Goal: Information Seeking & Learning: Understand process/instructions

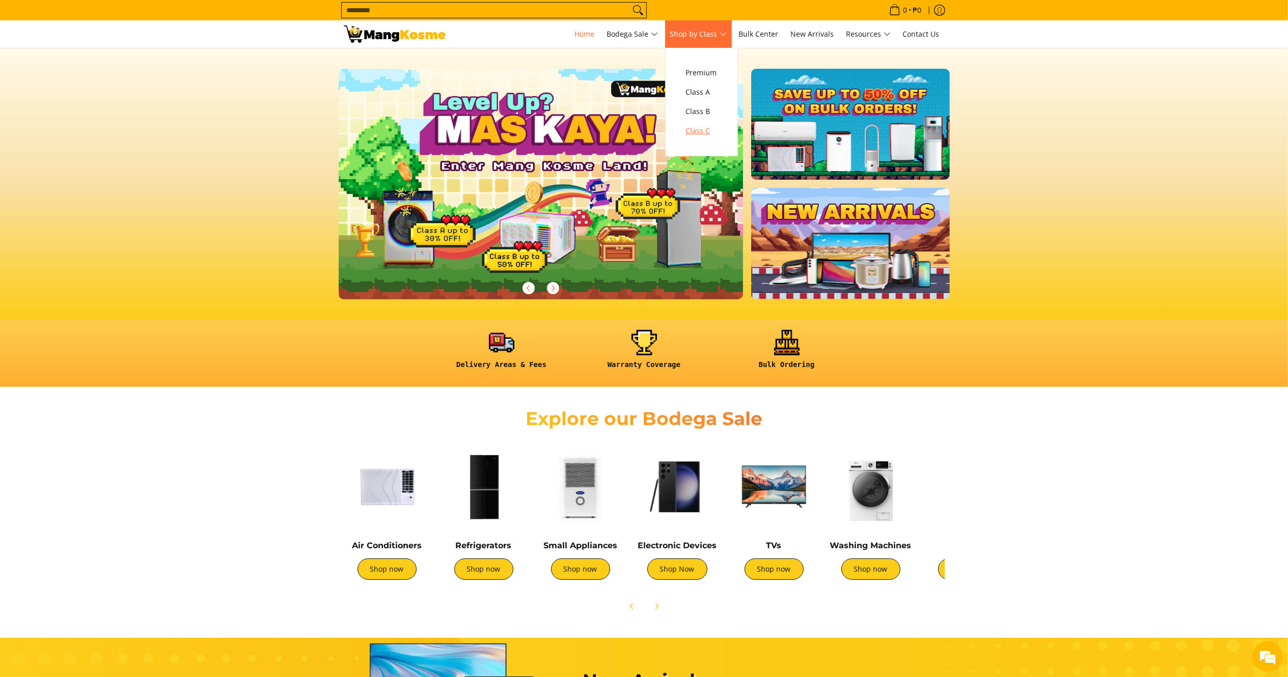
click at [697, 128] on span "Class C" at bounding box center [701, 131] width 31 height 13
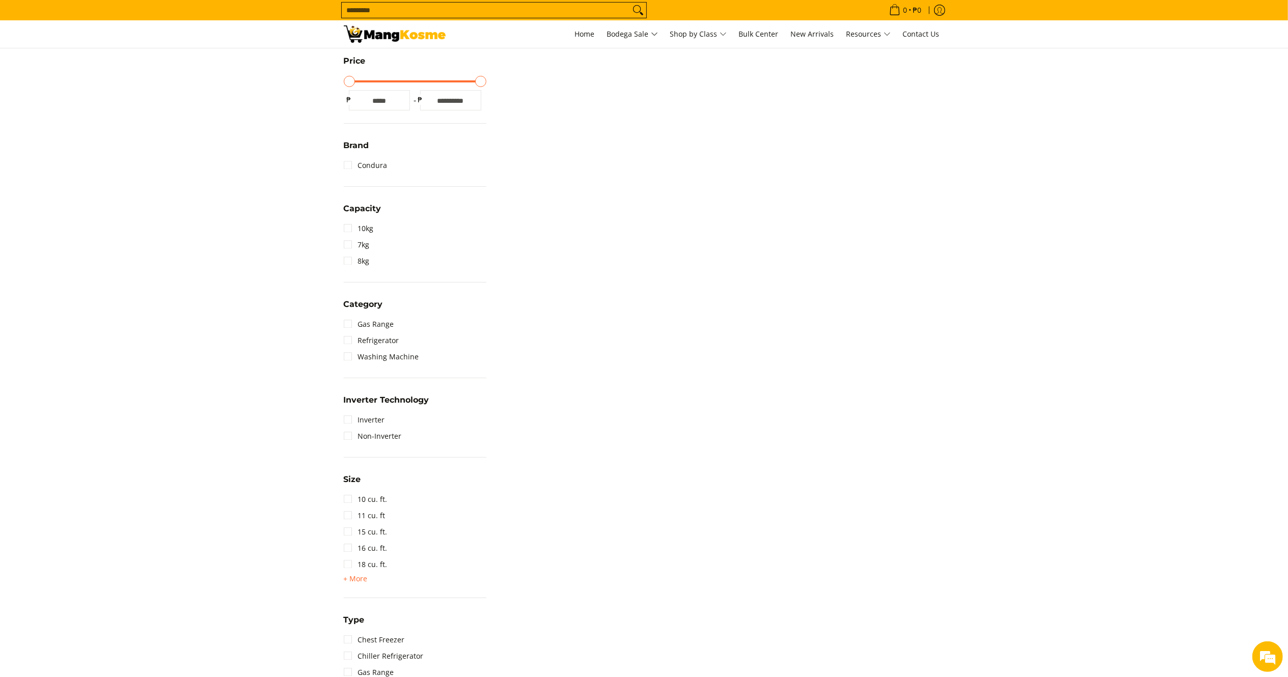
scroll to position [13, 0]
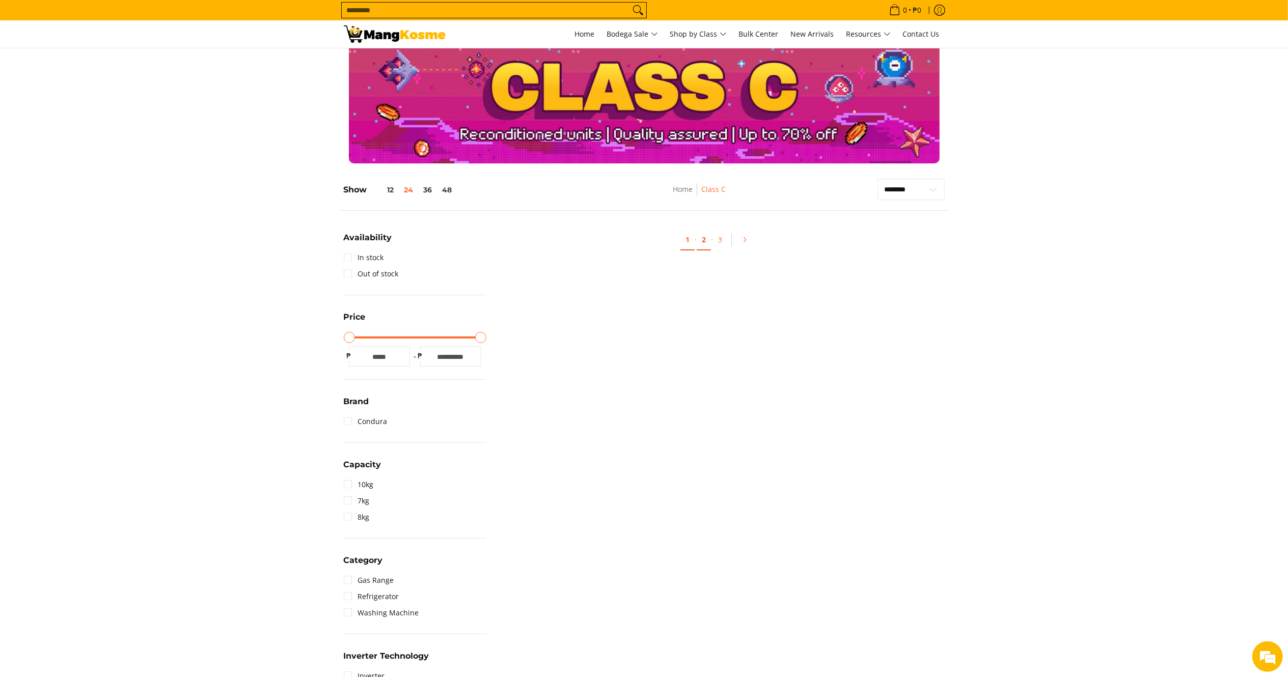
click at [708, 237] on link "2" at bounding box center [704, 240] width 14 height 21
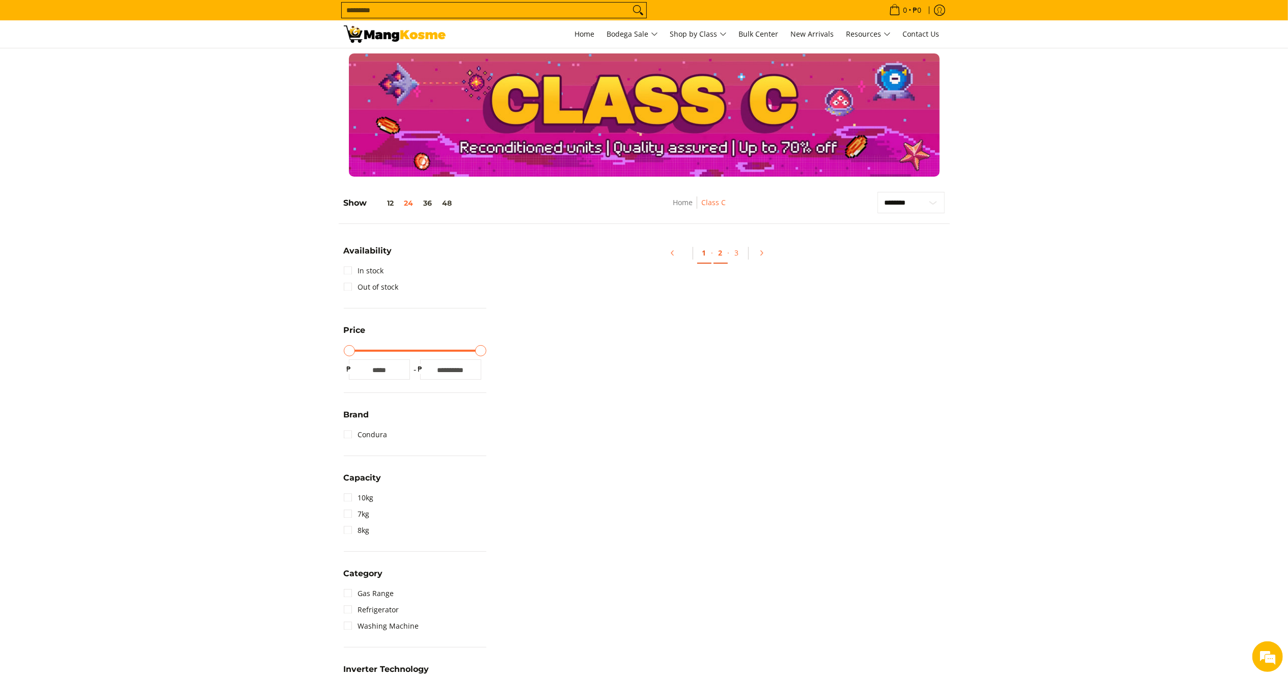
click at [706, 253] on link "1" at bounding box center [704, 253] width 14 height 21
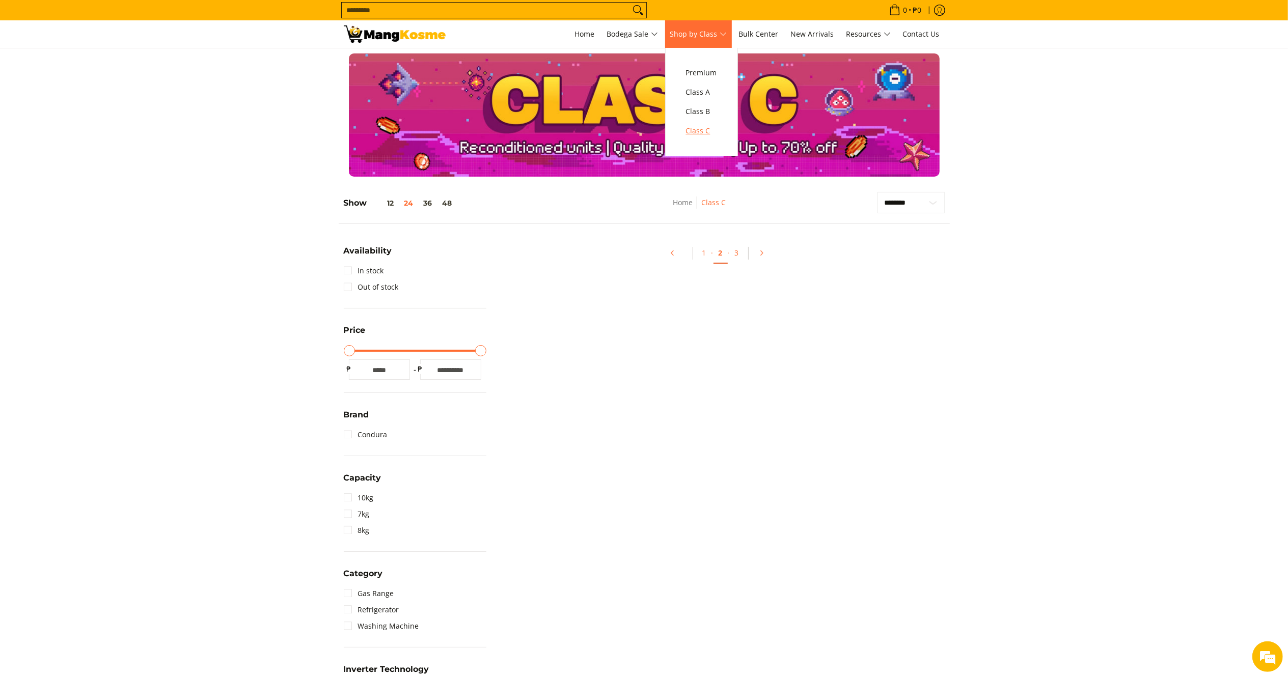
click at [697, 135] on span "Class C" at bounding box center [701, 131] width 31 height 13
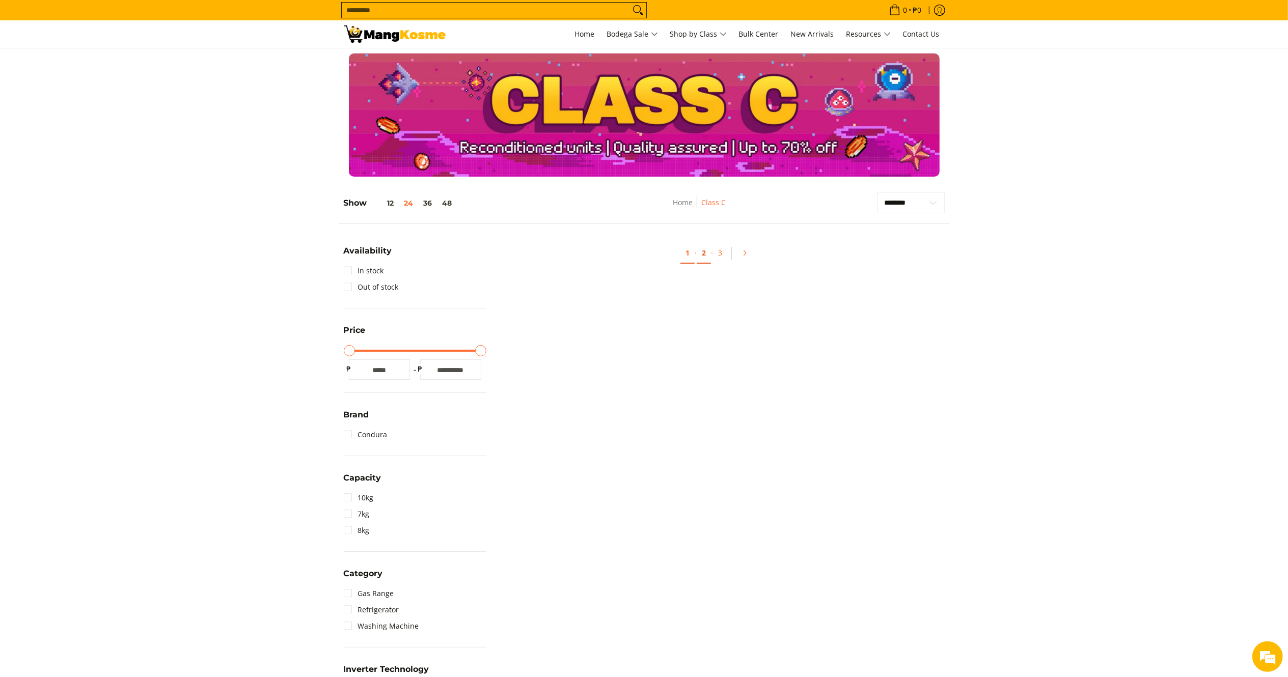
click at [701, 254] on link "2" at bounding box center [704, 253] width 14 height 21
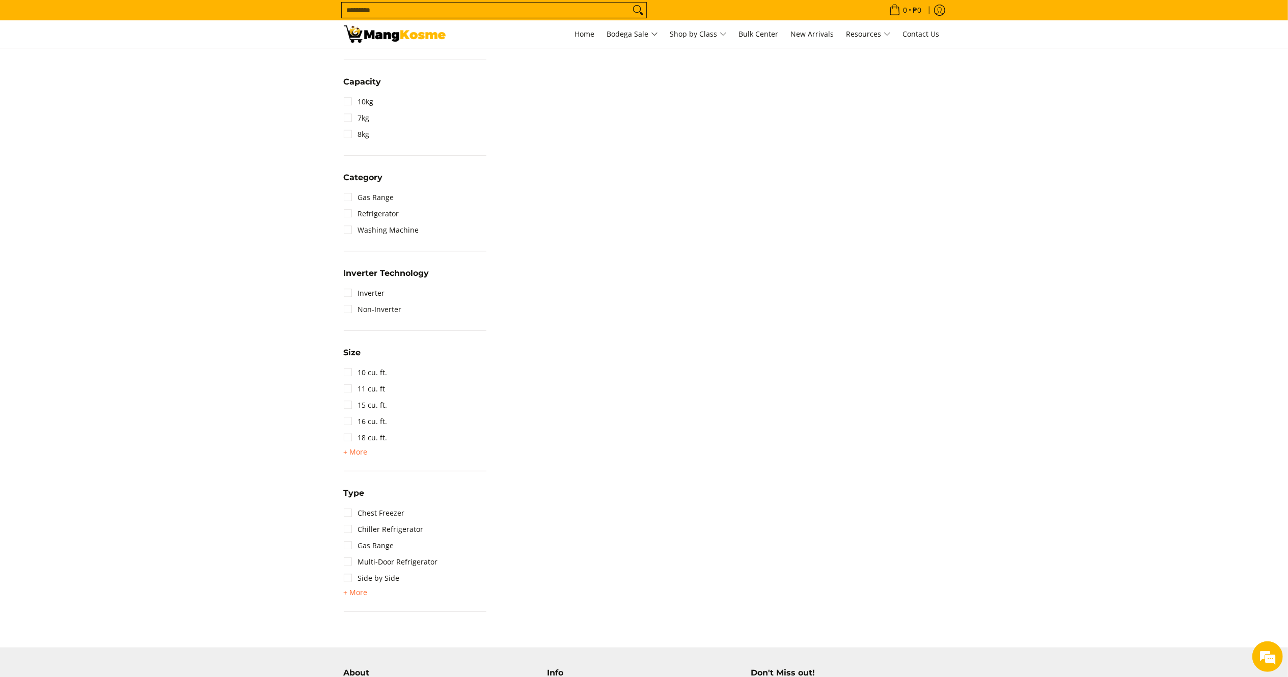
scroll to position [400, 0]
click at [596, 38] on ul "Home Bodega Sale Air Conditioners Split Type Window Type Refrigerators" at bounding box center [757, 34] width 375 height 28
click at [570, 46] on link "Home" at bounding box center [585, 34] width 30 height 28
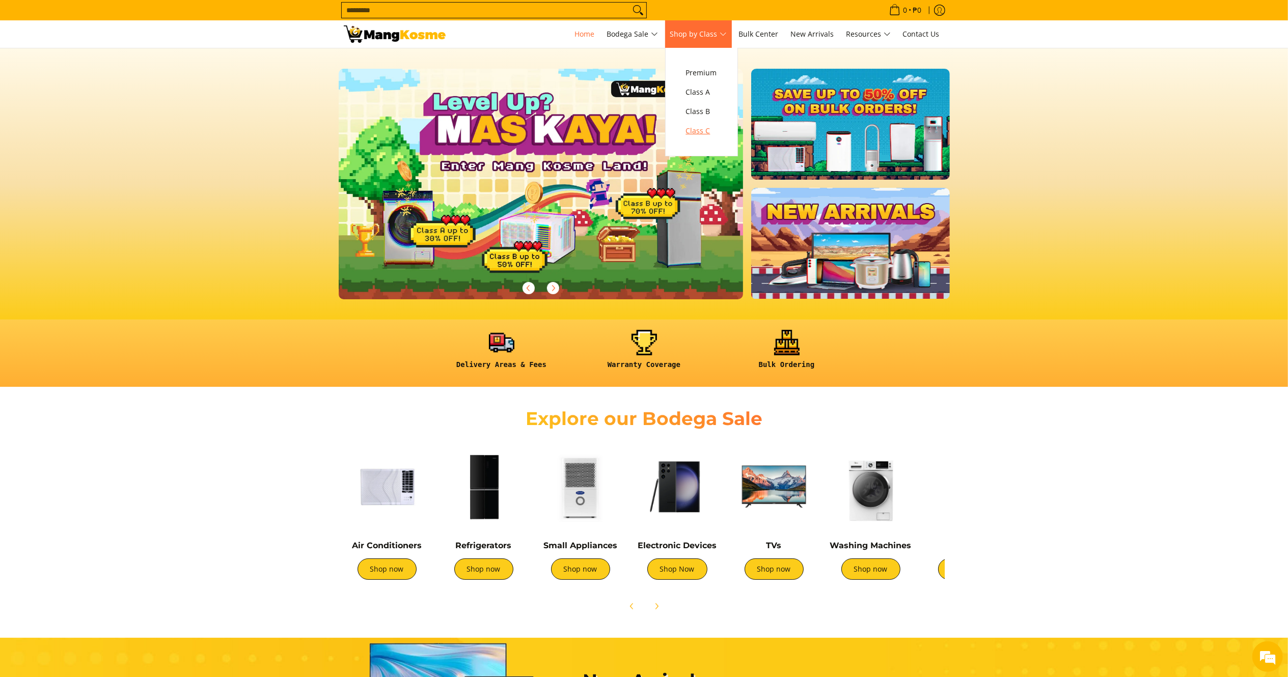
click at [704, 130] on span "Class C" at bounding box center [701, 131] width 31 height 13
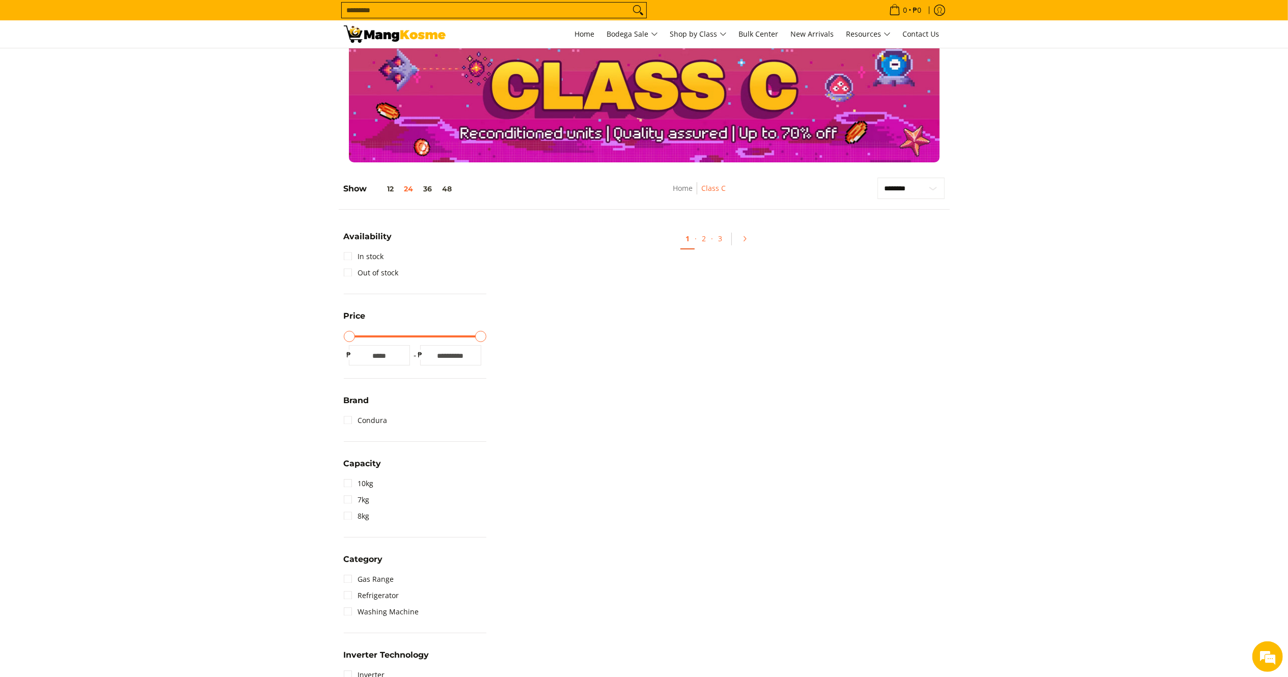
scroll to position [17, 0]
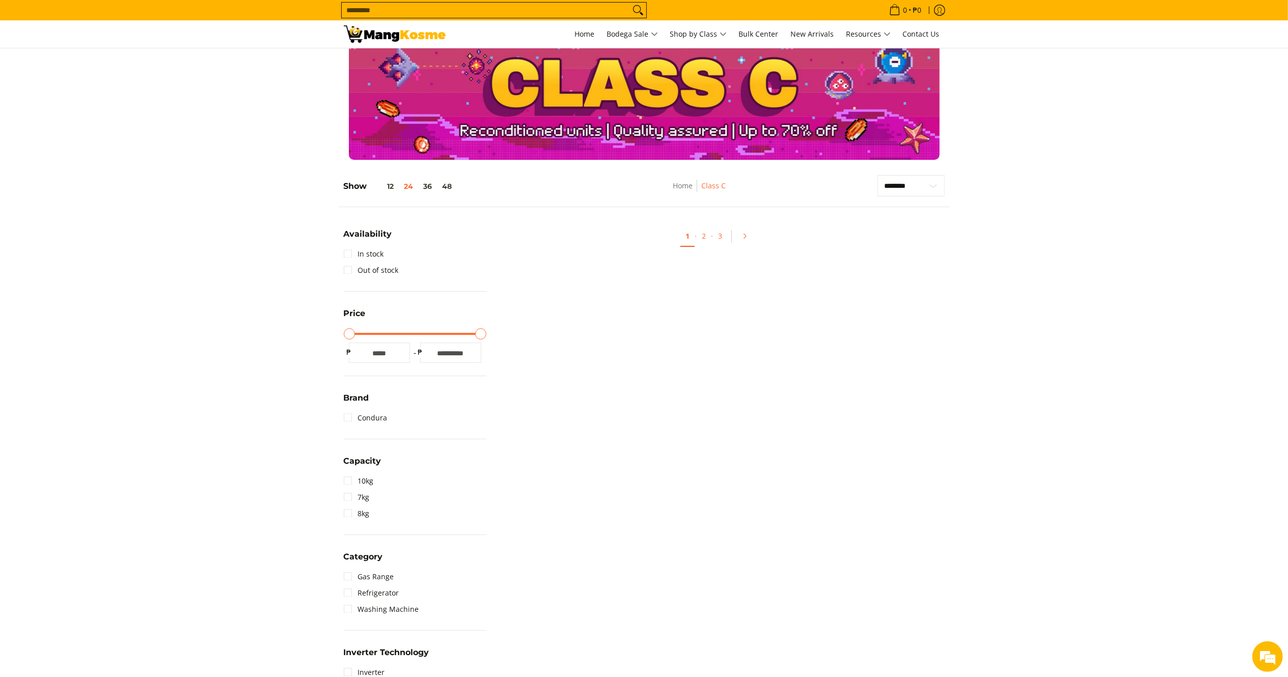
click at [398, 34] on img at bounding box center [395, 33] width 102 height 17
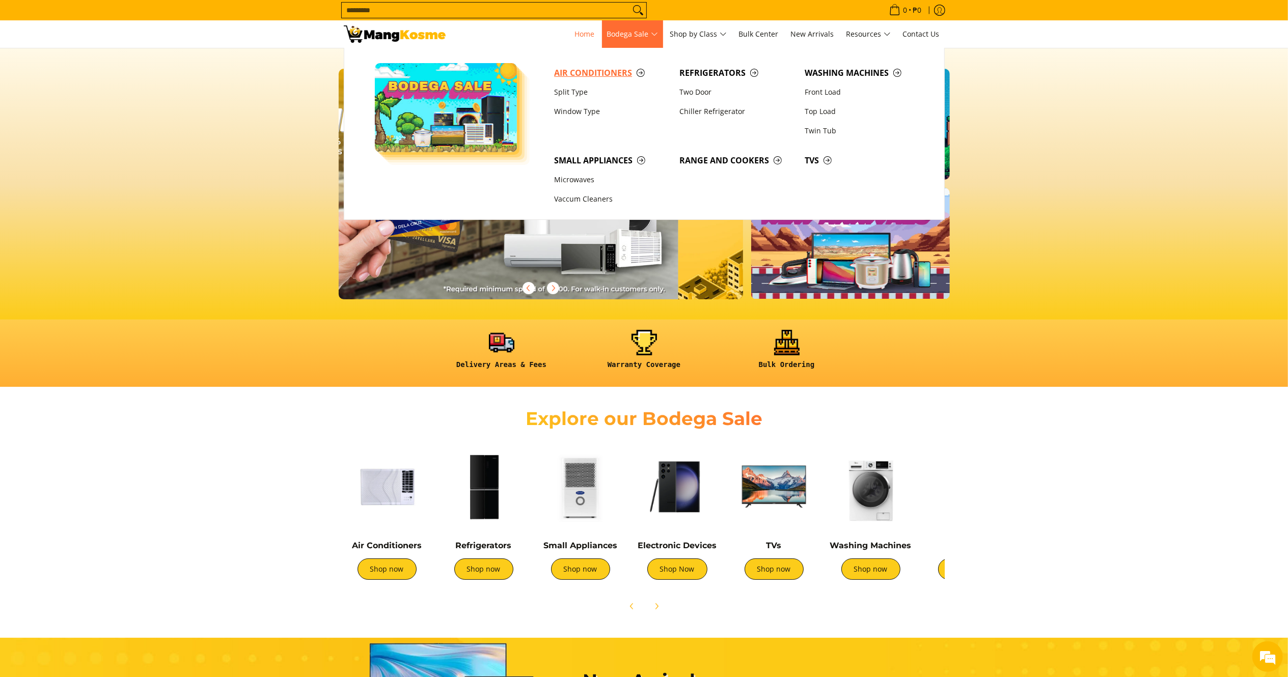
scroll to position [0, 396]
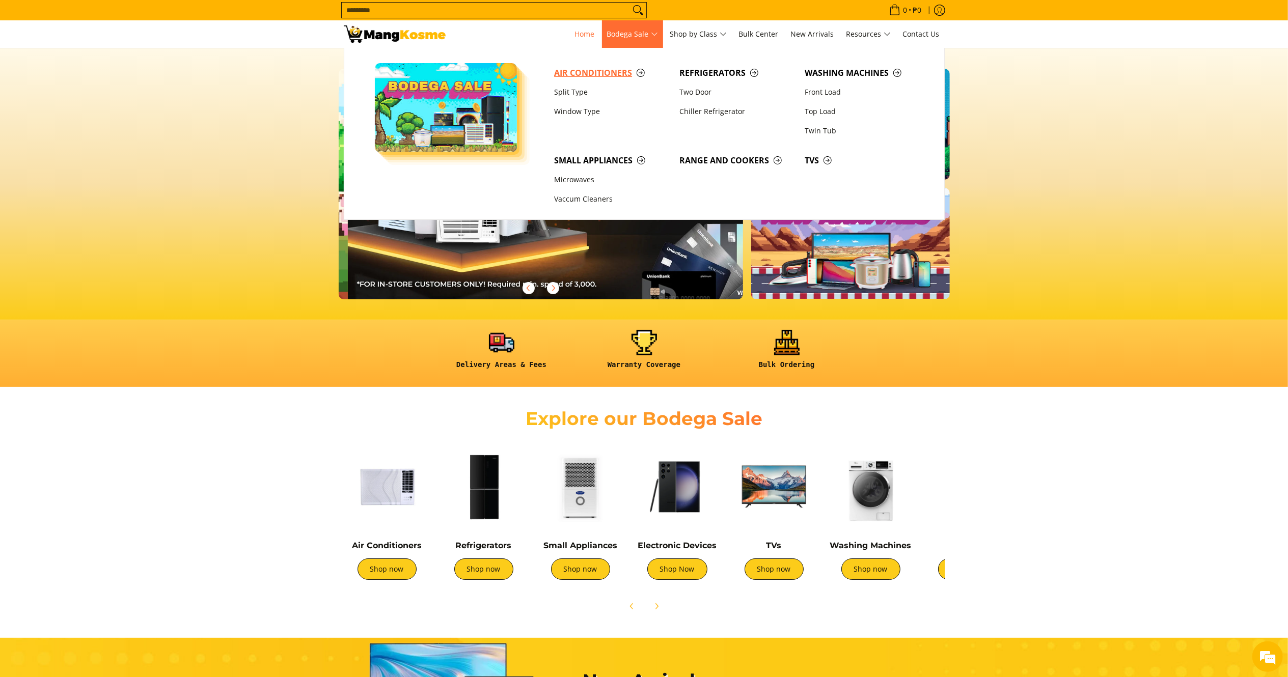
click at [589, 65] on link "Air Conditioners" at bounding box center [611, 72] width 125 height 19
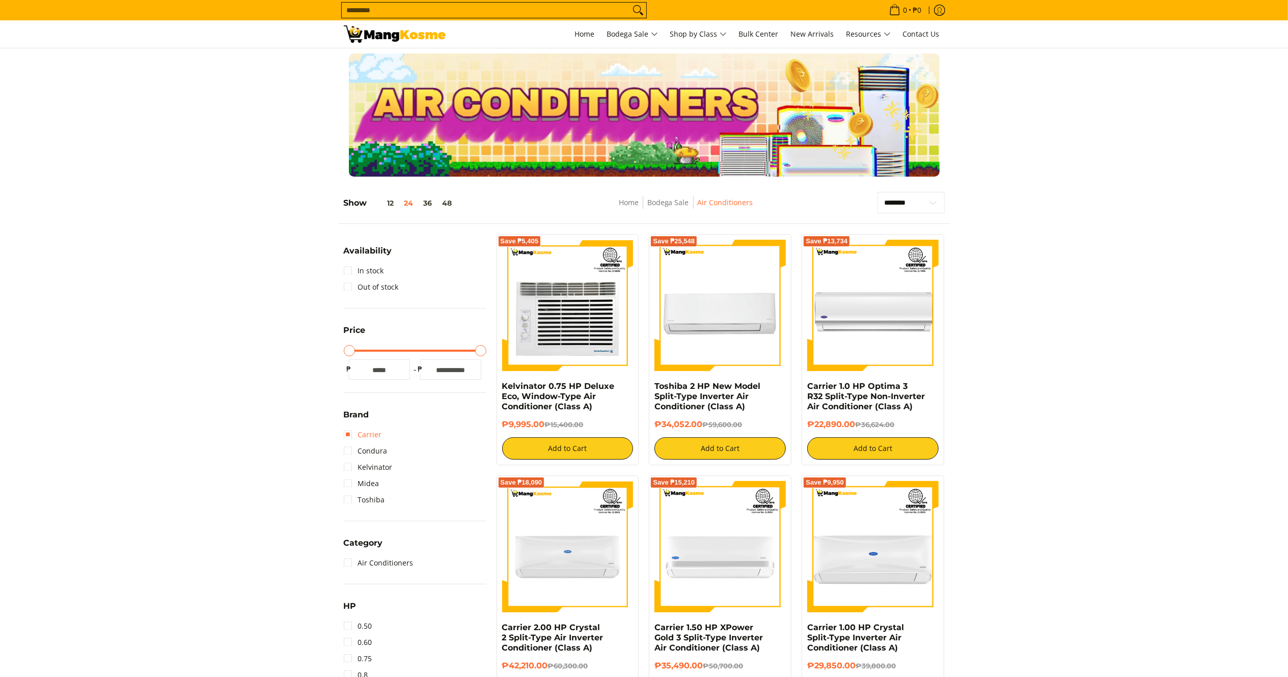
click at [360, 423] on summary "Brand" at bounding box center [356, 419] width 25 height 16
click at [349, 417] on span "Brand" at bounding box center [356, 415] width 25 height 8
click at [375, 433] on link "Carrier" at bounding box center [363, 435] width 38 height 16
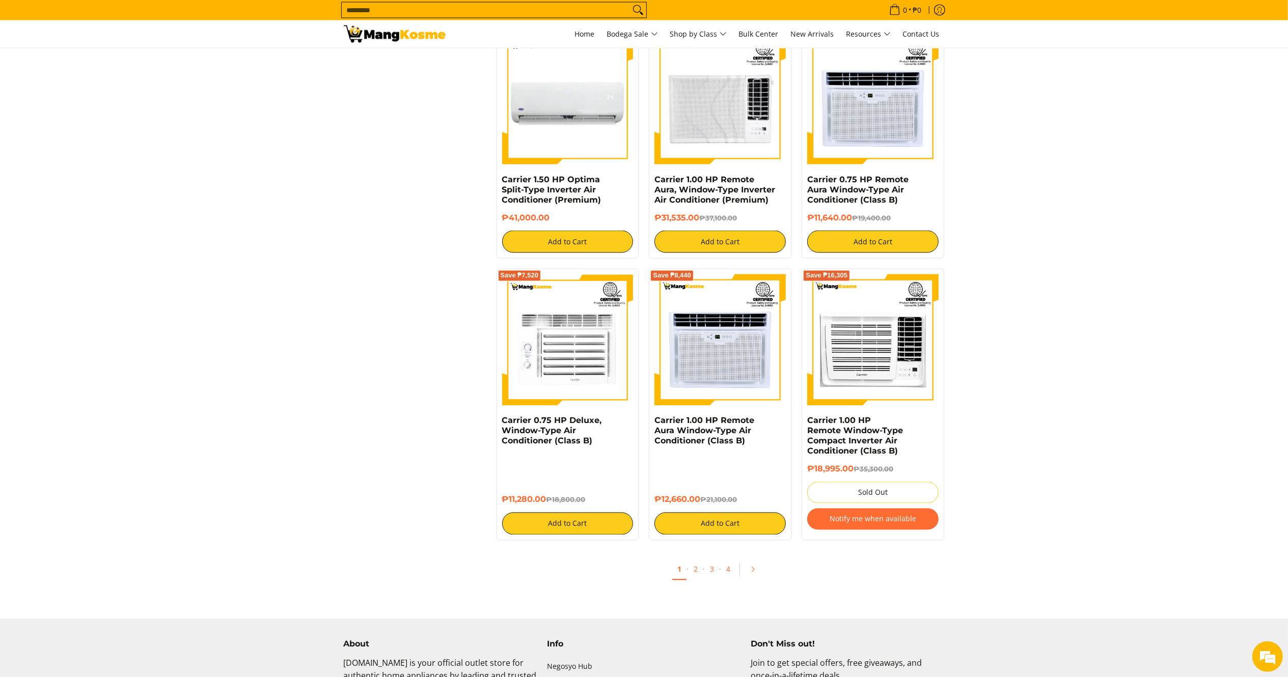
scroll to position [934, 0]
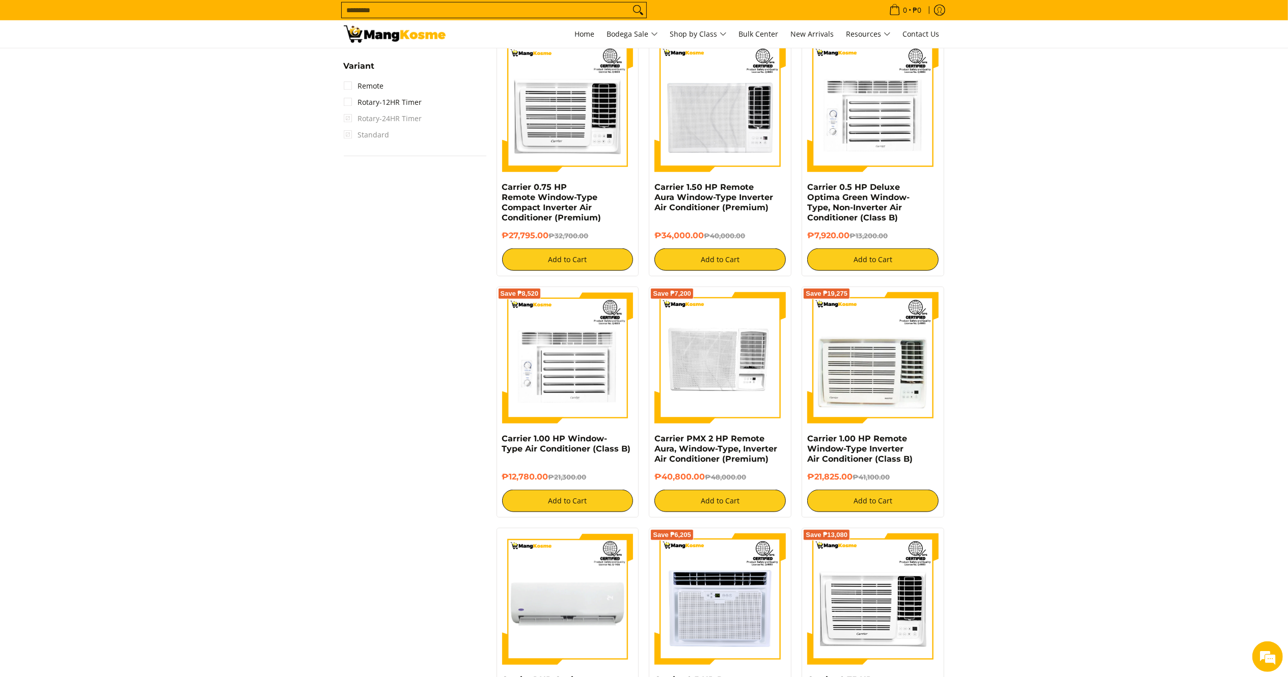
click at [465, 12] on input "Search..." at bounding box center [486, 10] width 288 height 15
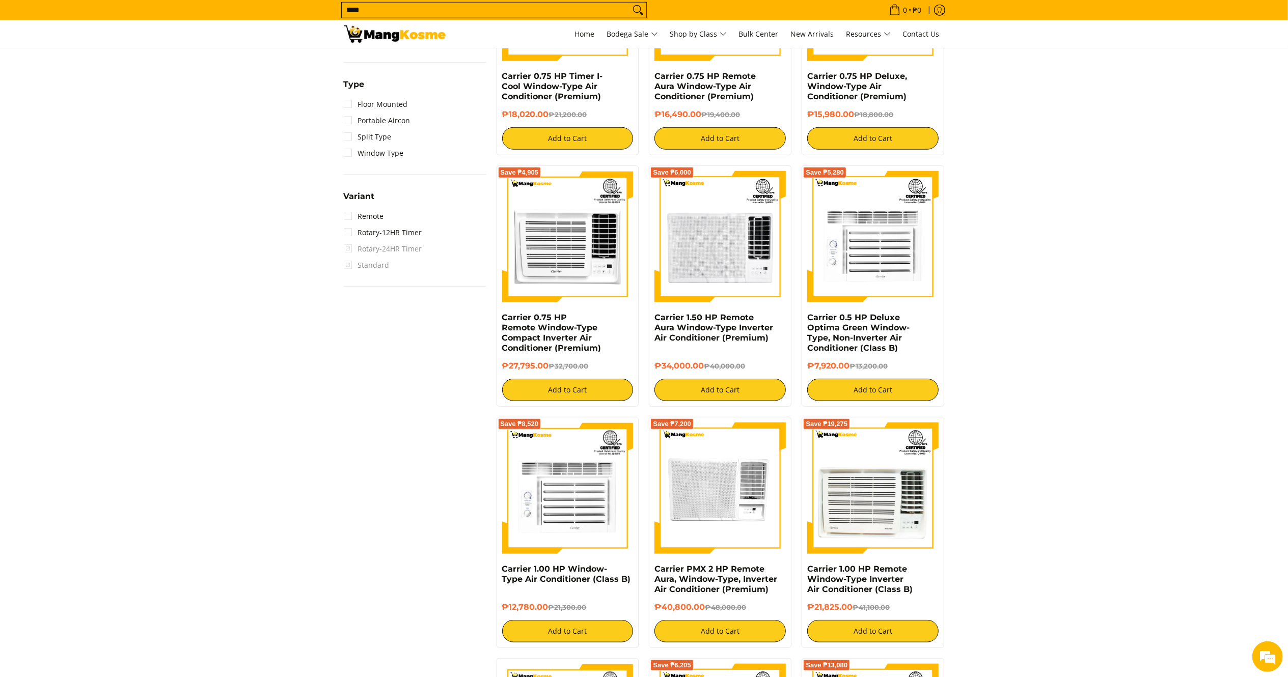
scroll to position [760, 0]
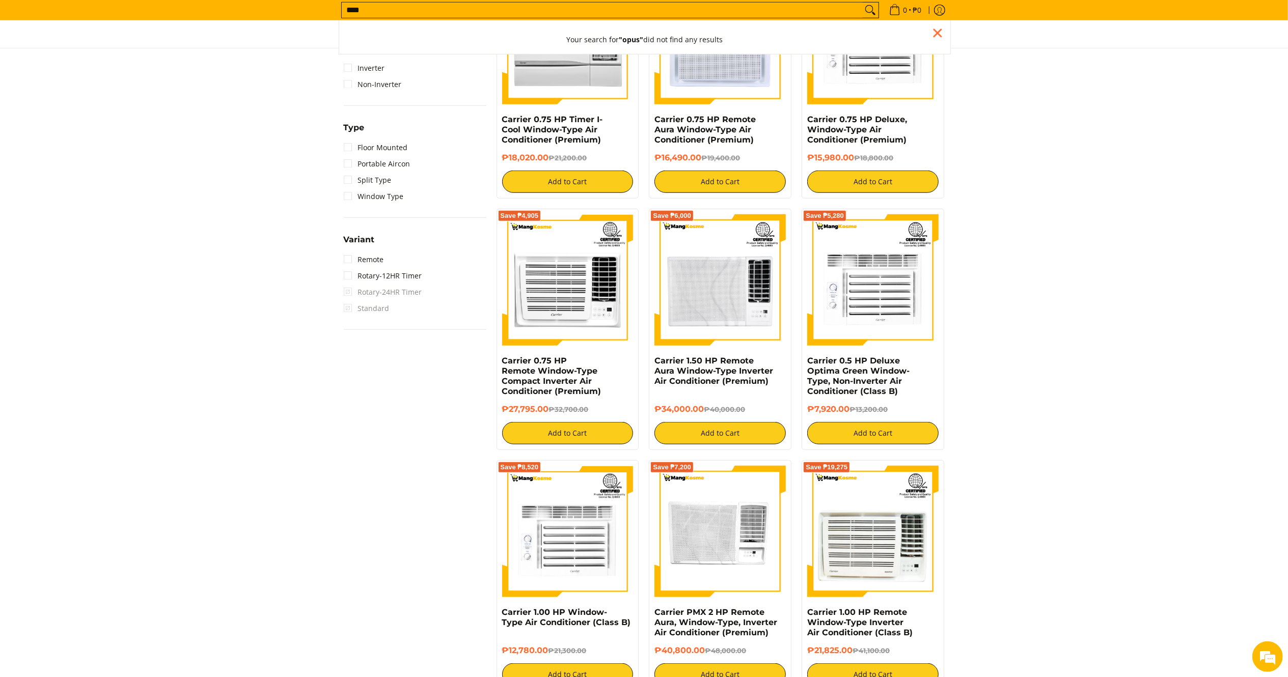
click at [422, 3] on input "****" at bounding box center [602, 10] width 521 height 15
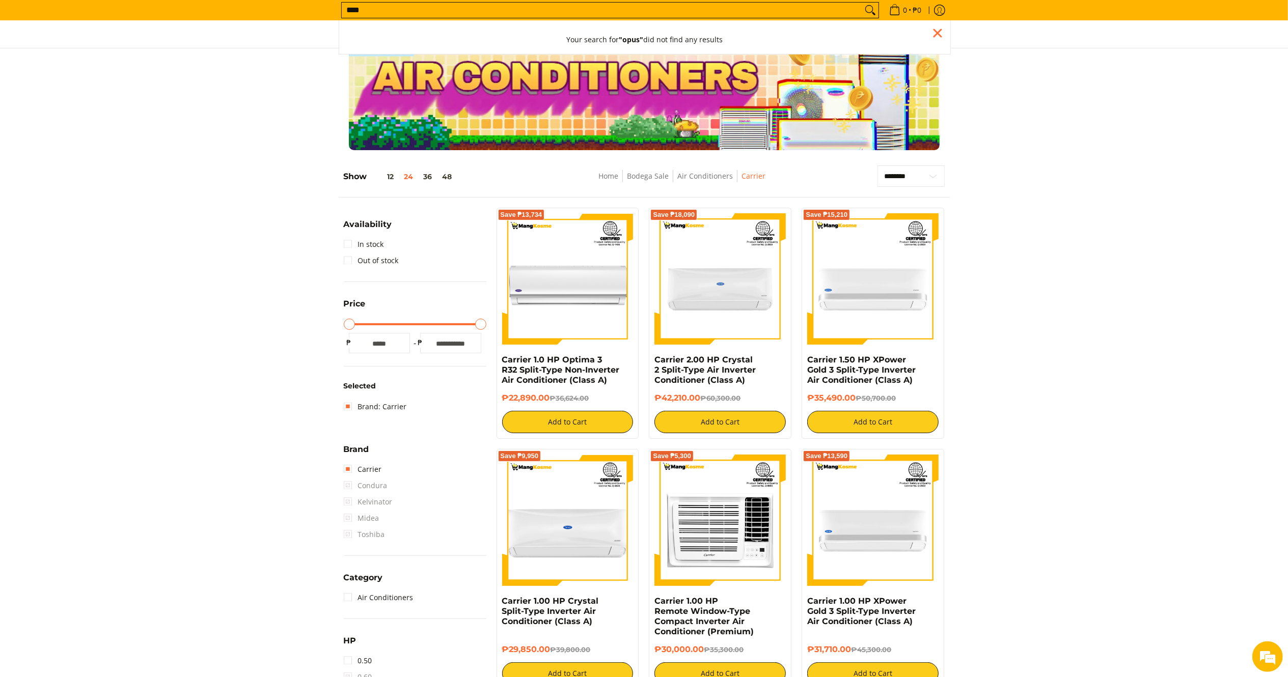
scroll to position [0, 0]
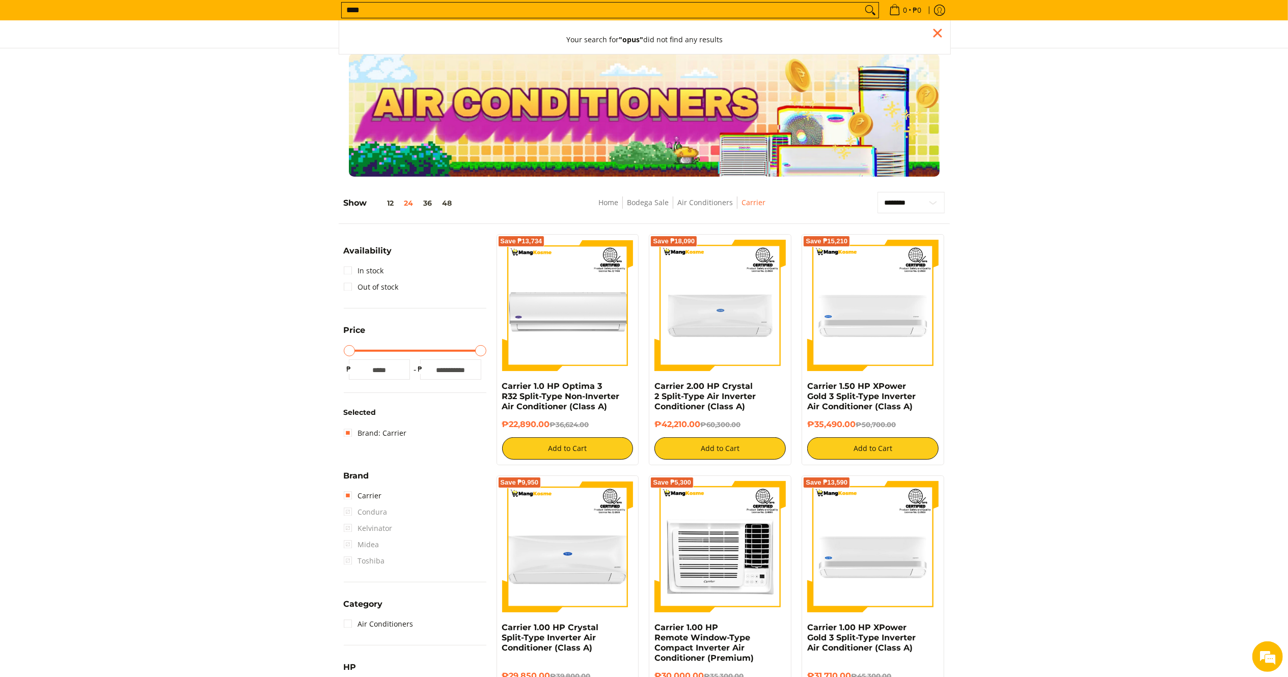
drag, startPoint x: 458, startPoint y: 13, endPoint x: 0, endPoint y: -4, distance: 458.8
type input "**********"
click at [848, 11] on input "**********" at bounding box center [602, 10] width 521 height 15
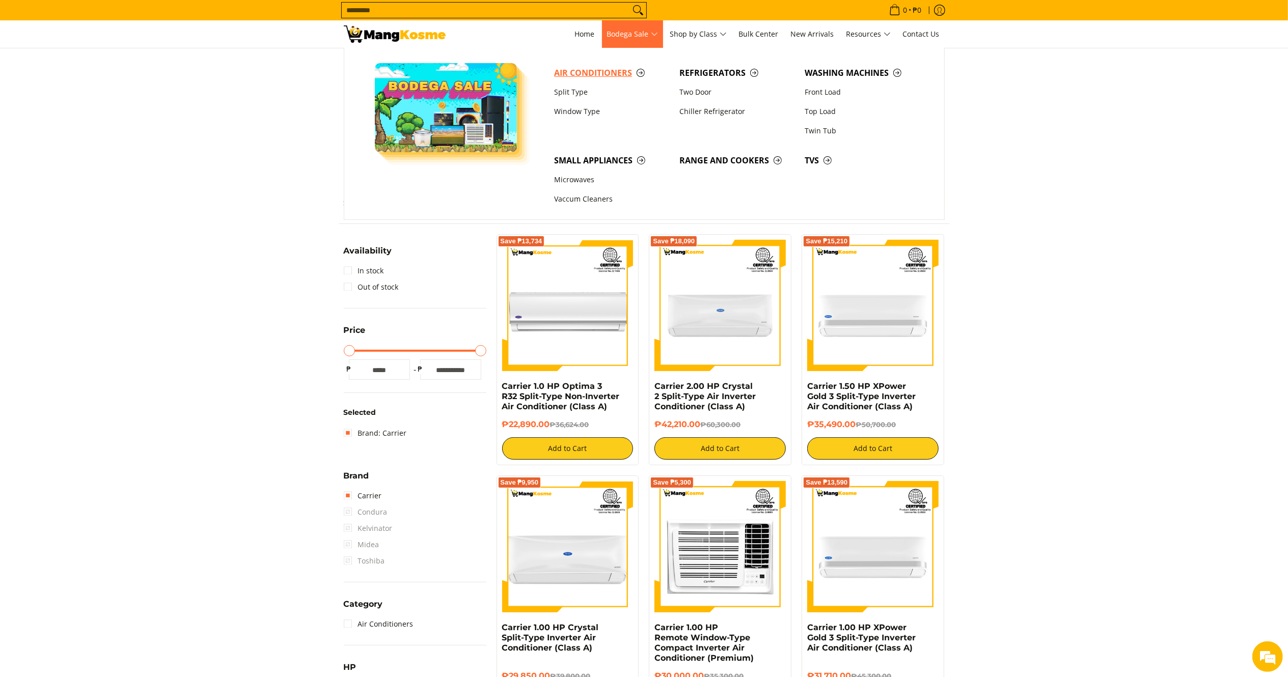
click at [577, 73] on span "Air Conditioners" at bounding box center [611, 73] width 115 height 13
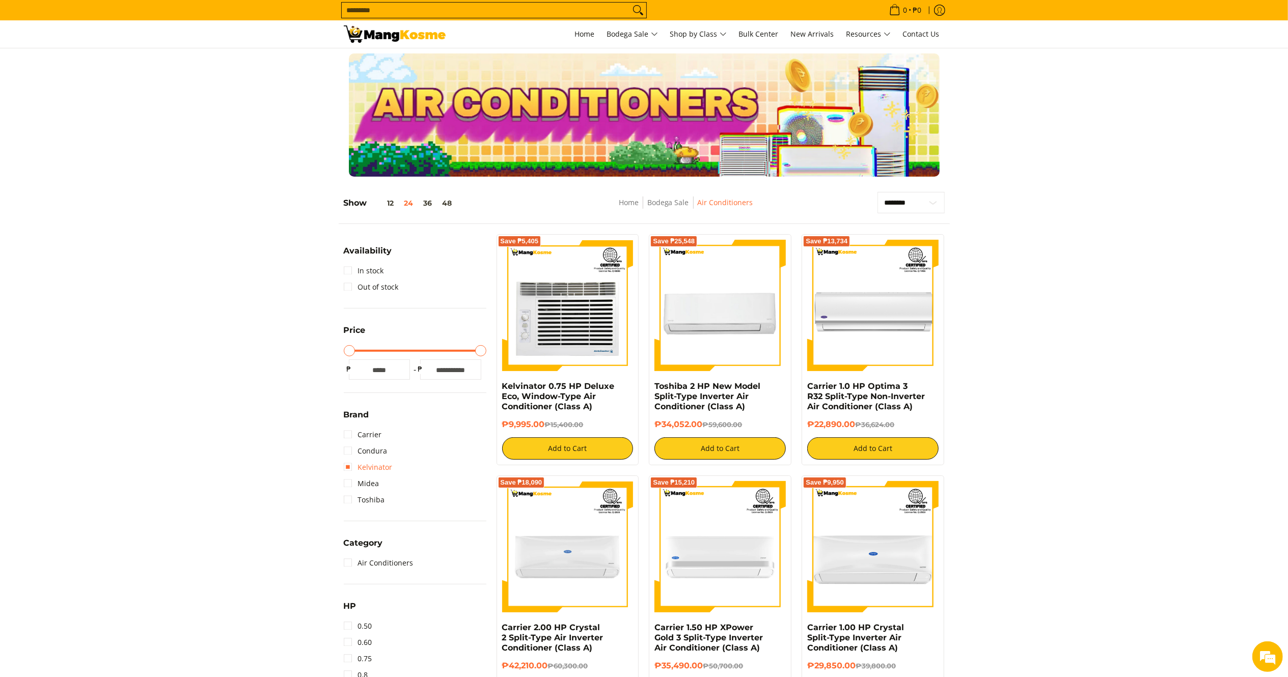
click at [365, 472] on link "Kelvinator" at bounding box center [368, 467] width 49 height 16
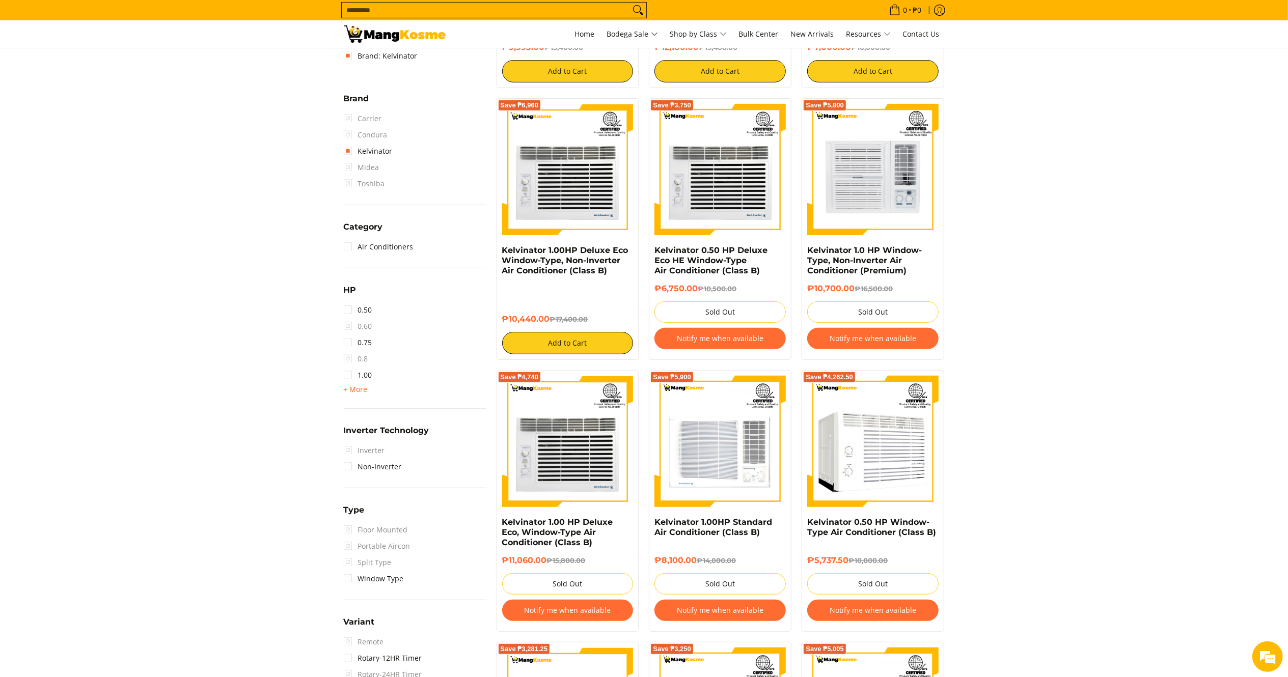
scroll to position [337, 0]
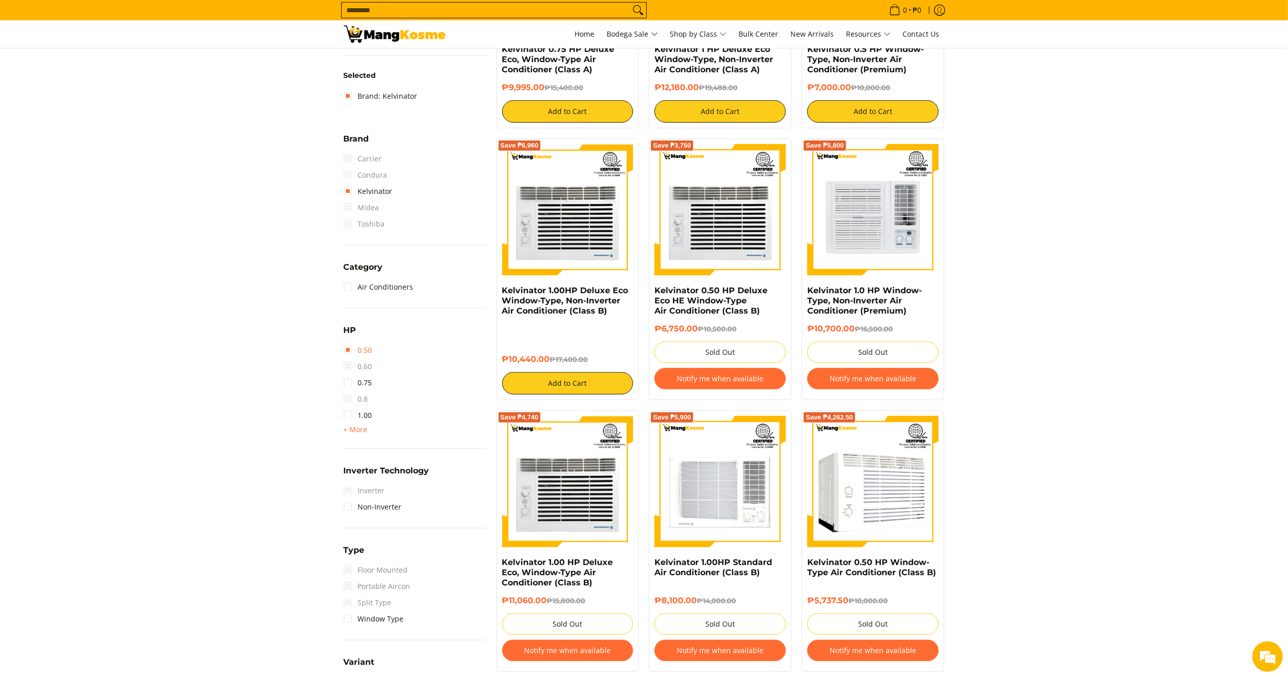
click at [369, 350] on link "0.50" at bounding box center [358, 350] width 29 height 16
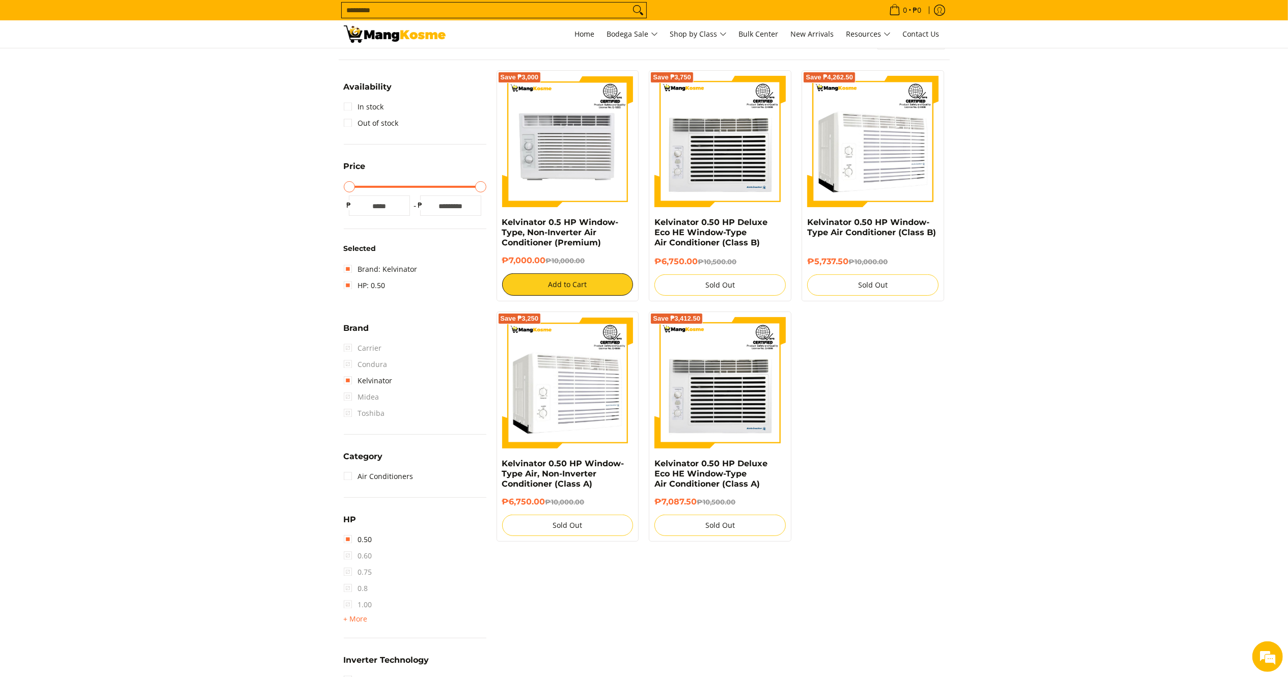
scroll to position [143, 0]
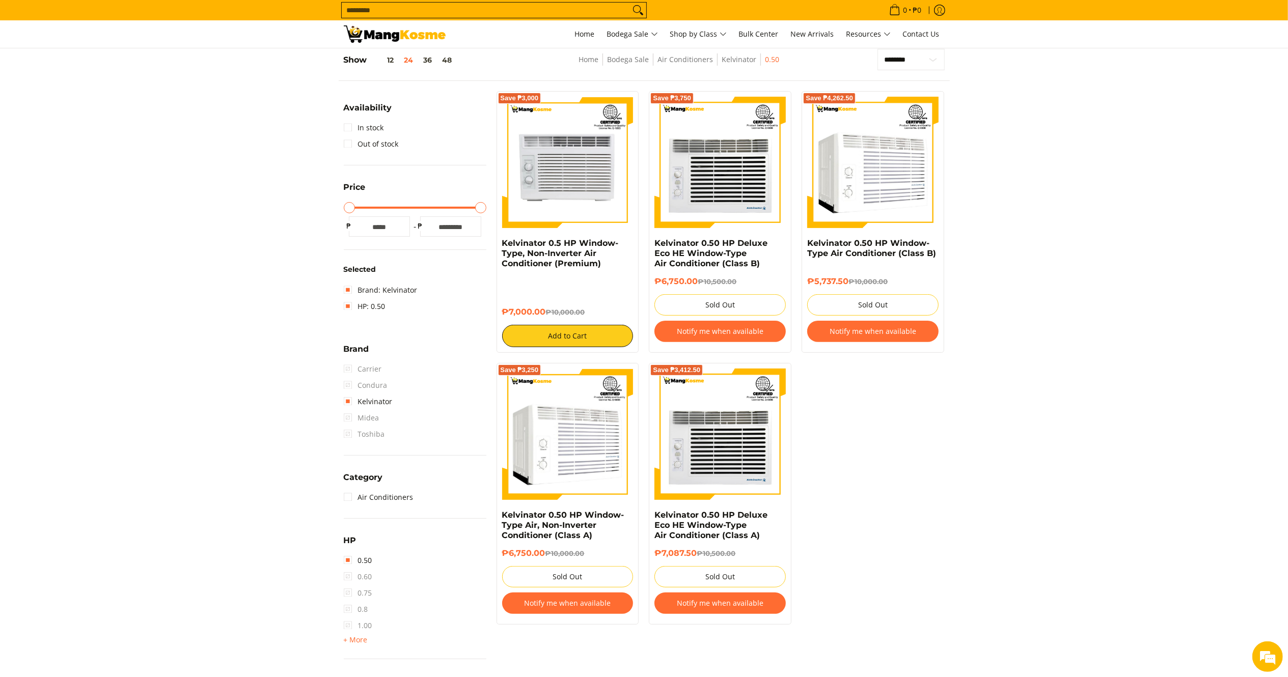
click at [377, 39] on img at bounding box center [395, 33] width 102 height 17
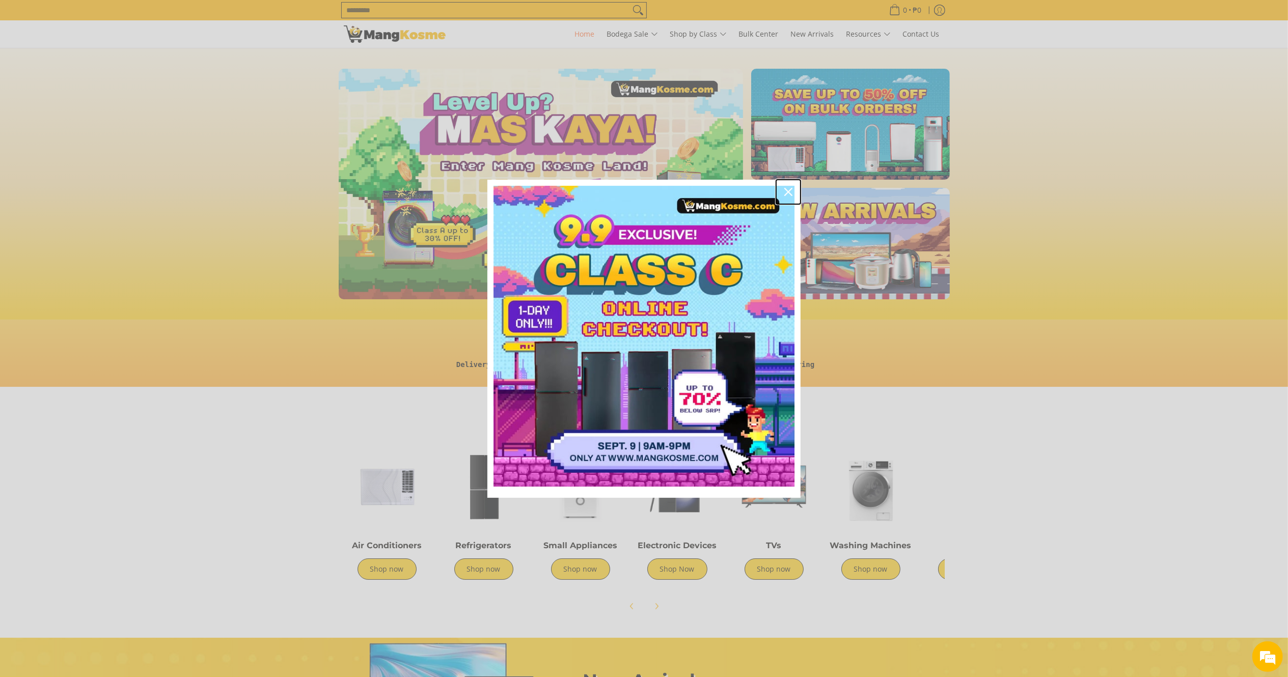
drag, startPoint x: 785, startPoint y: 191, endPoint x: 759, endPoint y: 199, distance: 27.6
click at [785, 191] on icon "close icon" at bounding box center [788, 192] width 8 height 8
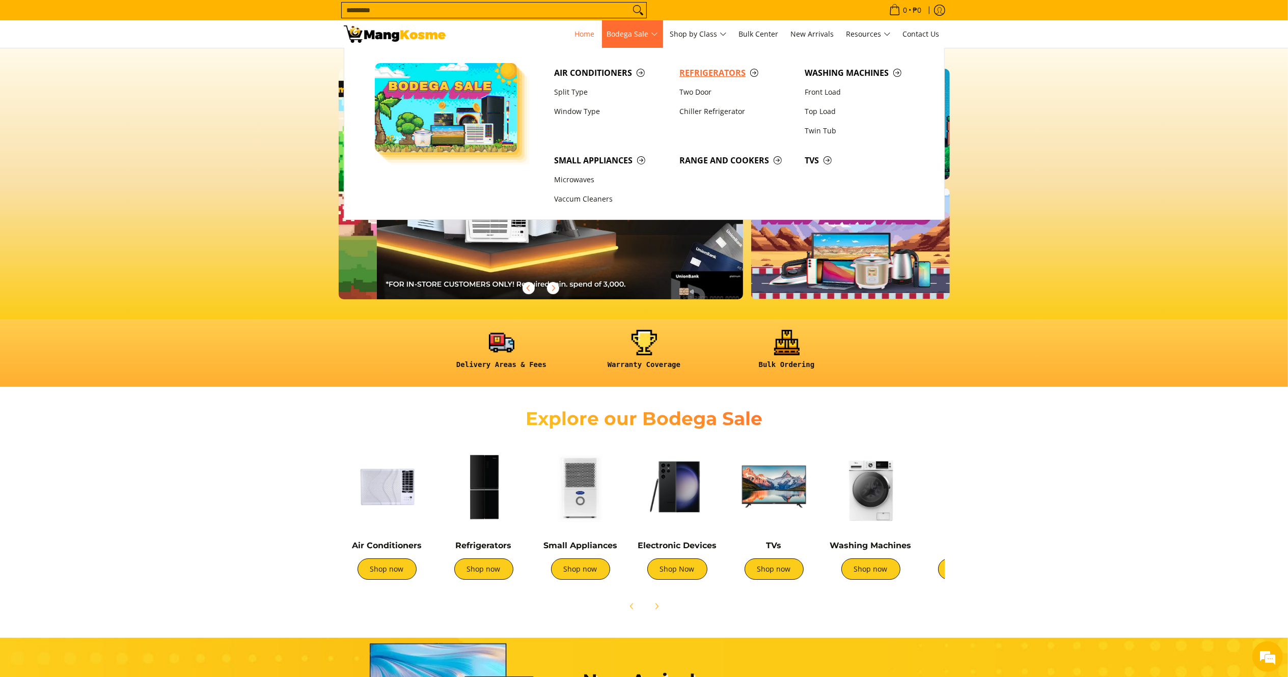
scroll to position [0, 404]
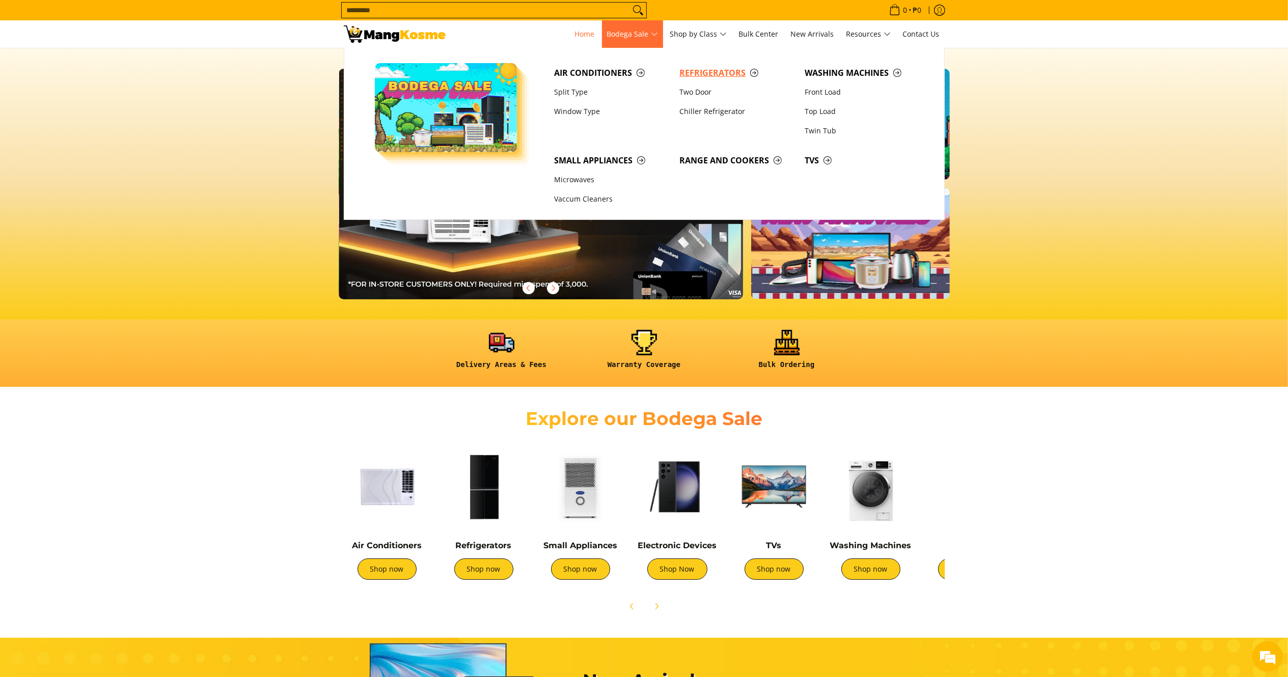
click at [693, 71] on span "Refrigerators" at bounding box center [737, 73] width 115 height 13
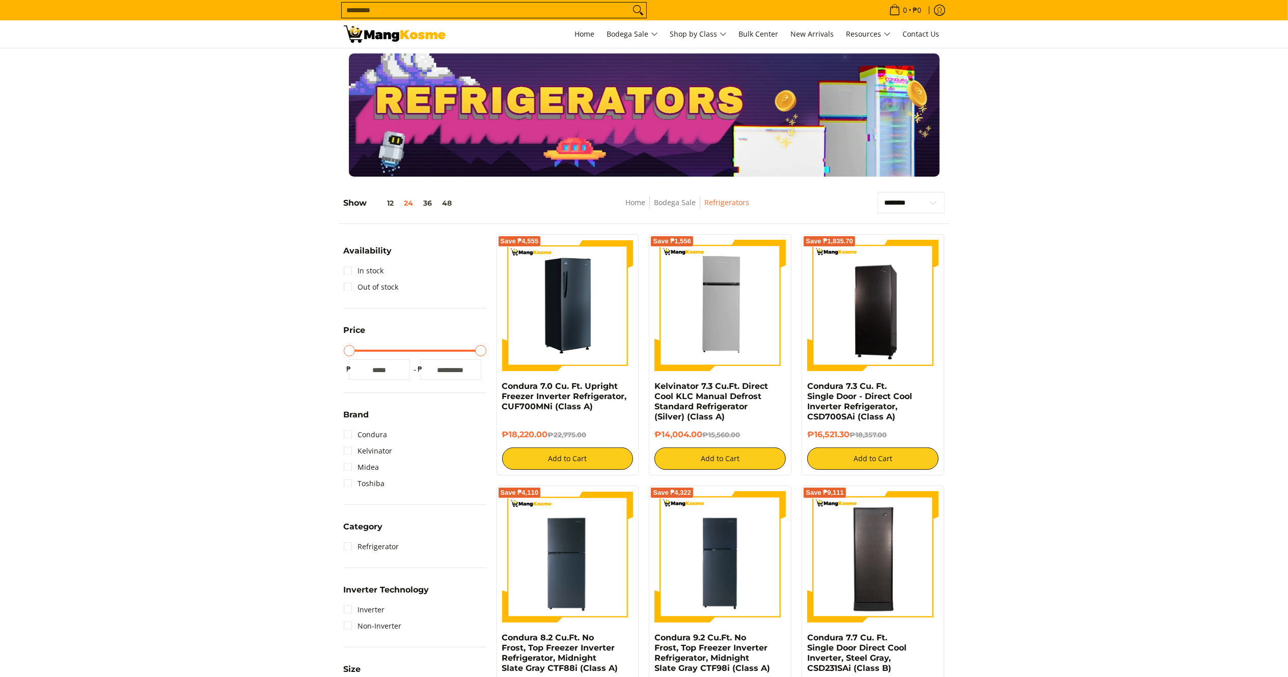
click at [560, 322] on img at bounding box center [567, 305] width 131 height 131
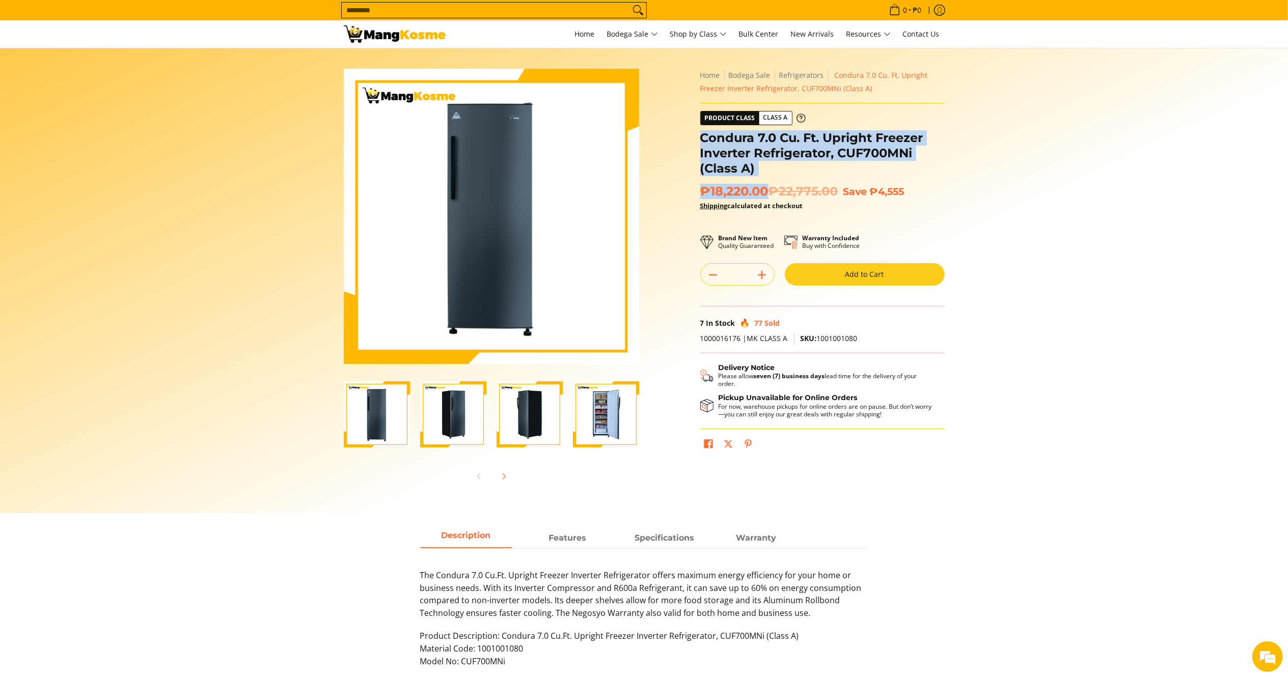
drag, startPoint x: 768, startPoint y: 189, endPoint x: 703, endPoint y: 135, distance: 84.3
click at [703, 135] on div "**********" at bounding box center [822, 266] width 245 height 395
copy div "Condura 7.0 Cu. Ft. Upright Freezer Inverter Refrigerator, CUF700MNi (Class A) …"
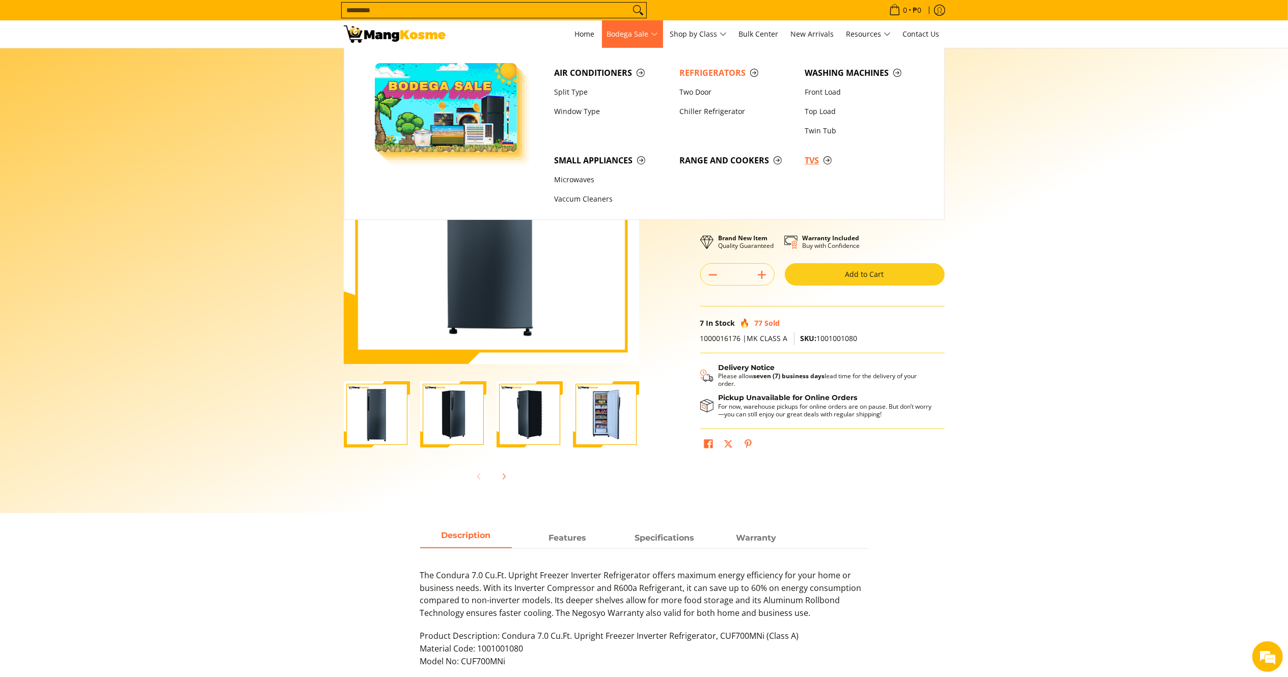
click at [809, 169] on link "TVs" at bounding box center [862, 160] width 125 height 19
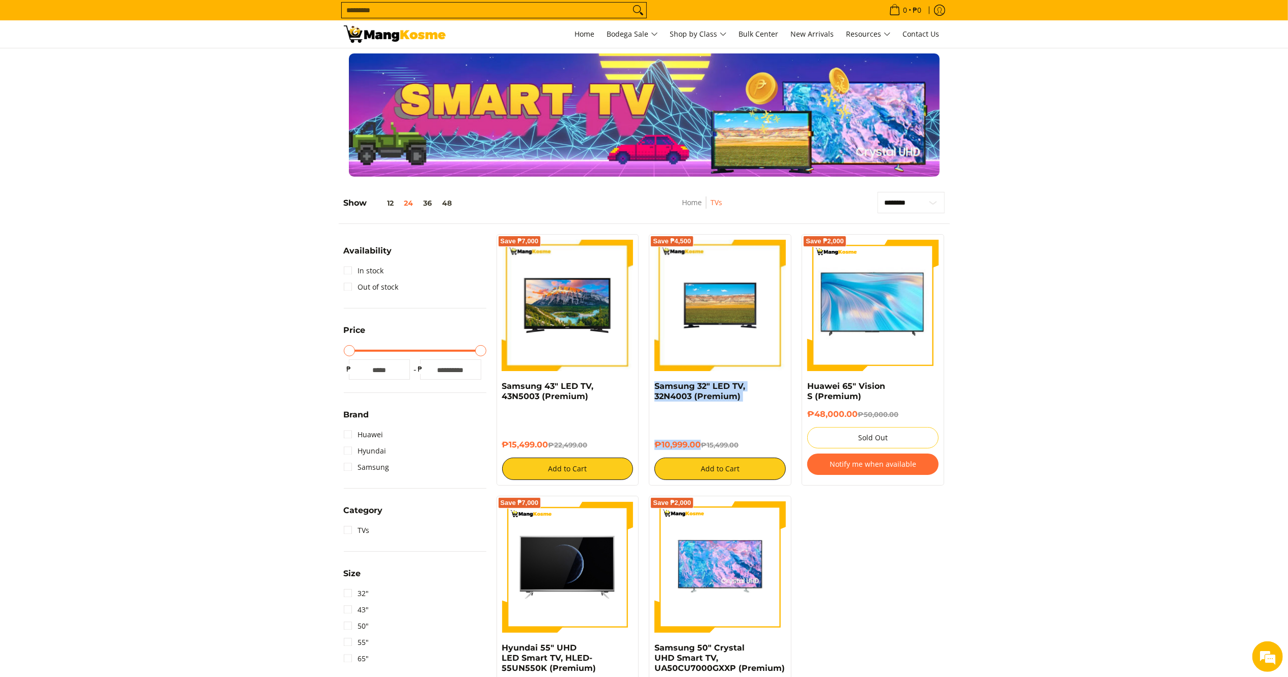
drag, startPoint x: 701, startPoint y: 442, endPoint x: 654, endPoint y: 385, distance: 73.8
click at [654, 385] on div "Save ₱4,500 Samsung 32" LED TV, 32N4003 (Premium) ₱10,999.00 ₱15,499.00 Add to …" at bounding box center [720, 360] width 143 height 252
copy div "Samsung 32" LED TV, 32N4003 (Premium) ₱10,999.00"
drag, startPoint x: 541, startPoint y: 431, endPoint x: 503, endPoint y: 389, distance: 56.6
click at [502, 389] on div "Samsung 43" LED TV, 43N5003 (Premium) ₱15,499.00 ₱22,499.00 Add to Cart" at bounding box center [567, 431] width 131 height 99
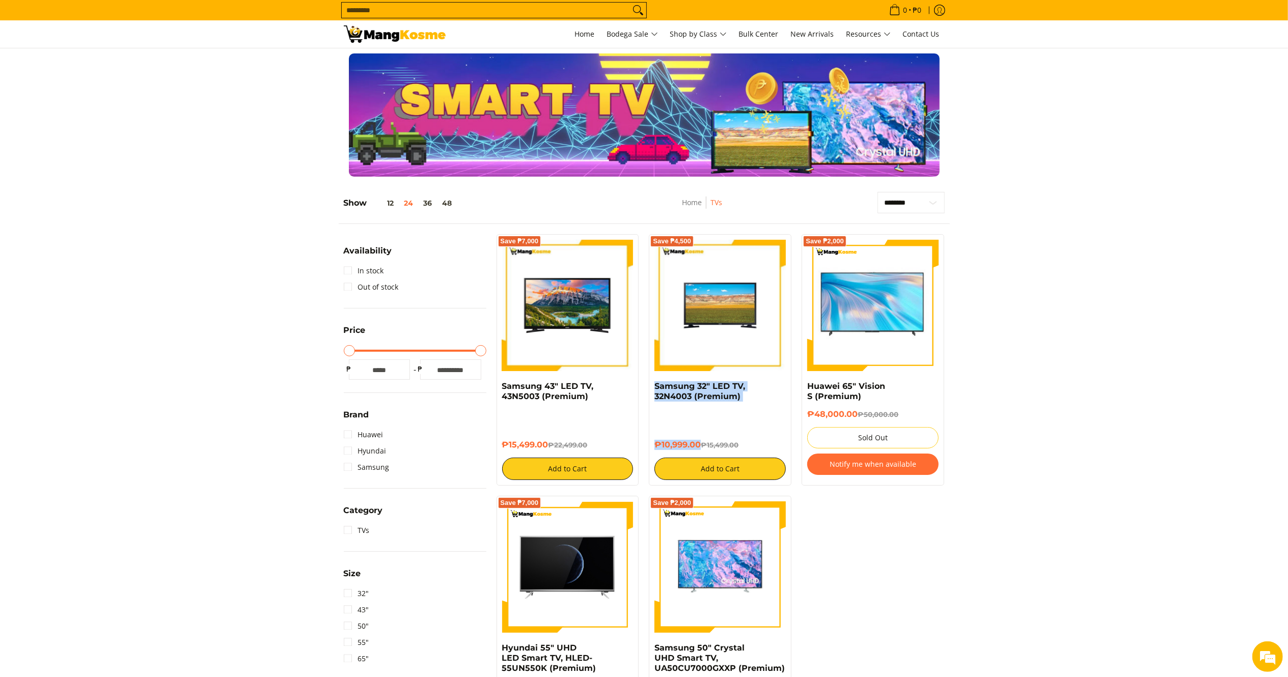
copy div "Samsung 43" LED TV, 43N5003 (Premium) ₱15,499.00"
click at [422, 34] on img at bounding box center [395, 33] width 102 height 17
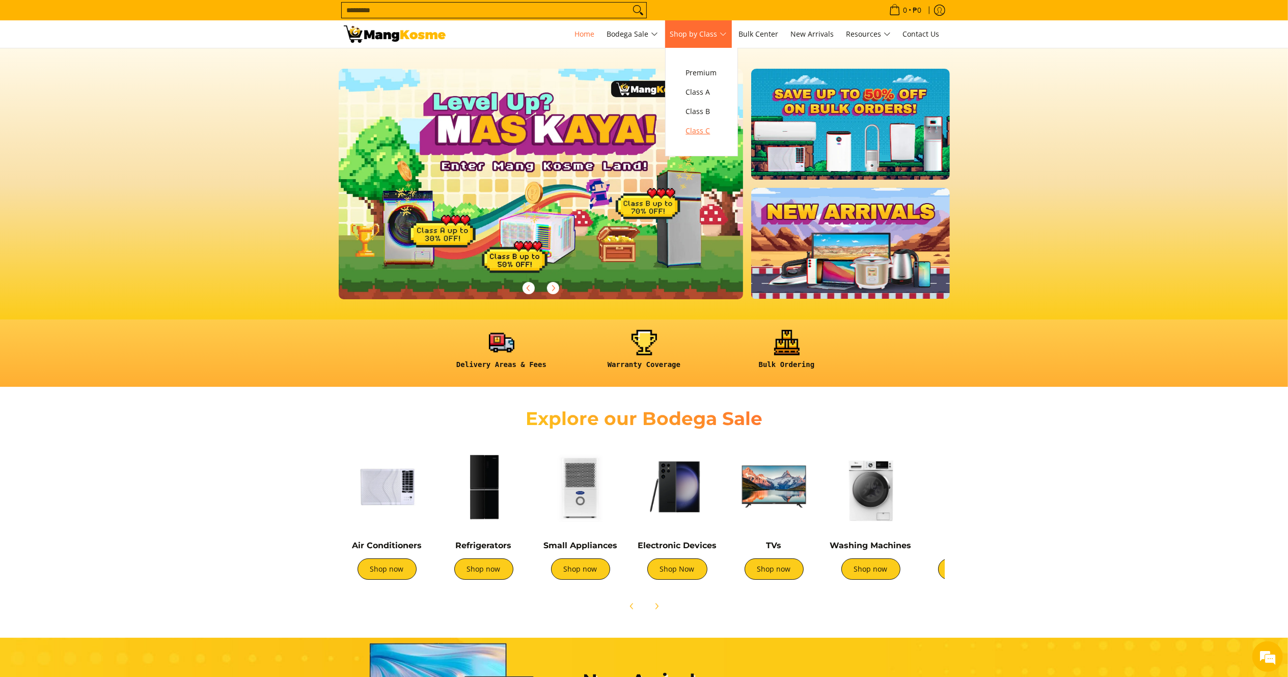
click at [705, 132] on span "Class C" at bounding box center [701, 131] width 31 height 13
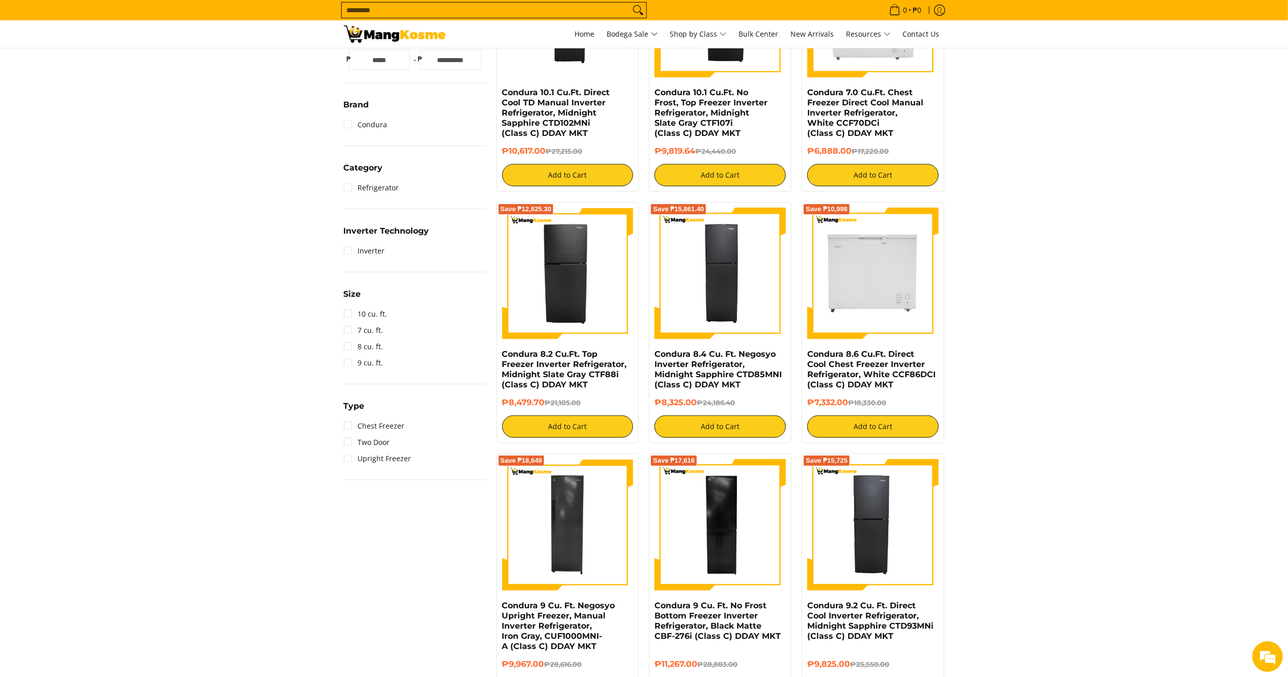
click at [1288, 374] on html "Skip to Main Content Home Bodega Sale Shop by Class Bulk Center New Arrivals Re…" at bounding box center [644, 363] width 1288 height 1315
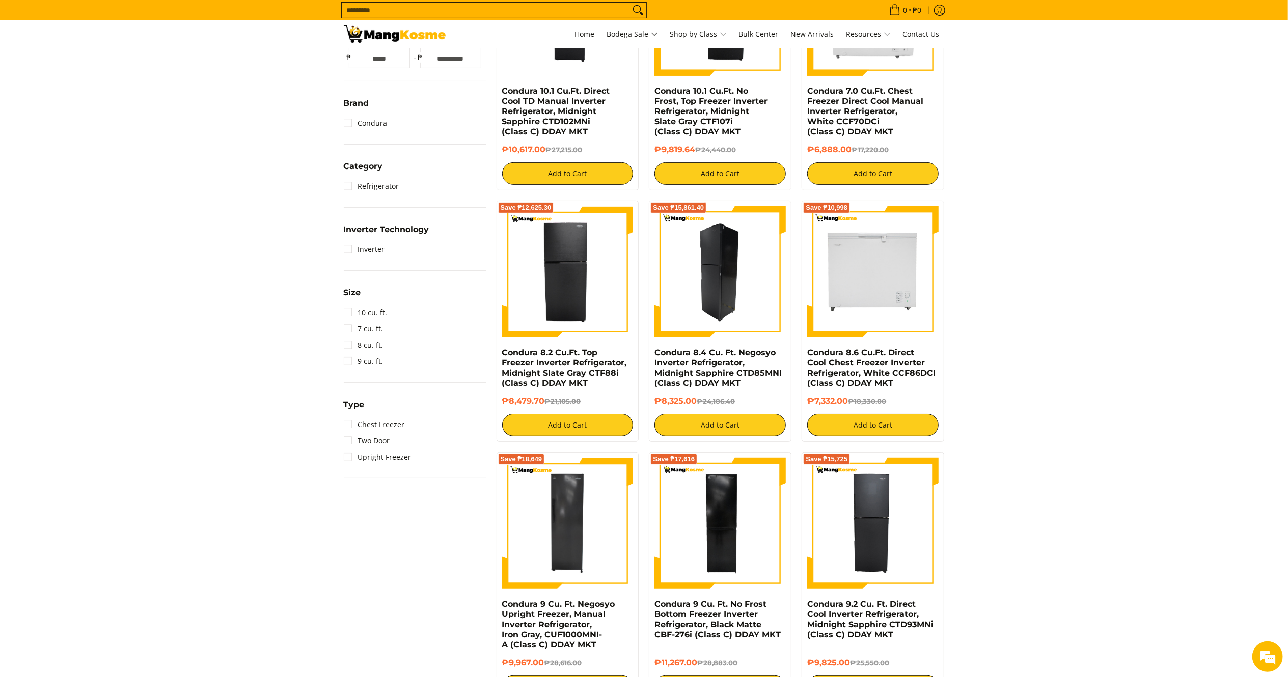
click at [734, 292] on img at bounding box center [720, 271] width 131 height 131
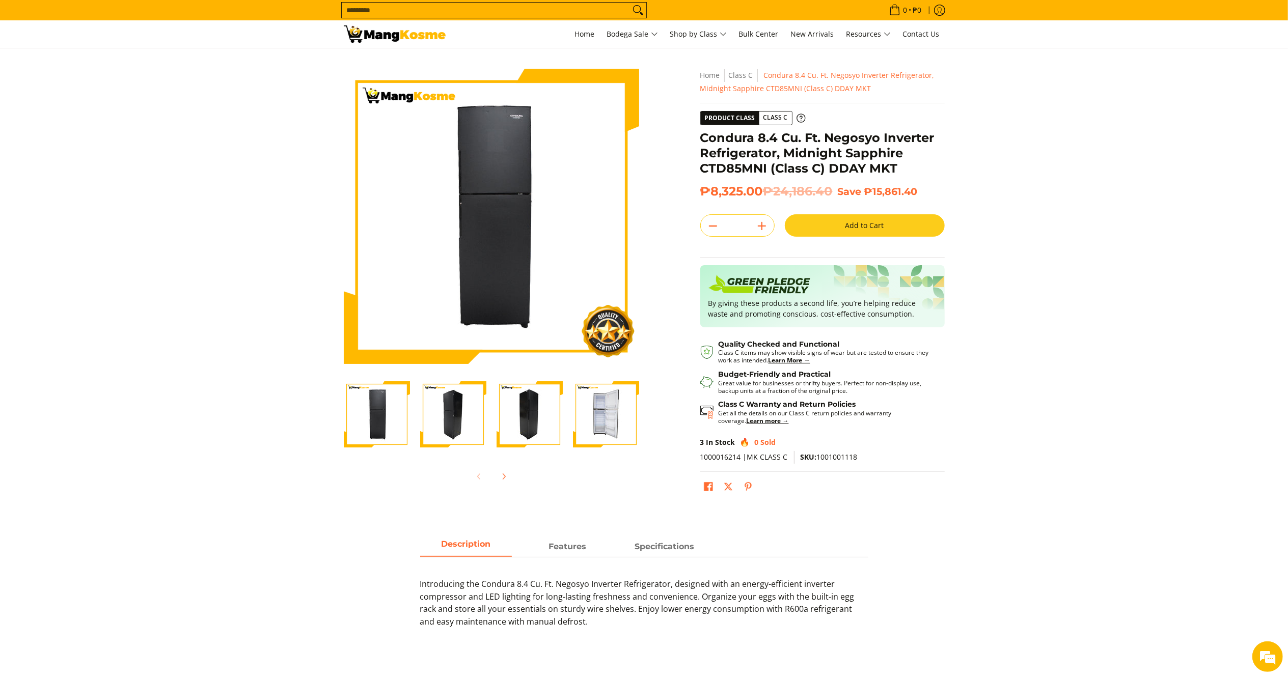
click at [445, 14] on input "Search..." at bounding box center [486, 10] width 288 height 15
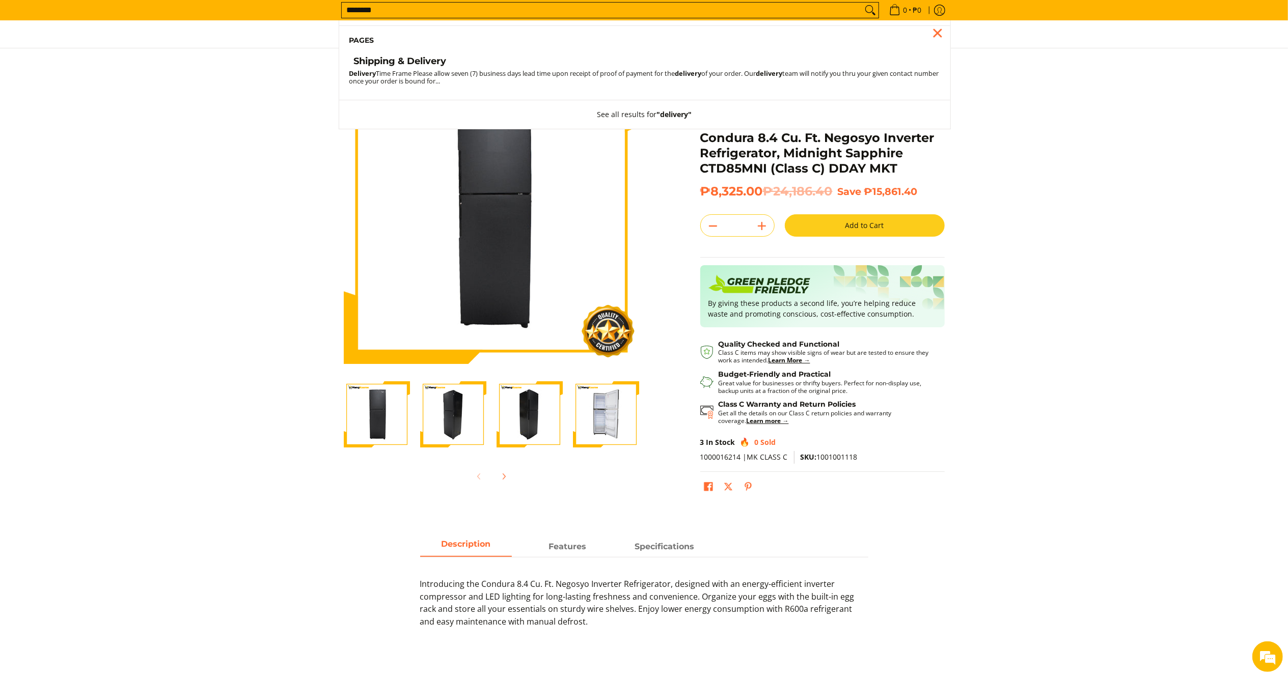
type input "********"
click at [410, 60] on h4 "Shipping & Delivery" at bounding box center [400, 62] width 93 height 12
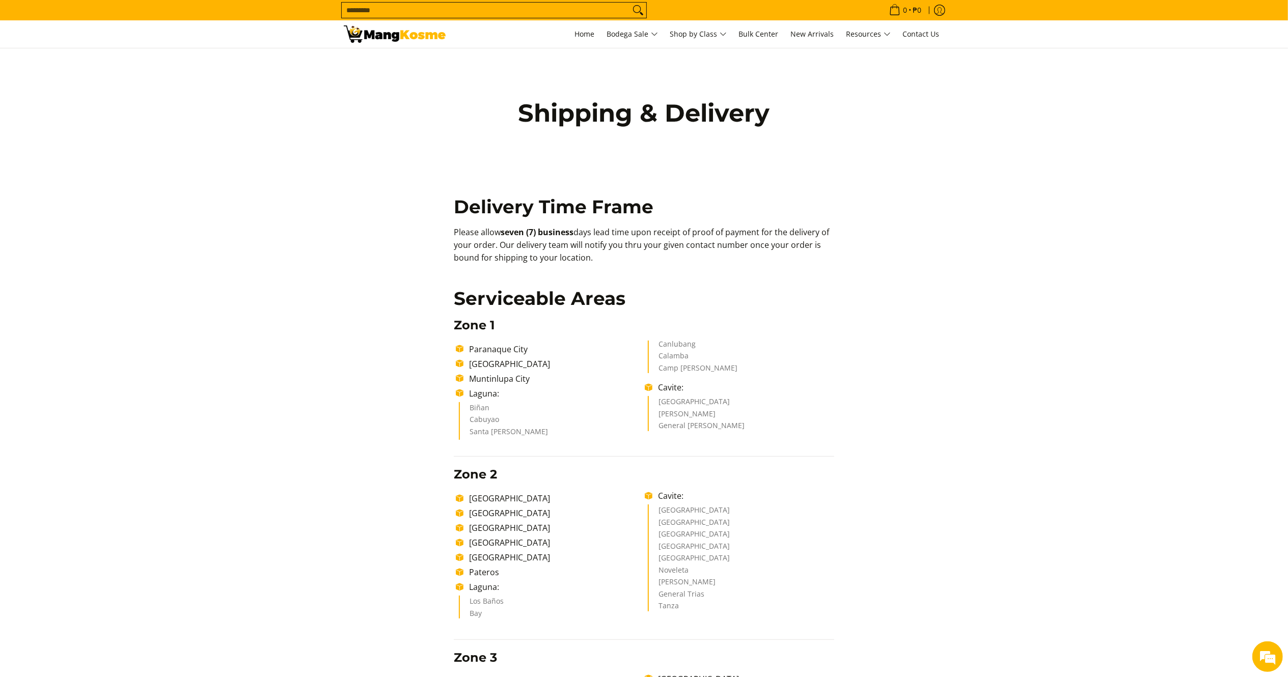
drag, startPoint x: 582, startPoint y: 248, endPoint x: 411, endPoint y: 176, distance: 185.6
click at [1115, 387] on section "Shipping & Delivery Delivery Time Frame Please allow seven (7) business days le…" at bounding box center [644, 685] width 1288 height 1274
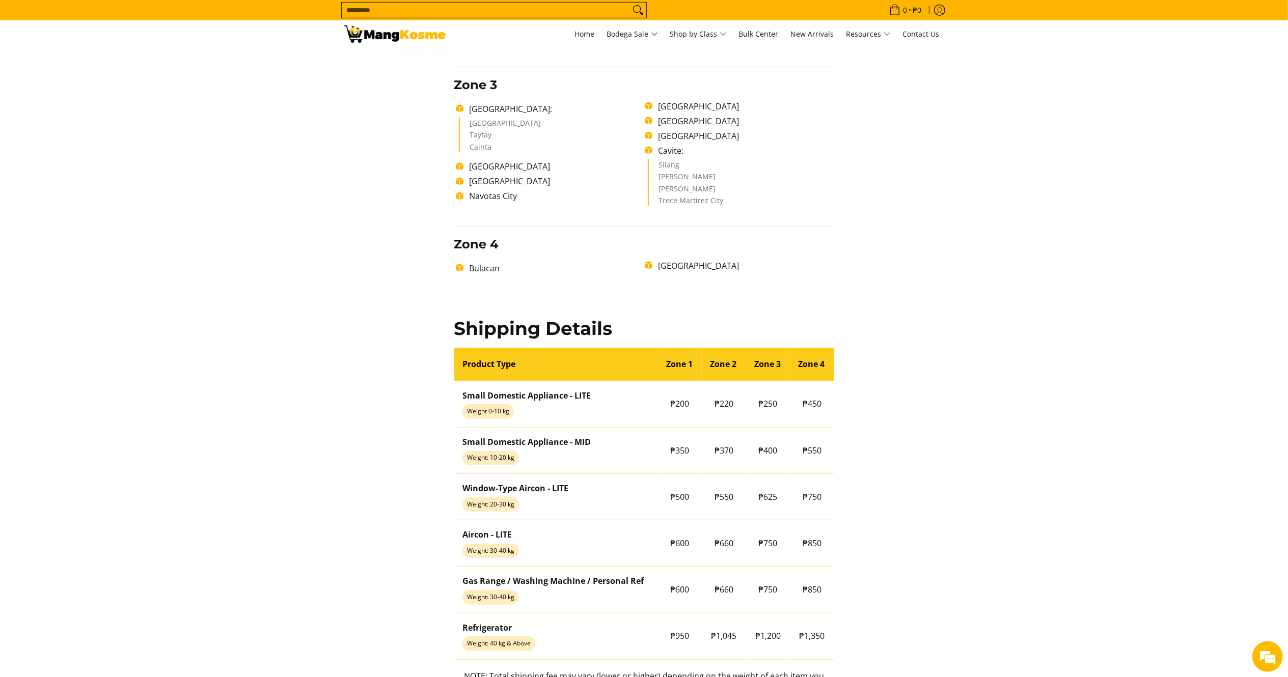
scroll to position [591, 0]
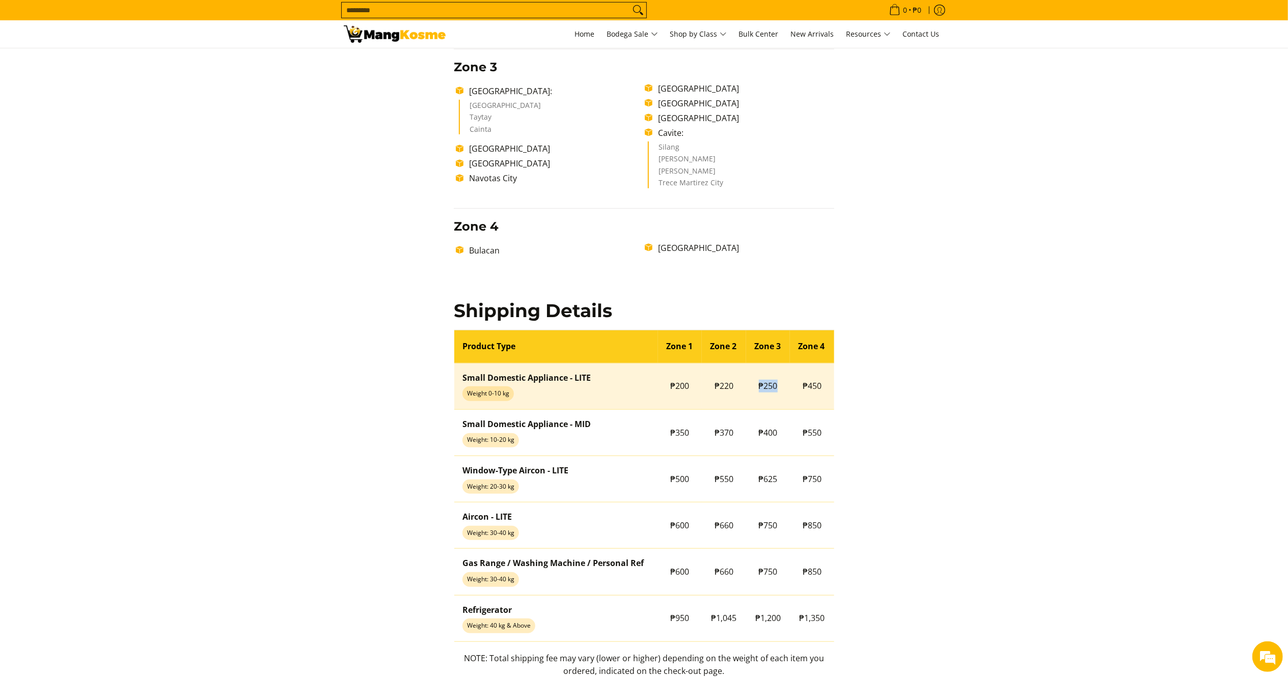
drag, startPoint x: 775, startPoint y: 393, endPoint x: 756, endPoint y: 396, distance: 19.1
click at [756, 396] on td "₱250" at bounding box center [768, 386] width 44 height 46
copy span "₱250"
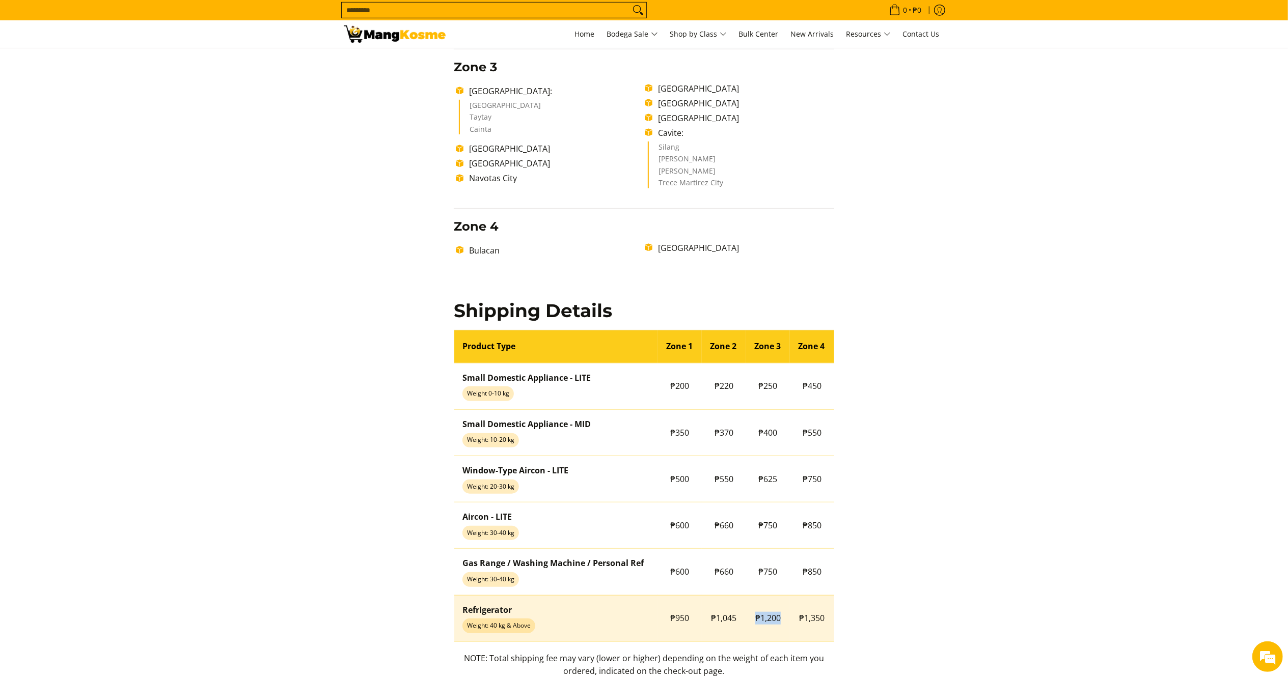
drag, startPoint x: 777, startPoint y: 623, endPoint x: 754, endPoint y: 629, distance: 24.0
click at [754, 629] on td "₱1,200" at bounding box center [768, 618] width 44 height 46
copy span "₱1,200"
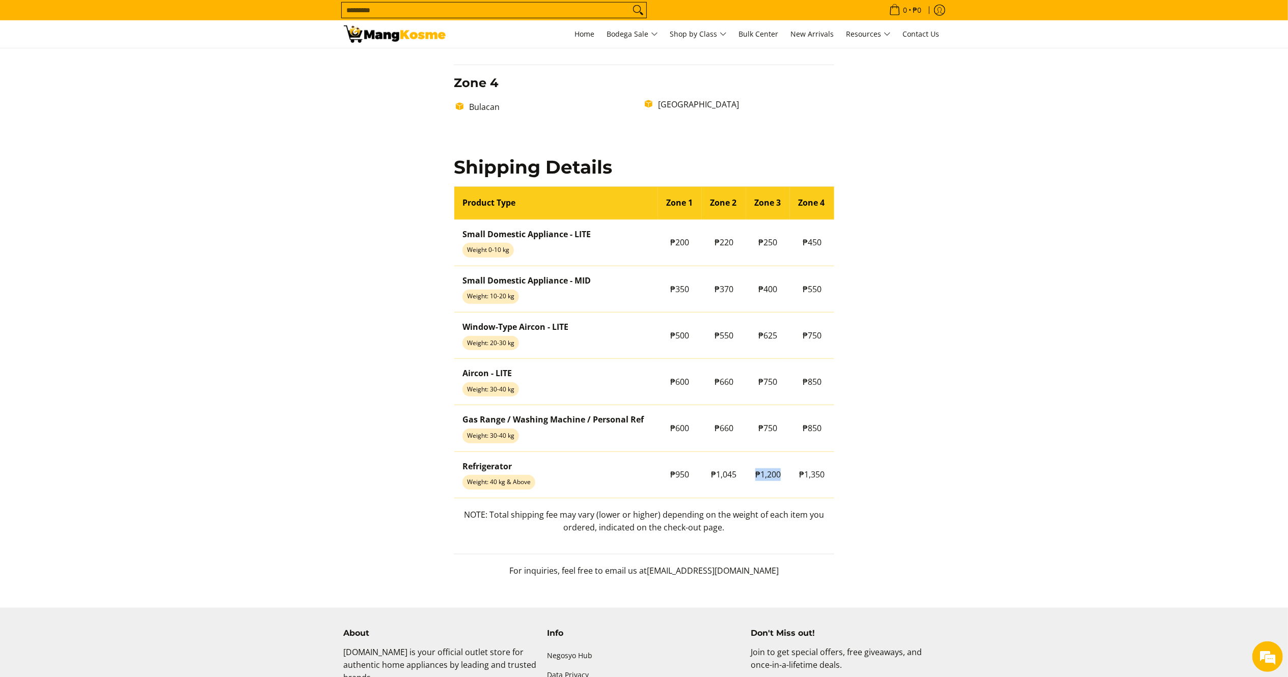
scroll to position [738, 0]
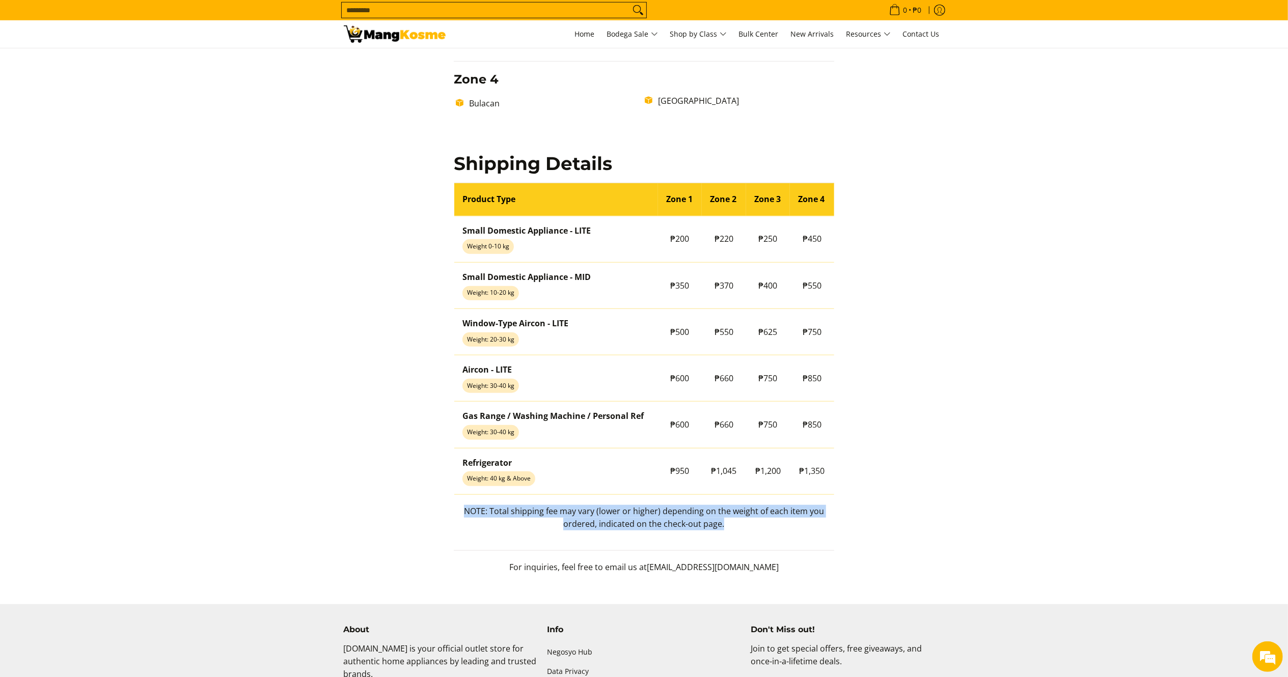
drag, startPoint x: 742, startPoint y: 531, endPoint x: 465, endPoint y: 517, distance: 278.0
click at [465, 517] on p "NOTE: Total shipping fee may vary (lower or higher) depending on the weight of …" at bounding box center [644, 523] width 381 height 36
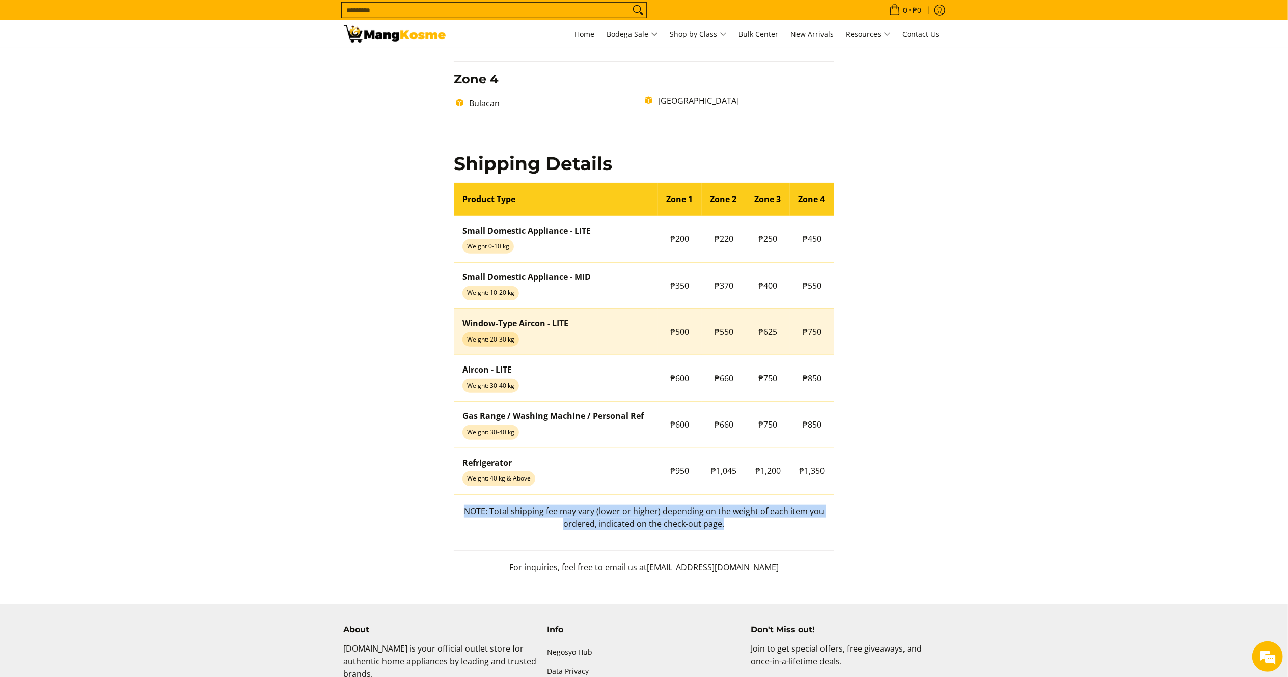
copy p "NOTE: Total shipping fee may vary (lower or higher) depending on the weight of …"
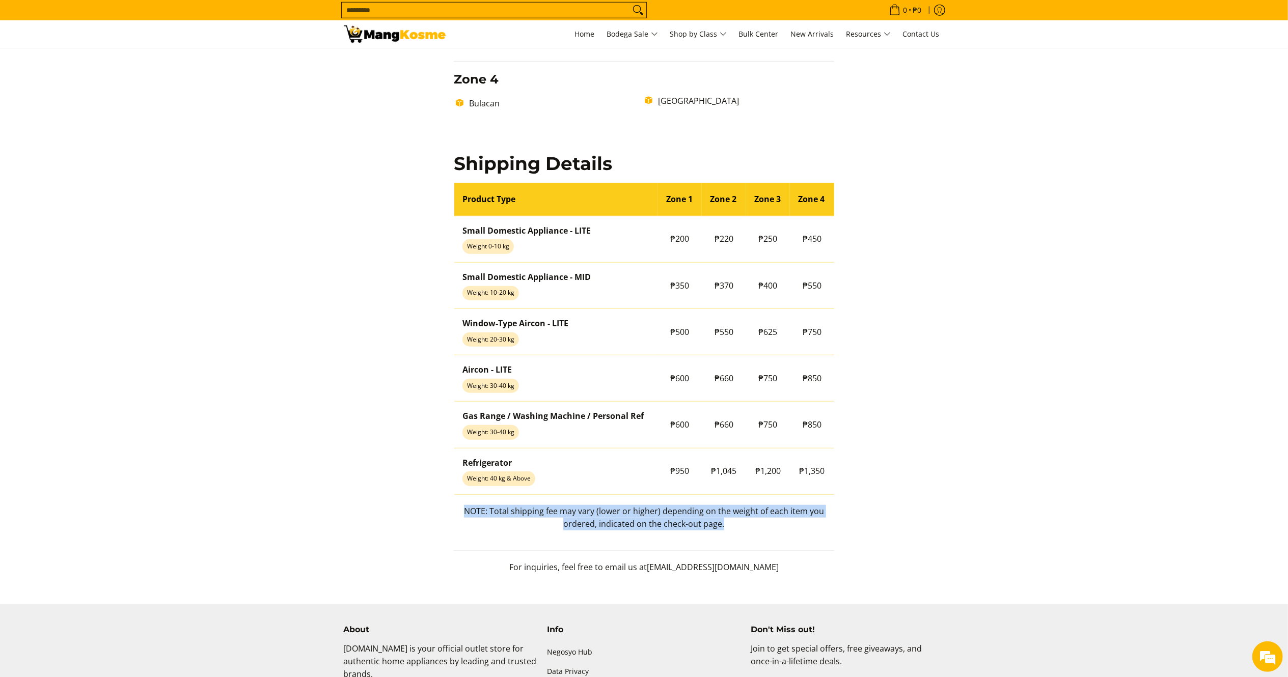
click at [384, 38] on img at bounding box center [395, 33] width 102 height 17
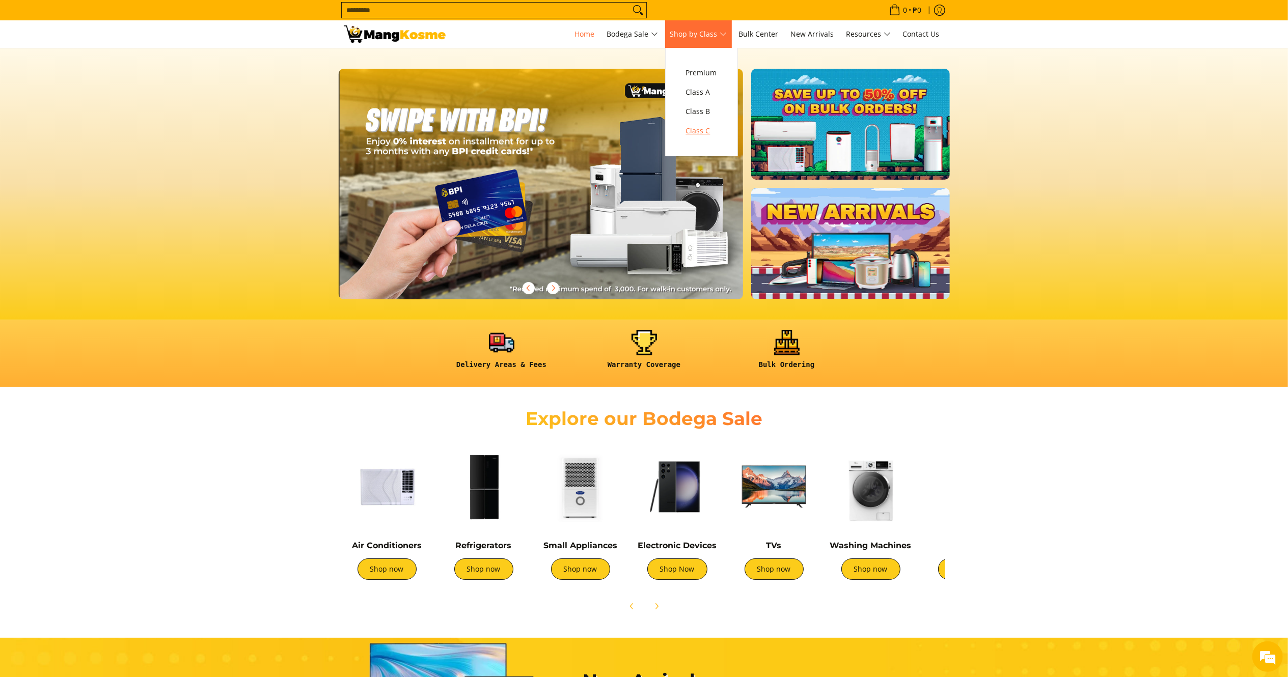
scroll to position [0, 810]
click at [694, 138] on span "Class C" at bounding box center [701, 131] width 31 height 13
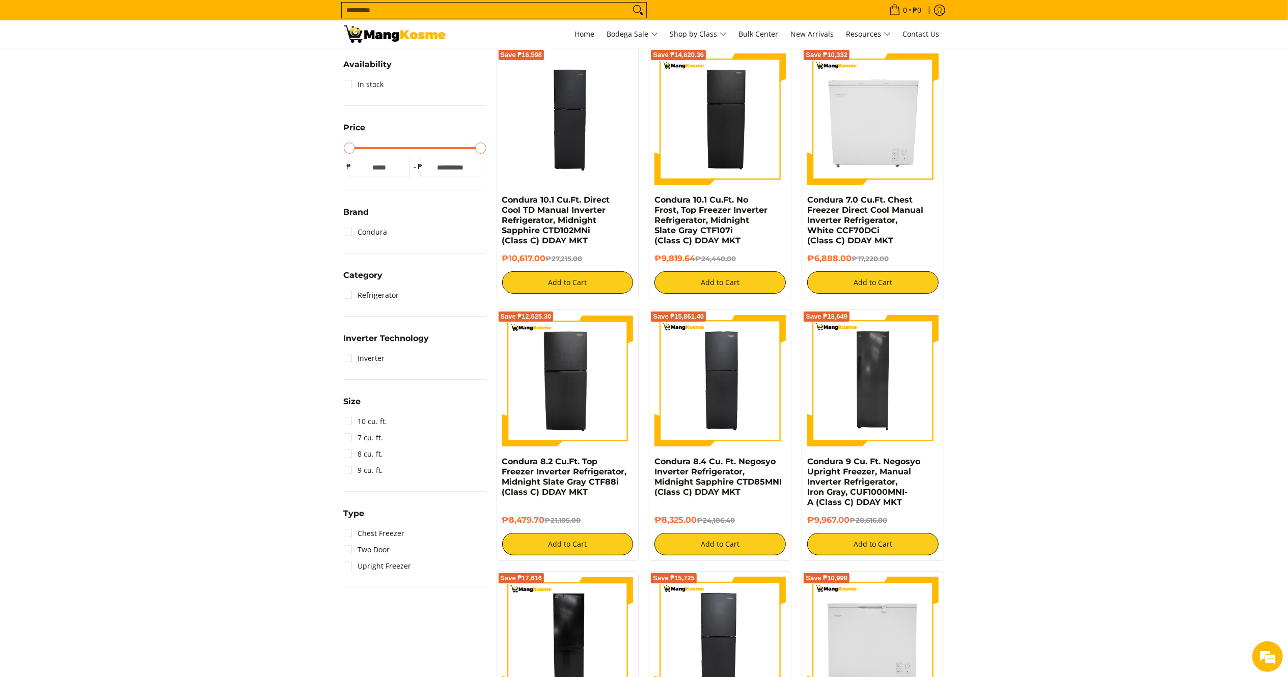
scroll to position [225, 0]
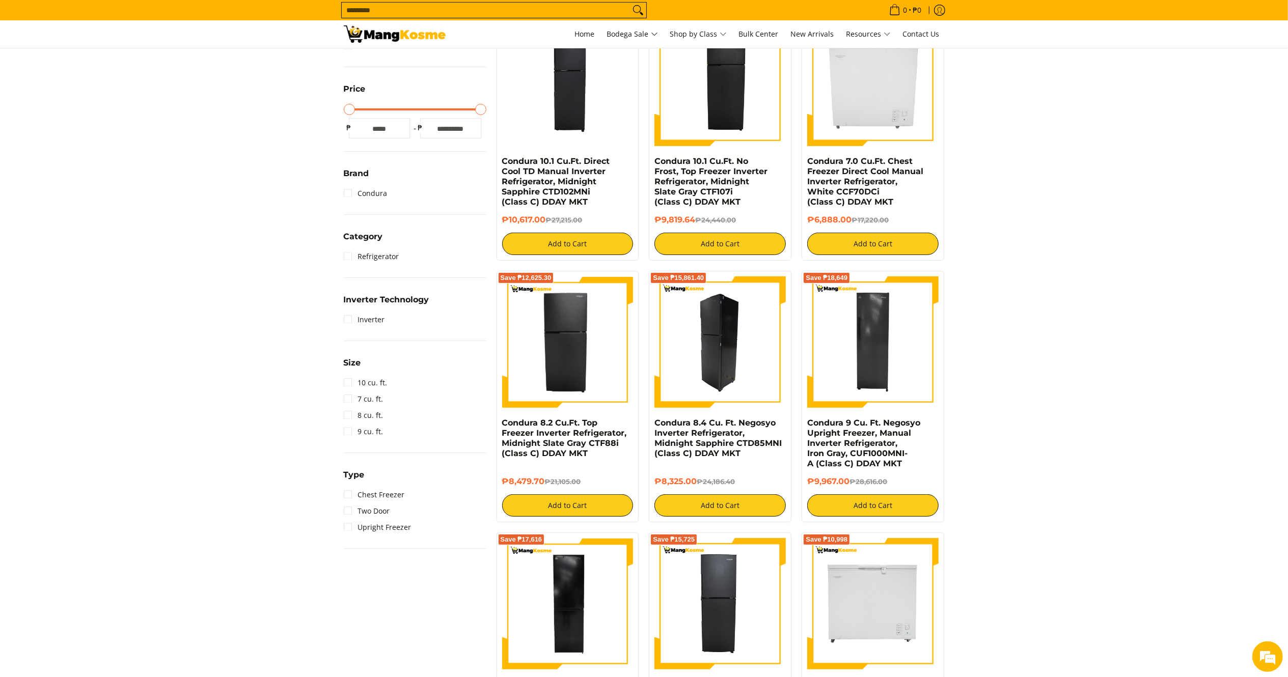
click at [677, 372] on img at bounding box center [720, 342] width 131 height 131
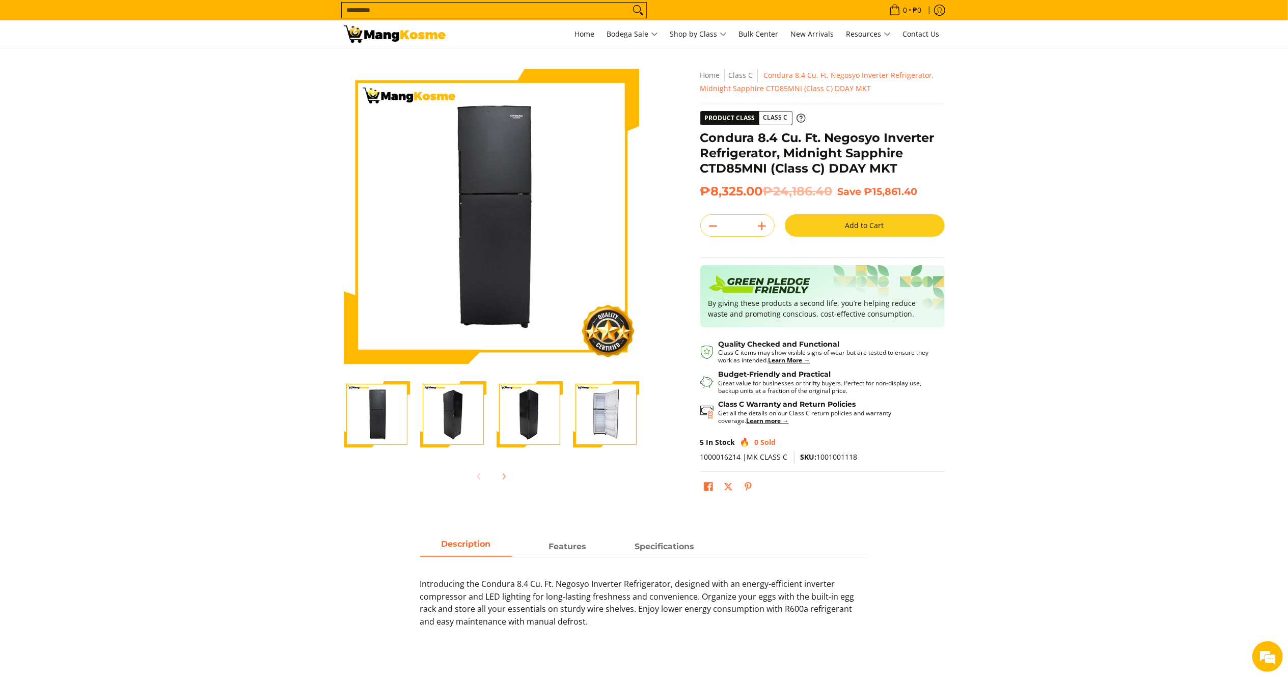
click at [413, 36] on img at bounding box center [395, 33] width 102 height 17
click at [703, 128] on span "Class C" at bounding box center [701, 131] width 31 height 13
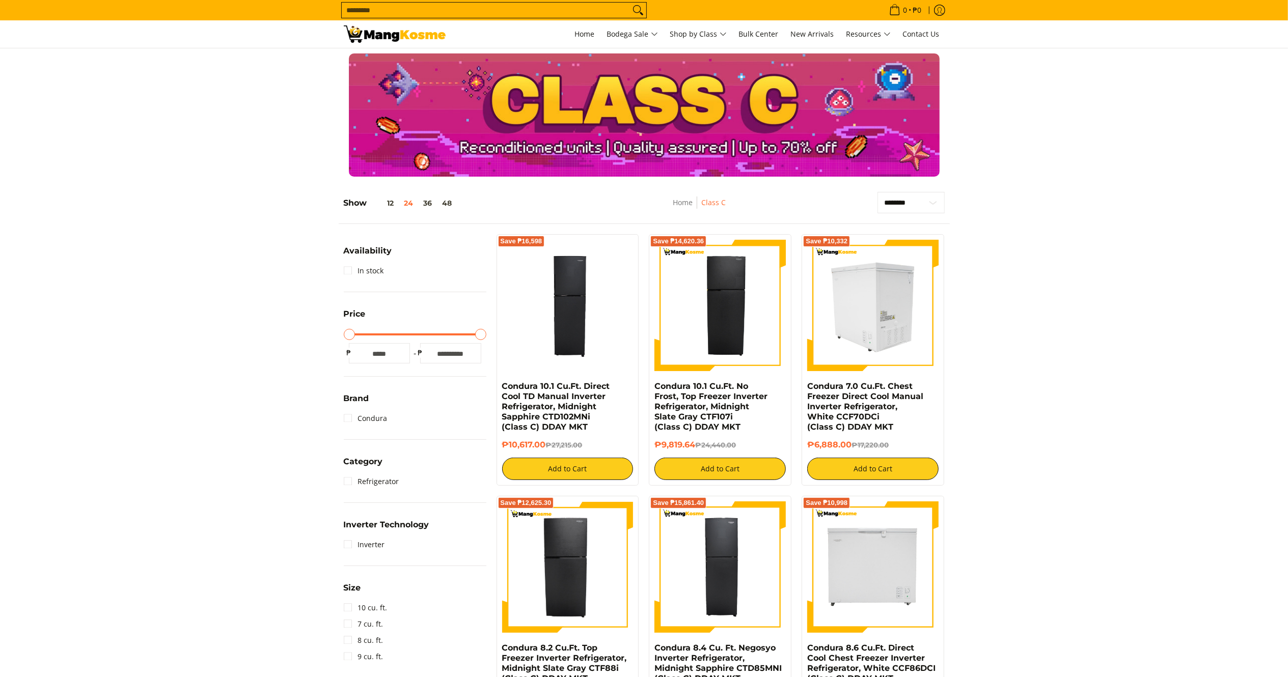
click at [856, 342] on img at bounding box center [872, 305] width 131 height 131
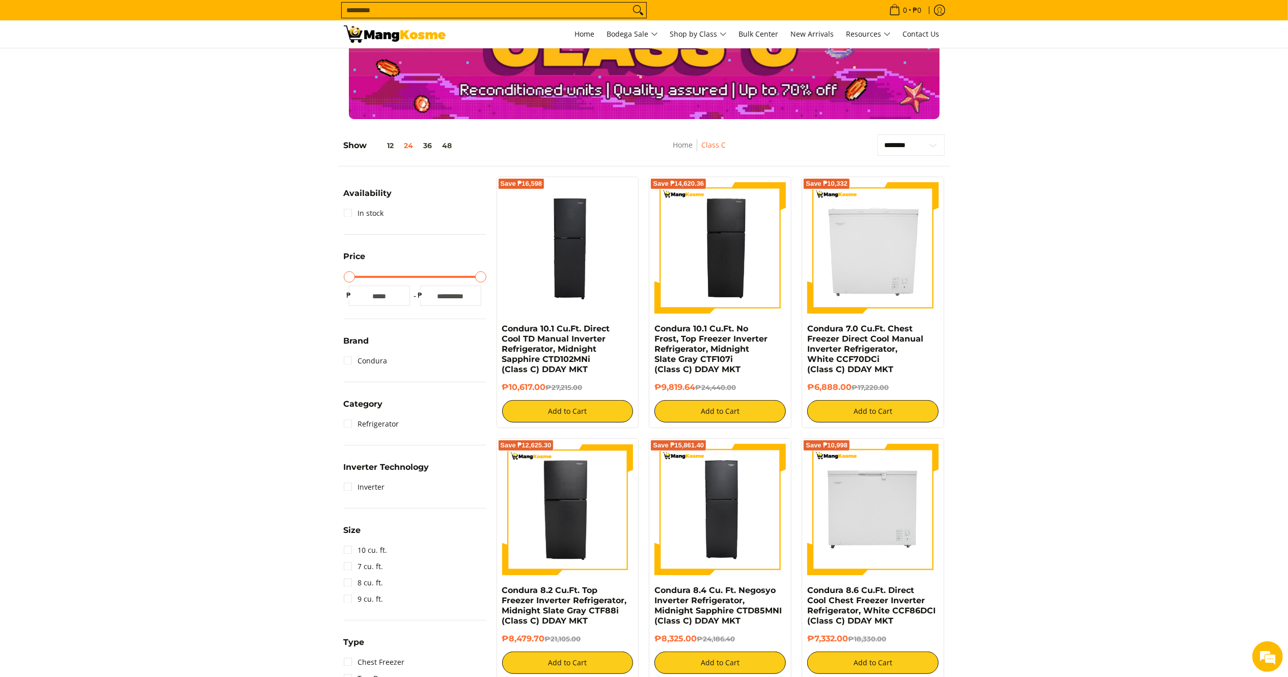
scroll to position [212, 0]
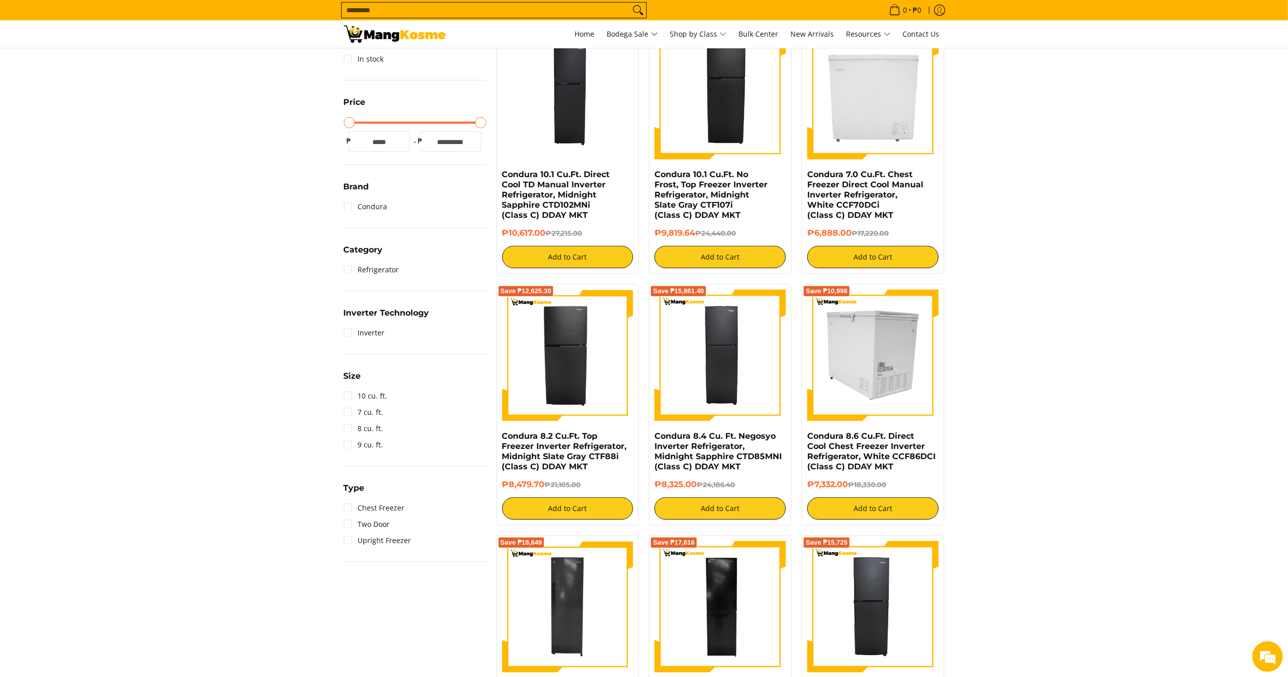
click at [875, 336] on img at bounding box center [872, 355] width 131 height 131
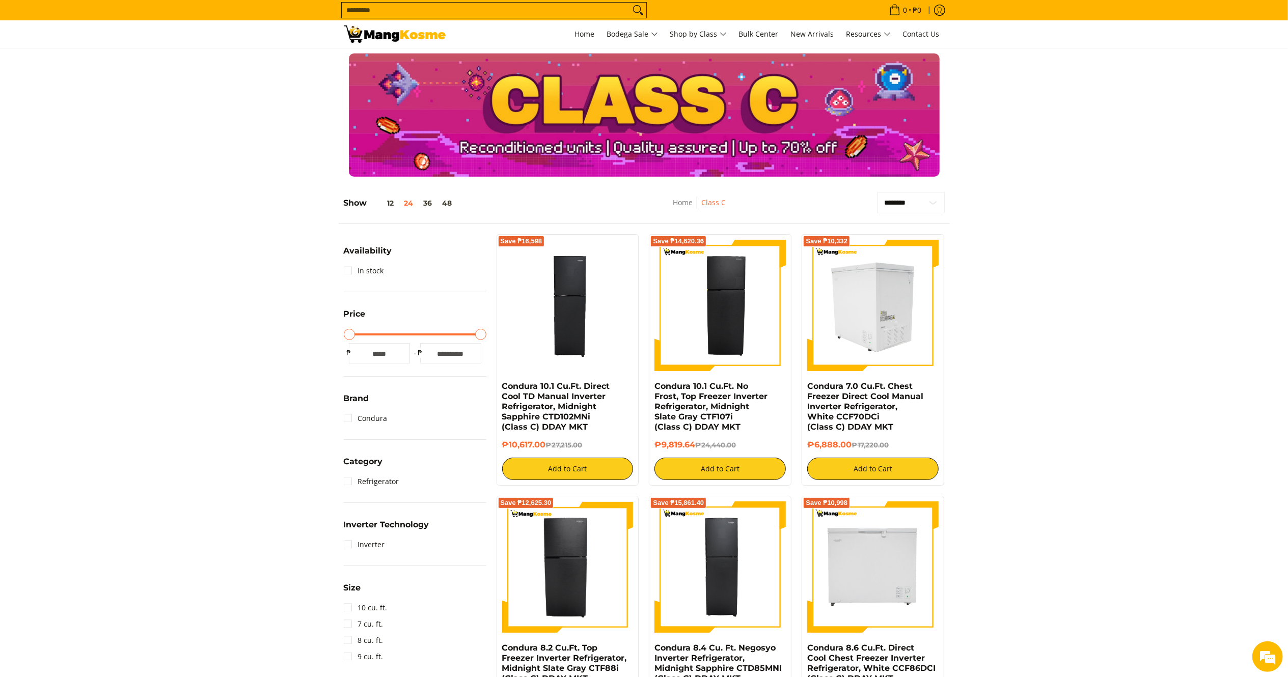
click at [883, 334] on img at bounding box center [872, 305] width 131 height 131
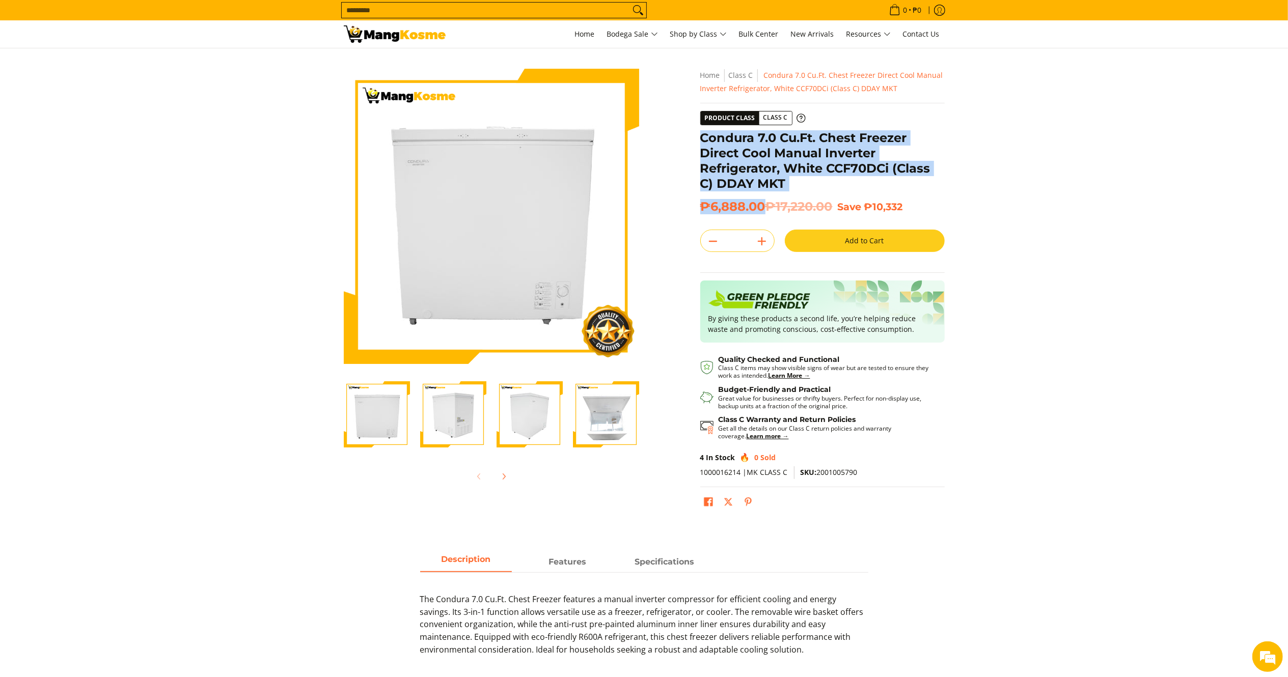
drag, startPoint x: 765, startPoint y: 207, endPoint x: 701, endPoint y: 135, distance: 95.6
click at [701, 135] on div "**********" at bounding box center [822, 295] width 245 height 453
copy div "Condura 7.0 Cu.Ft. Chest Freezer Direct Cool Manual Inverter Refrigerator, Whit…"
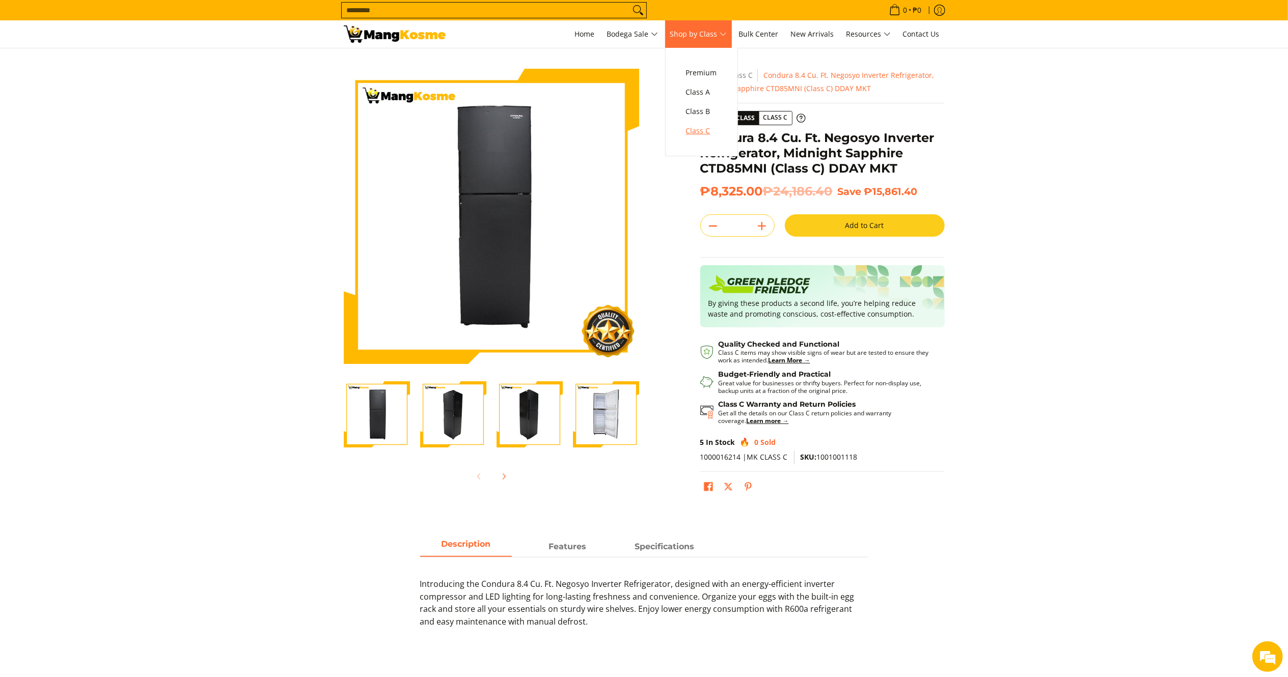
click at [705, 132] on span "Class C" at bounding box center [701, 131] width 31 height 13
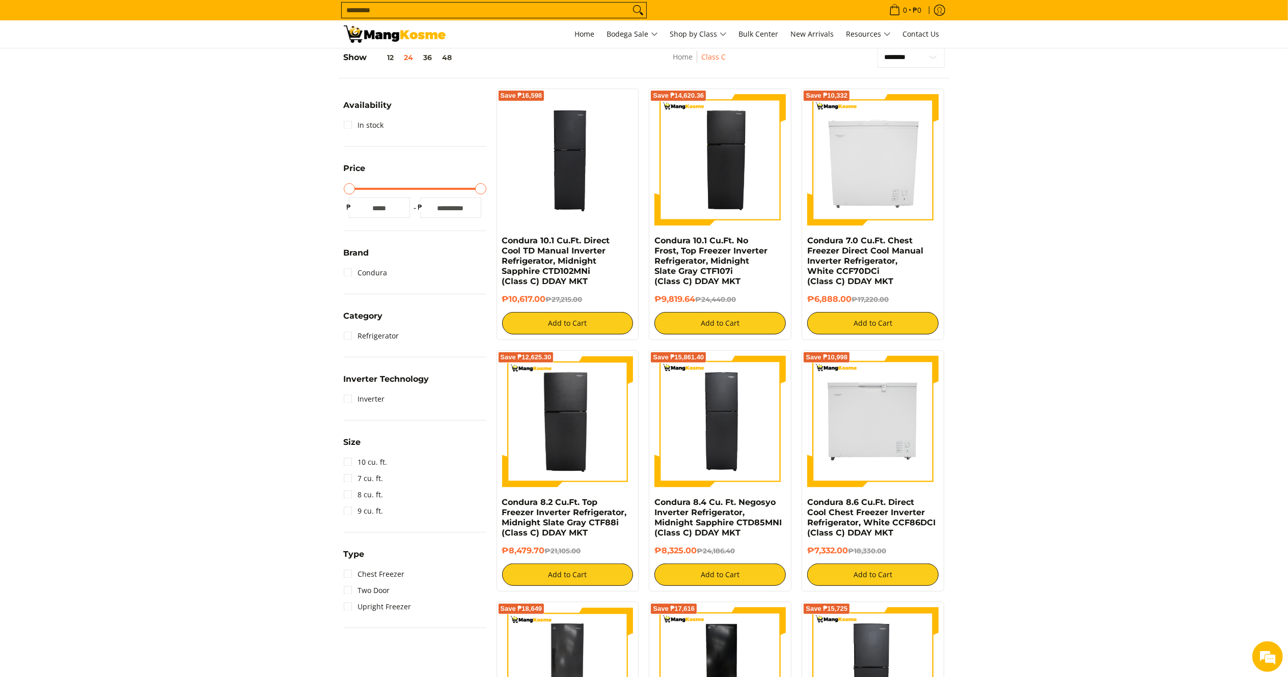
click at [1288, 339] on html "Skip to Main Content Home Bodega Sale Shop by Class Bulk Center New Arrivals Re…" at bounding box center [644, 511] width 1288 height 1315
drag, startPoint x: 849, startPoint y: 547, endPoint x: 808, endPoint y: 506, distance: 57.6
click at [808, 506] on div "Condura 8.6 Cu.Ft. Direct Cool Chest Freezer Inverter Refrigerator, White CCF86…" at bounding box center [872, 542] width 131 height 89
copy div "Condura 8.6 Cu.Ft. Direct Cool Chest Freezer Inverter Refrigerator, White CCF86…"
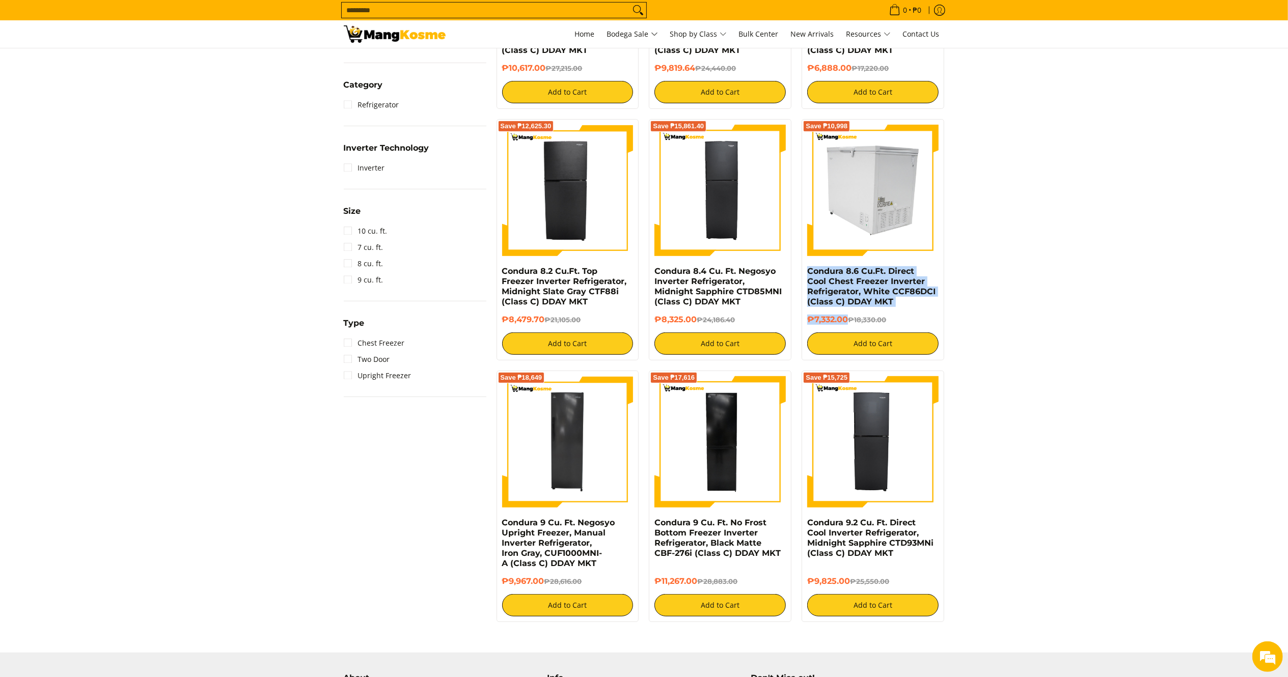
click at [934, 207] on img at bounding box center [872, 190] width 131 height 131
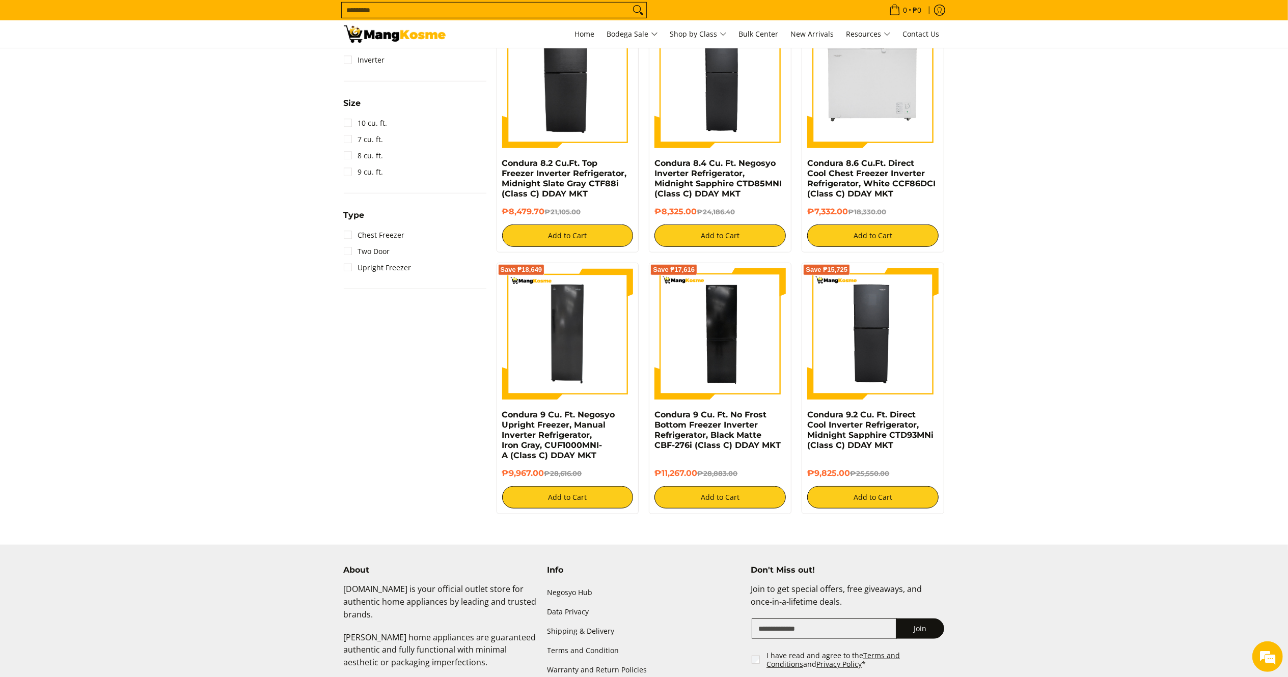
scroll to position [144, 0]
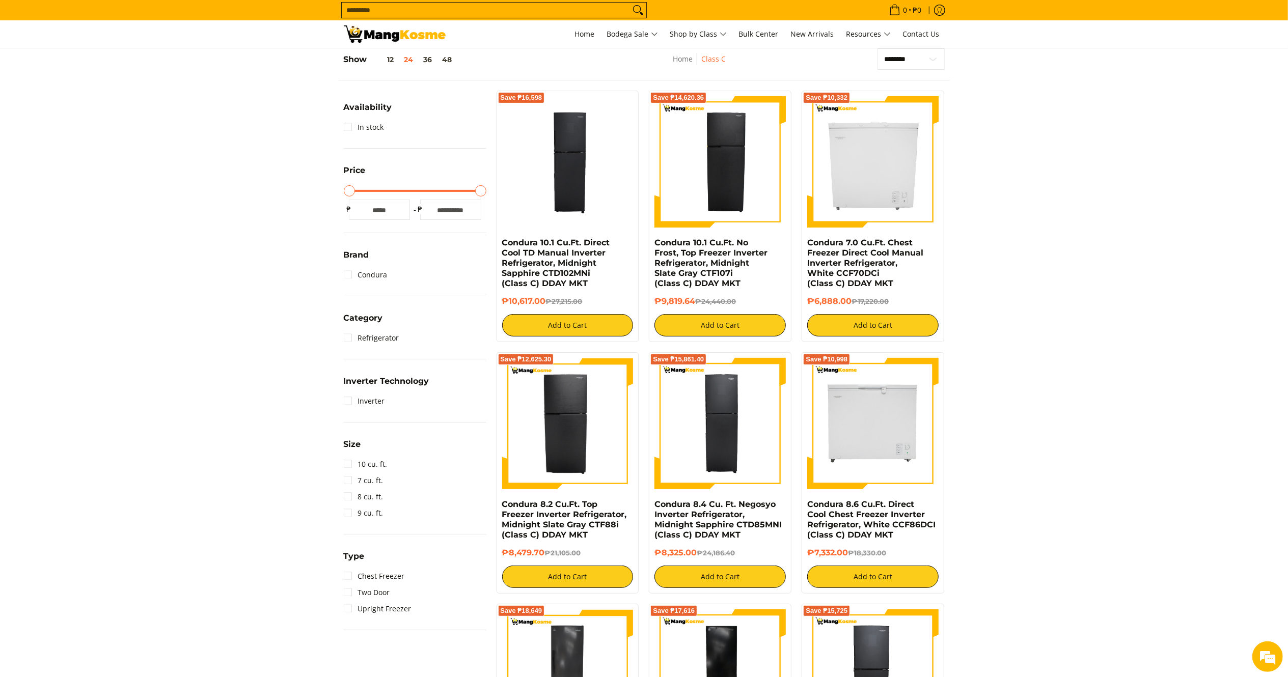
click at [362, 12] on input "Search..." at bounding box center [486, 10] width 288 height 15
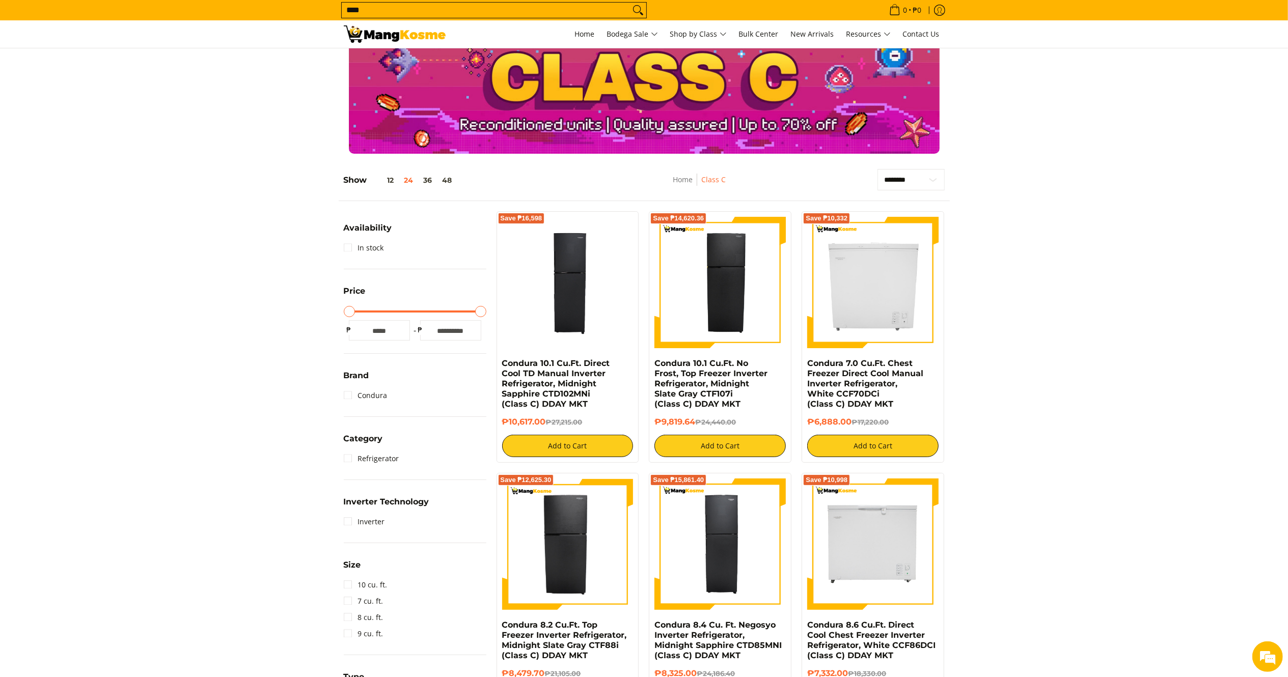
scroll to position [0, 0]
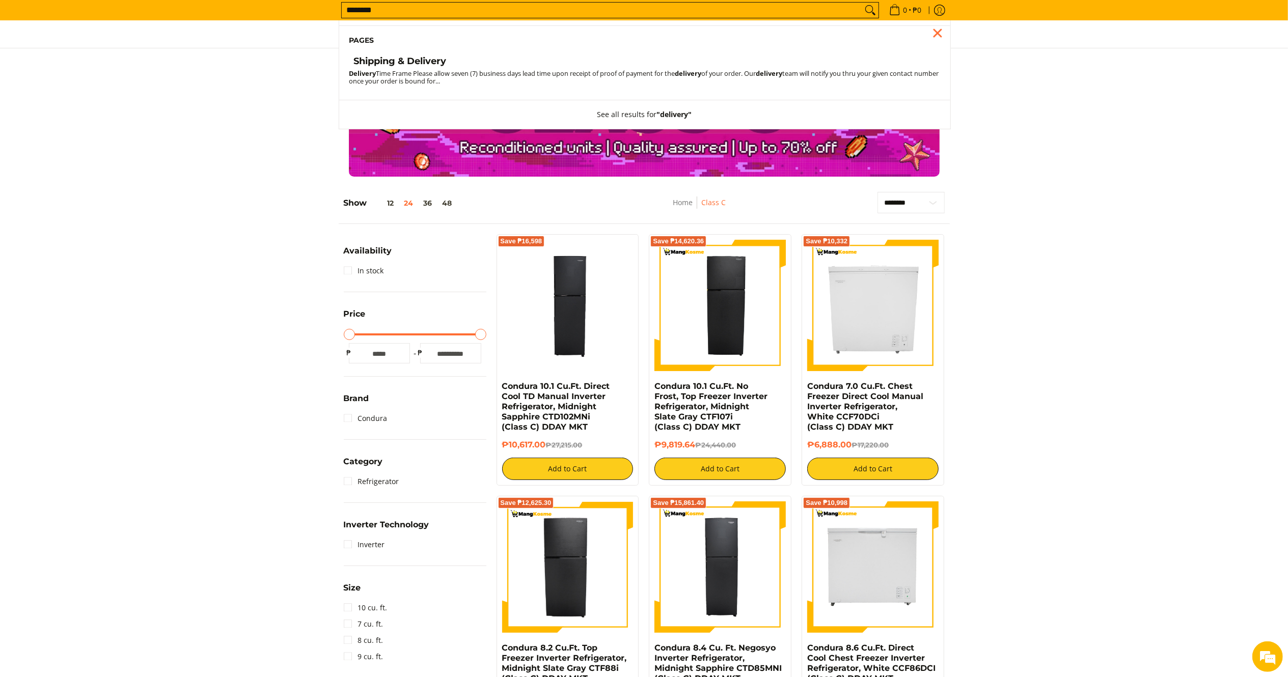
type input "********"
click at [384, 62] on h4 "Shipping & Delivery" at bounding box center [400, 62] width 93 height 12
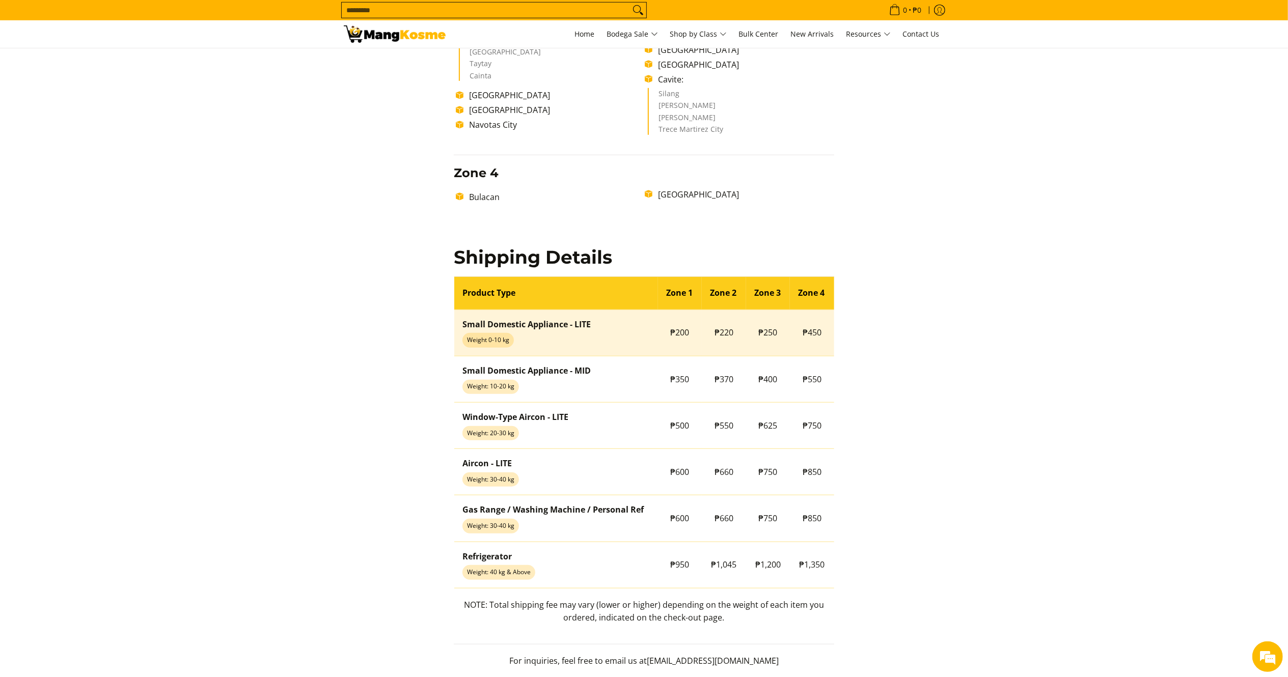
scroll to position [648, 0]
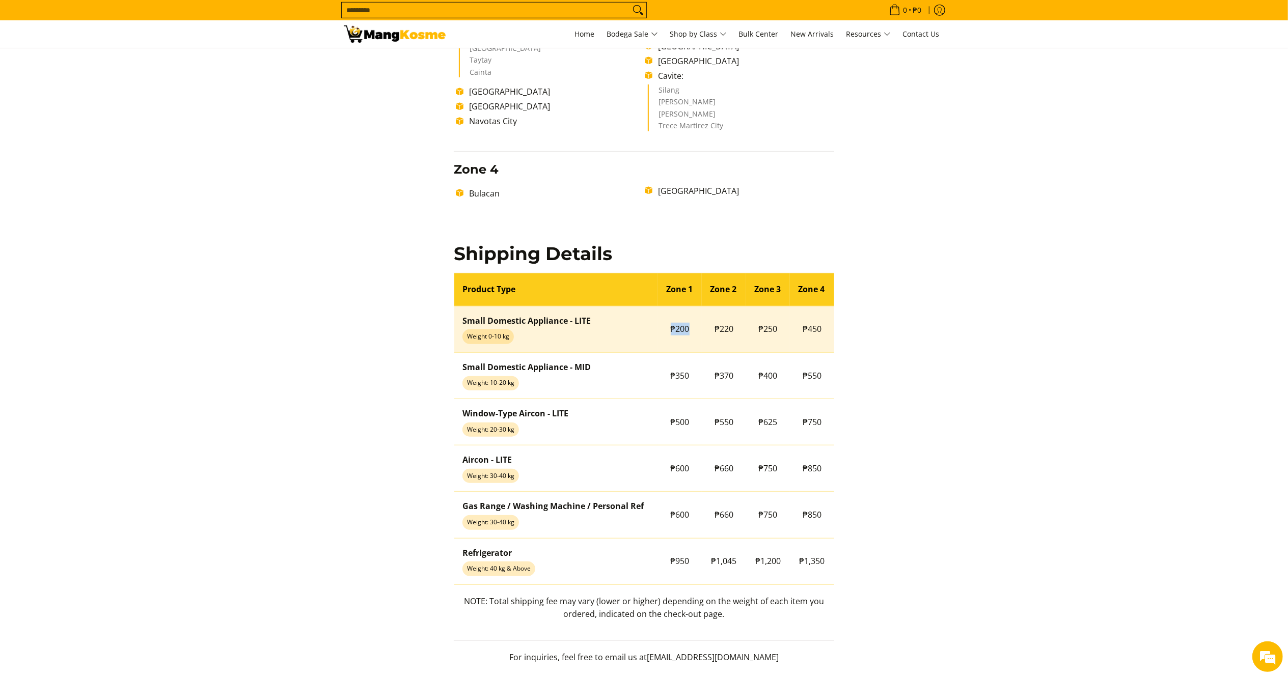
drag, startPoint x: 684, startPoint y: 325, endPoint x: 667, endPoint y: 325, distance: 16.3
click at [667, 325] on td "₱200" at bounding box center [680, 329] width 44 height 46
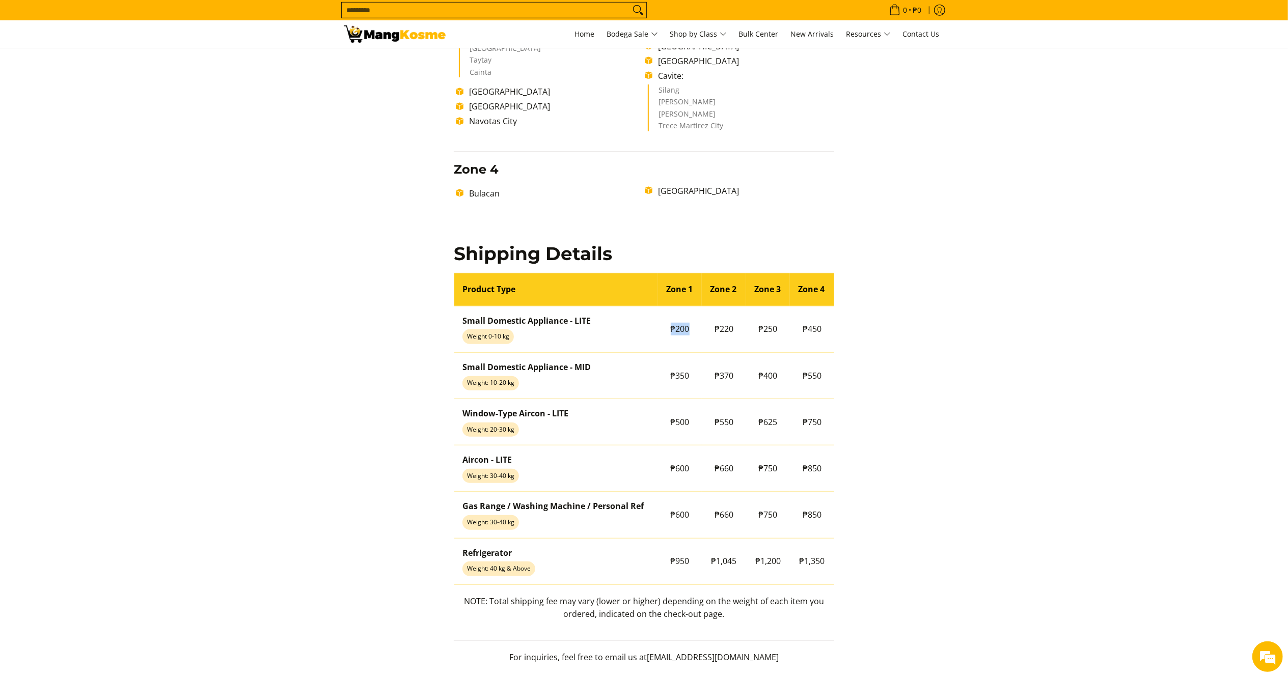
copy td "₱200"
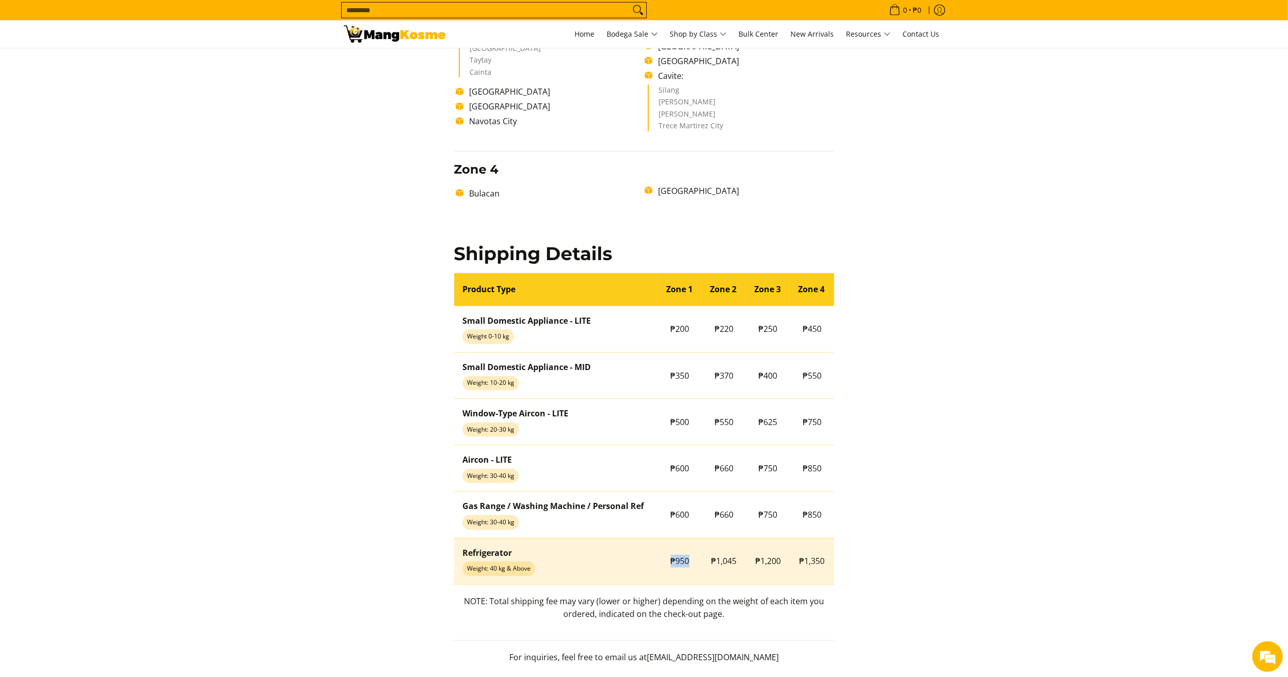
drag, startPoint x: 691, startPoint y: 562, endPoint x: 665, endPoint y: 562, distance: 26.0
click at [665, 562] on td "₱950" at bounding box center [680, 561] width 44 height 46
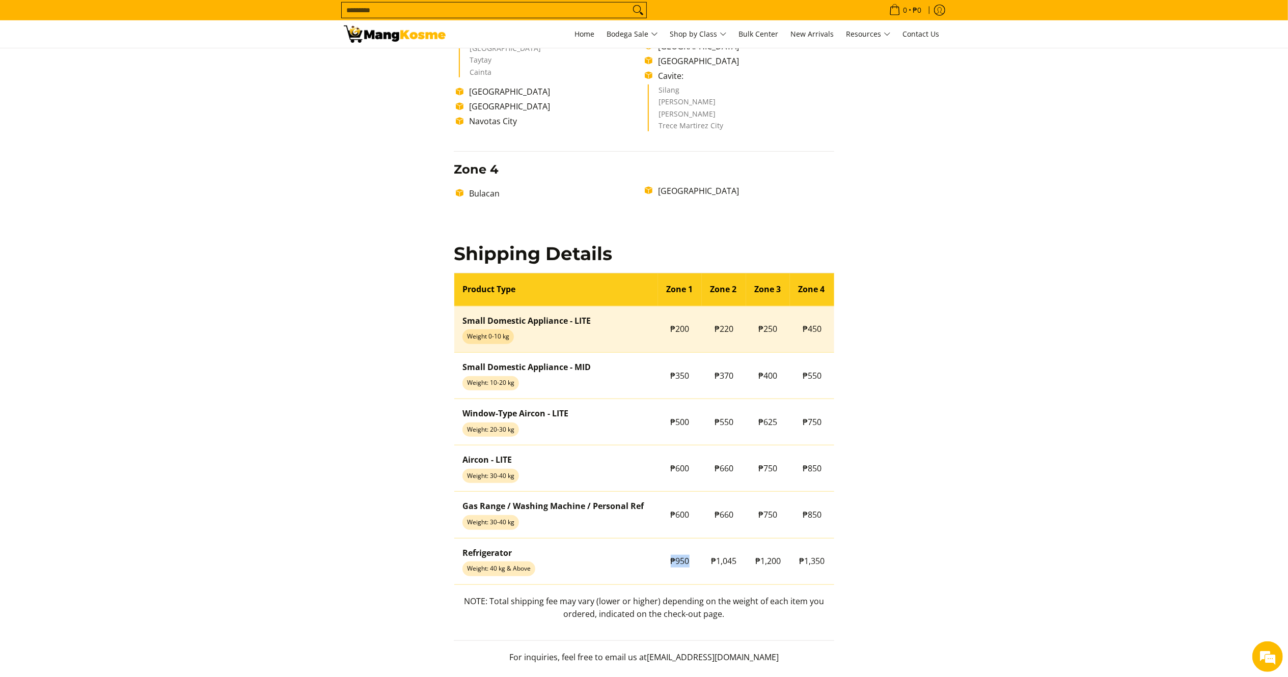
copy span "₱950"
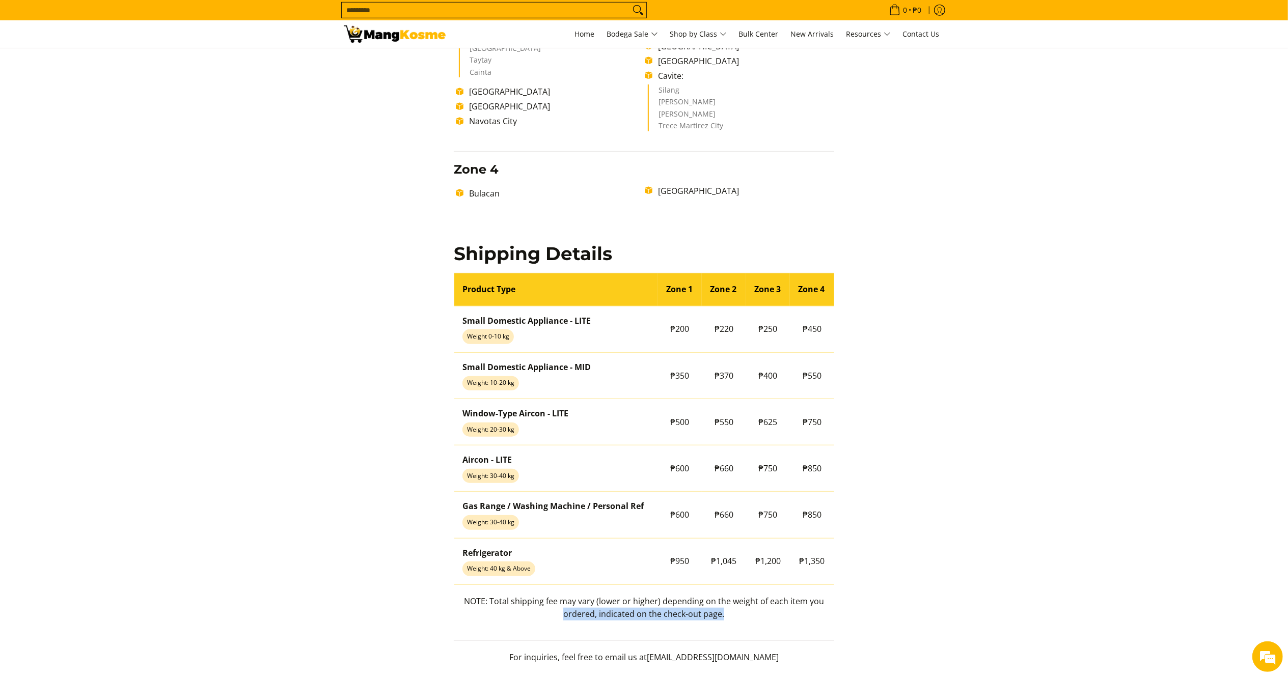
drag, startPoint x: 732, startPoint y: 617, endPoint x: 437, endPoint y: 614, distance: 295.5
click at [437, 614] on div "Delivery Time Frame Please allow seven (7) business days lead time upon receipt…" at bounding box center [644, 105] width 601 height 1137
click at [710, 623] on p "NOTE: Total shipping fee may vary (lower or higher) depending on the weight of …" at bounding box center [644, 613] width 381 height 36
drag, startPoint x: 632, startPoint y: 614, endPoint x: 469, endPoint y: 603, distance: 163.4
click at [469, 603] on p "NOTE: Total shipping fee may vary (lower or higher) depending on the weight of …" at bounding box center [644, 613] width 381 height 36
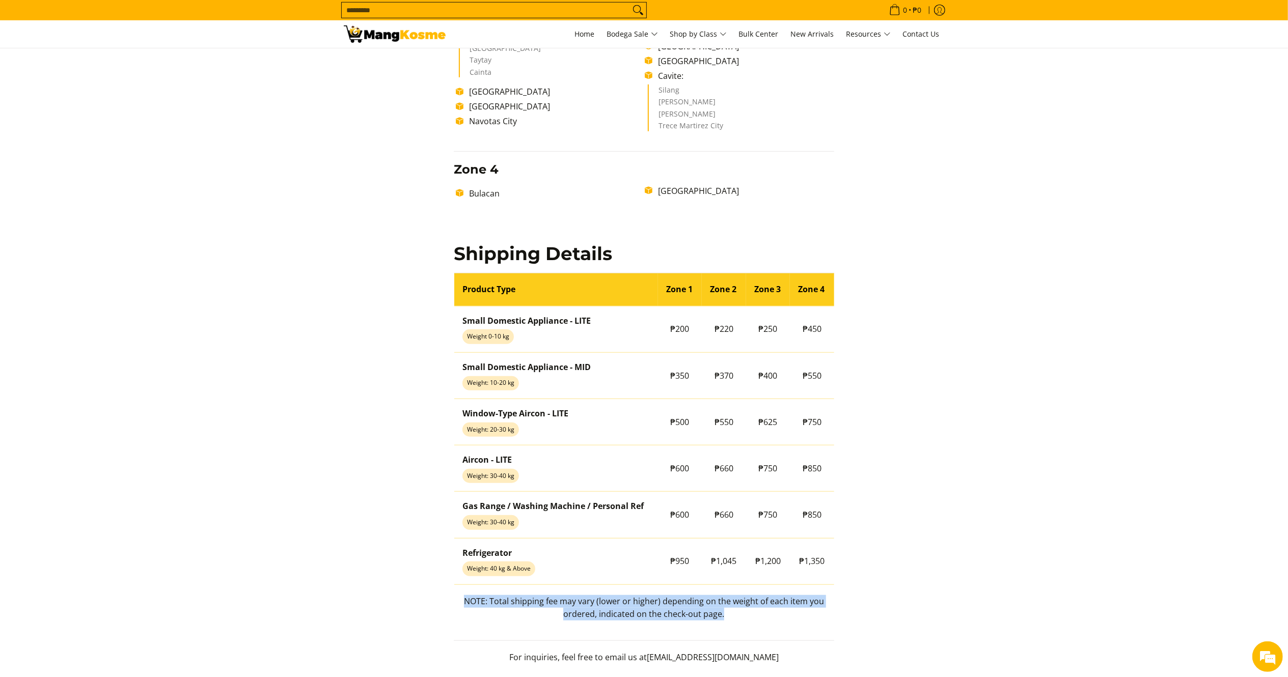
copy p "NOTE: Total shipping fee may vary (lower or higher) depending on the weight of …"
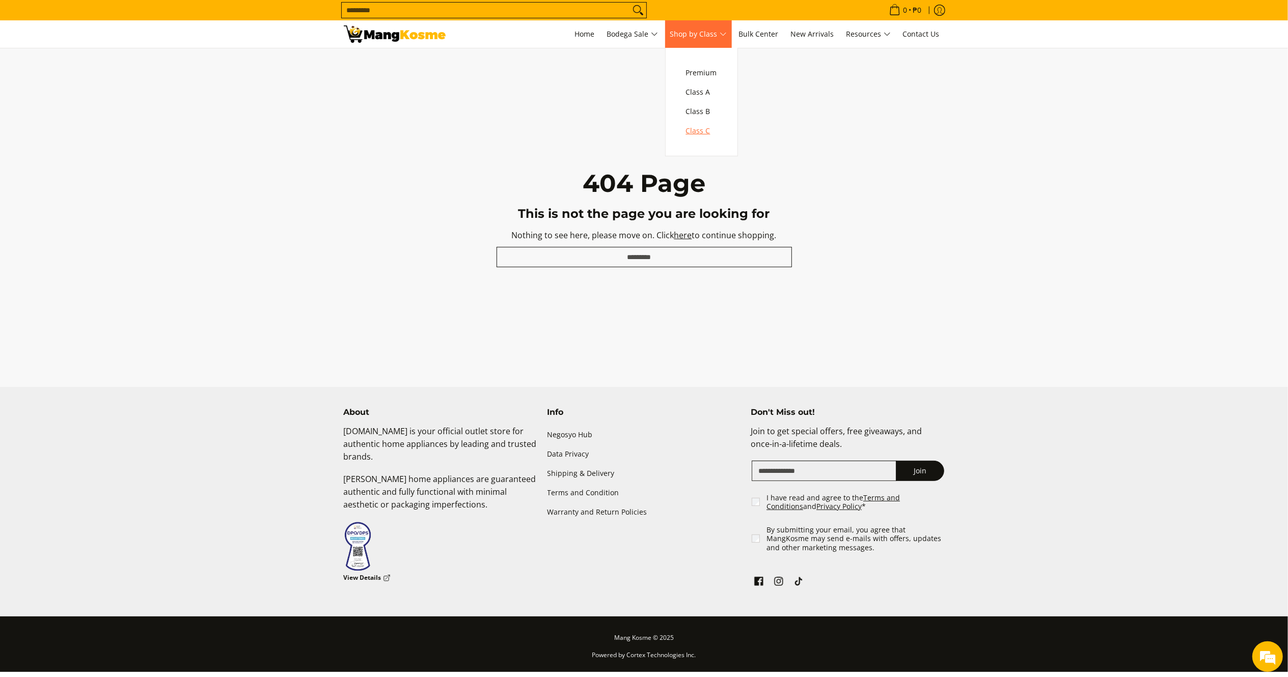
click at [702, 132] on span "Class C" at bounding box center [701, 131] width 31 height 13
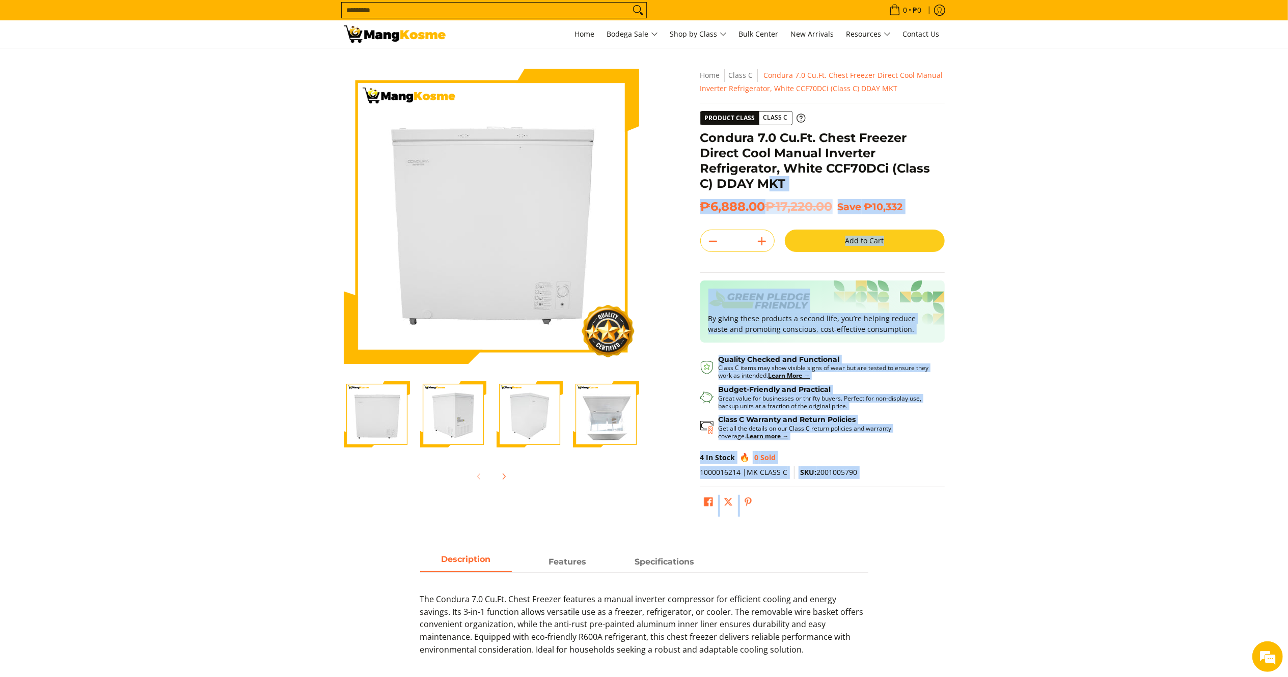
drag, startPoint x: 766, startPoint y: 195, endPoint x: 699, endPoint y: 137, distance: 88.8
click at [699, 137] on div "**********" at bounding box center [822, 295] width 255 height 453
click at [1103, 176] on section "Skip to Main Content Enable zoom Disable zoom Enable zoom Disable zoom Enable z…" at bounding box center [644, 292] width 1288 height 489
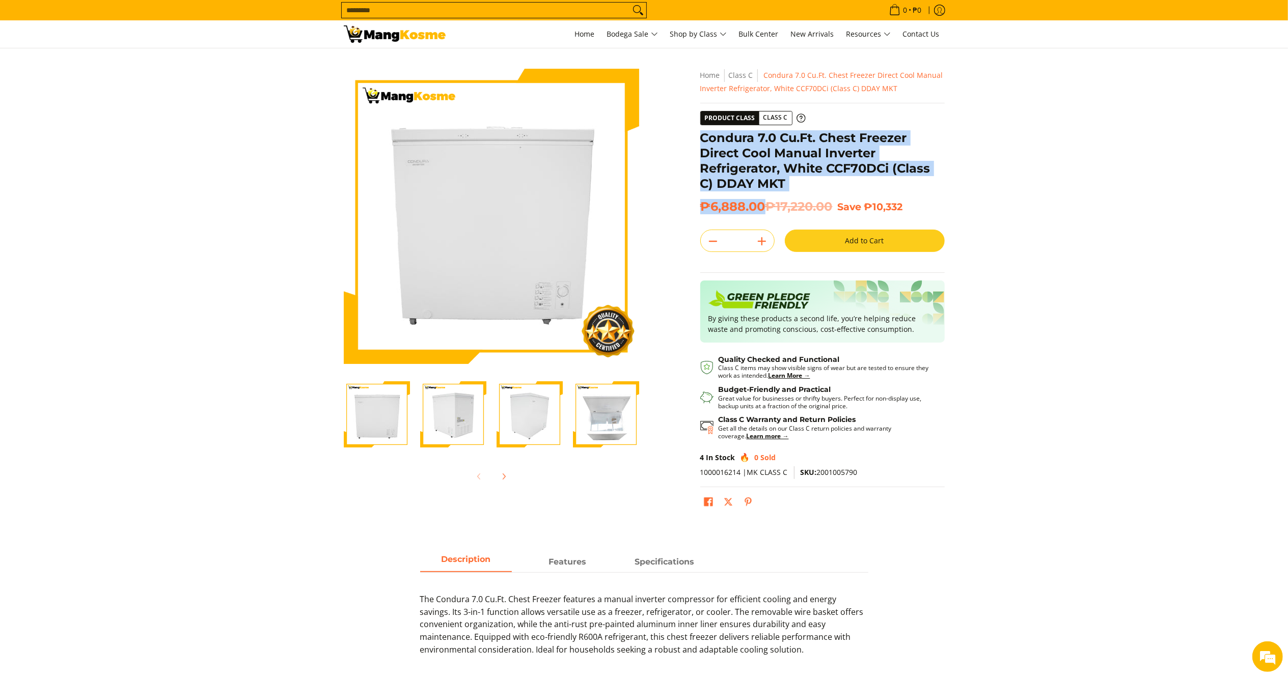
drag, startPoint x: 765, startPoint y: 207, endPoint x: 701, endPoint y: 131, distance: 98.7
click at [701, 131] on div "**********" at bounding box center [822, 295] width 245 height 453
copy div "Condura 7.0 Cu.Ft. Chest Freezer Direct Cool Manual Inverter Refrigerator, Whit…"
click at [1185, 283] on section "Skip to Main Content Enable zoom Disable zoom Enable zoom Disable zoom Enable z…" at bounding box center [644, 292] width 1288 height 489
drag, startPoint x: 764, startPoint y: 201, endPoint x: 701, endPoint y: 136, distance: 90.4
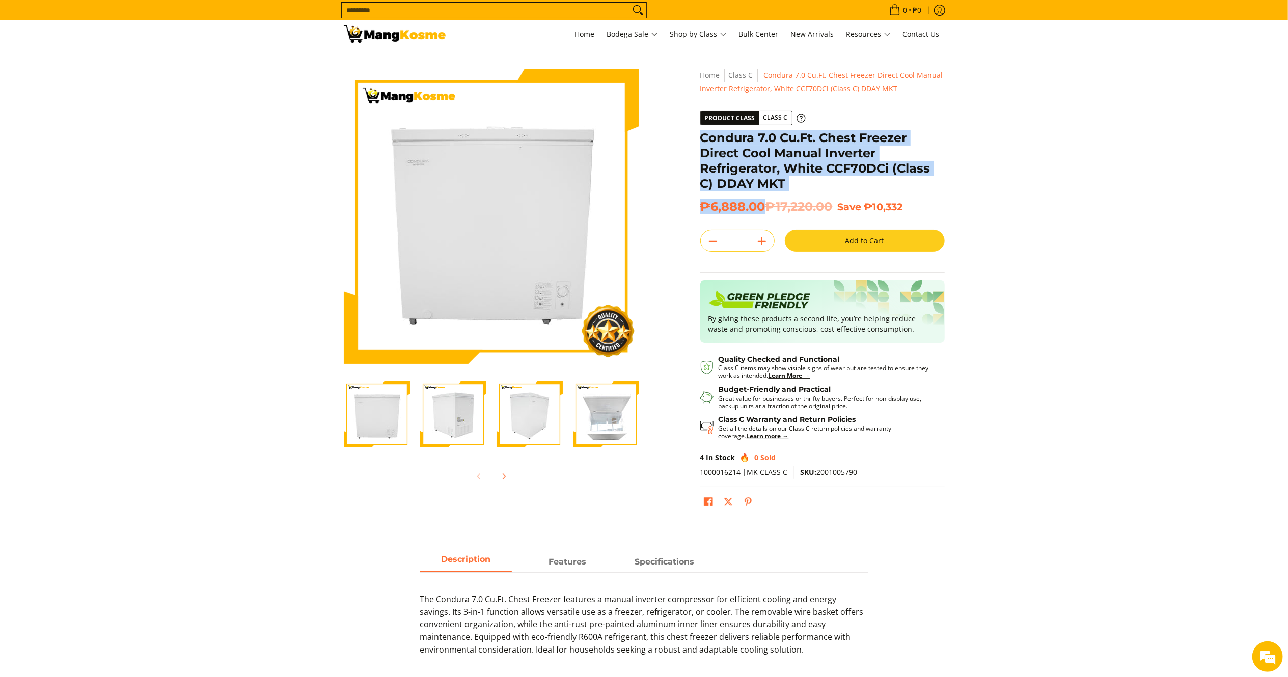
click at [701, 136] on div "**********" at bounding box center [822, 295] width 245 height 453
copy div "Condura 7.0 Cu.Ft. Chest Freezer Direct Cool Manual Inverter Refrigerator, Whit…"
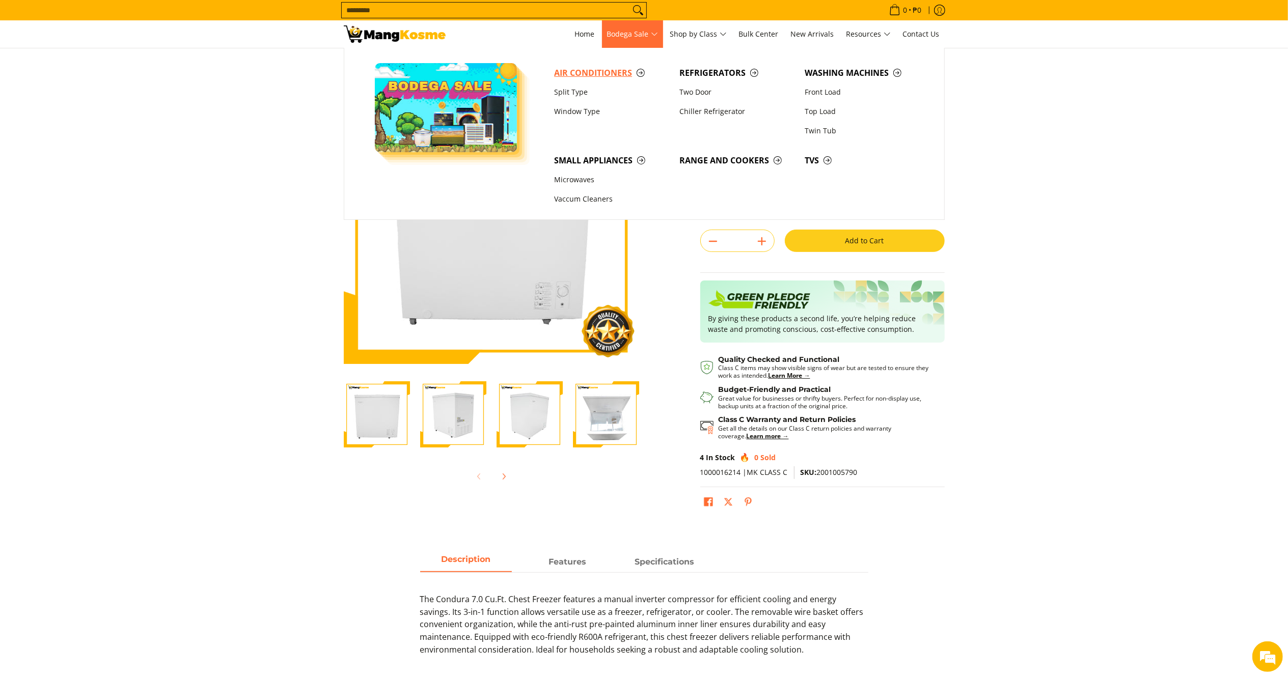
click at [587, 69] on span "Air Conditioners" at bounding box center [611, 73] width 115 height 13
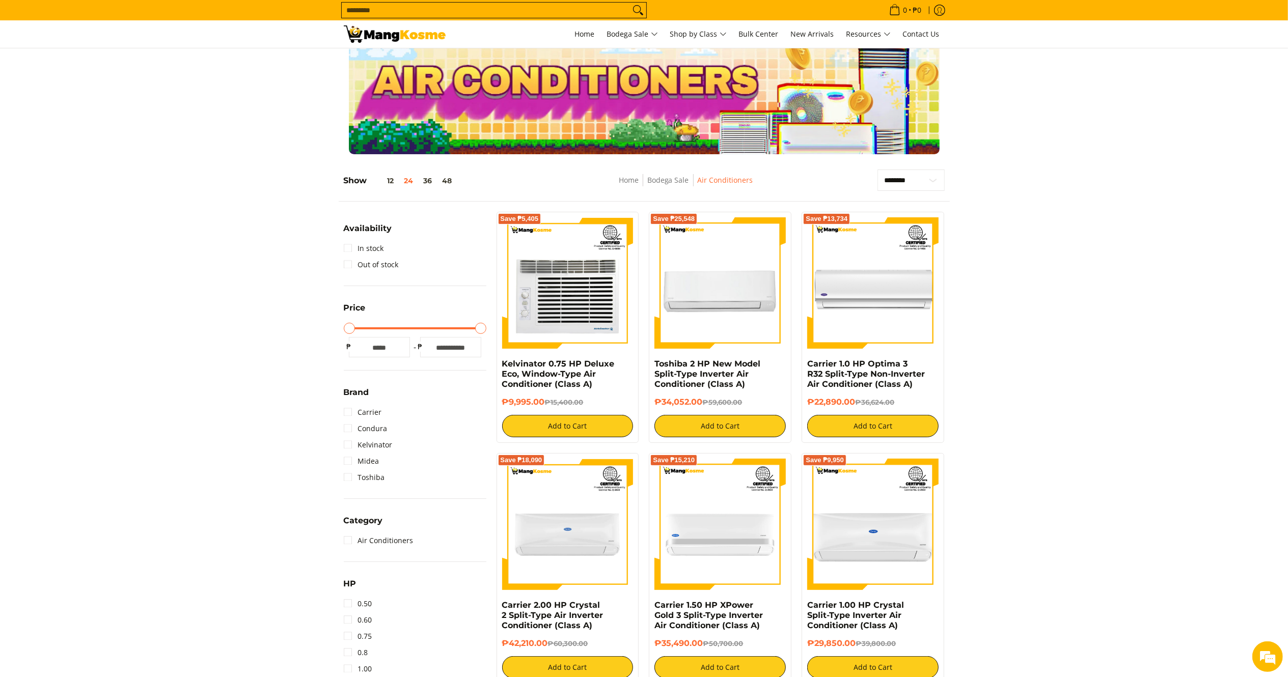
scroll to position [28, 0]
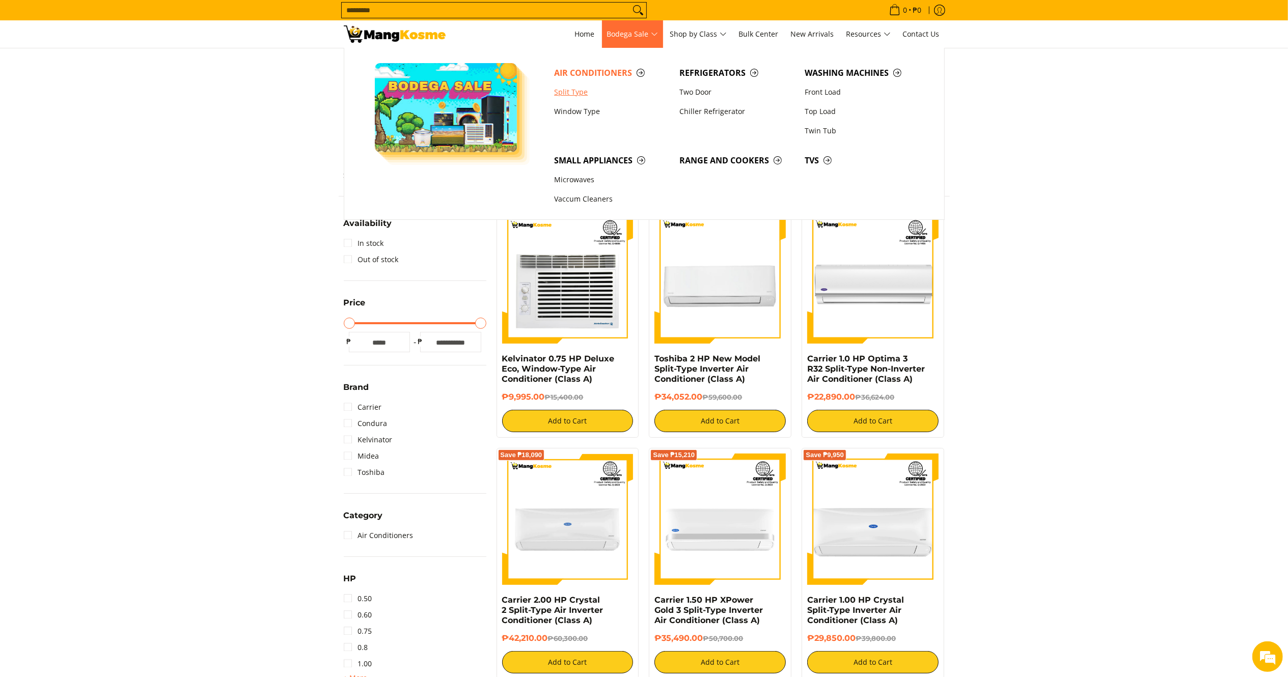
click at [581, 92] on link "Split Type" at bounding box center [611, 92] width 125 height 19
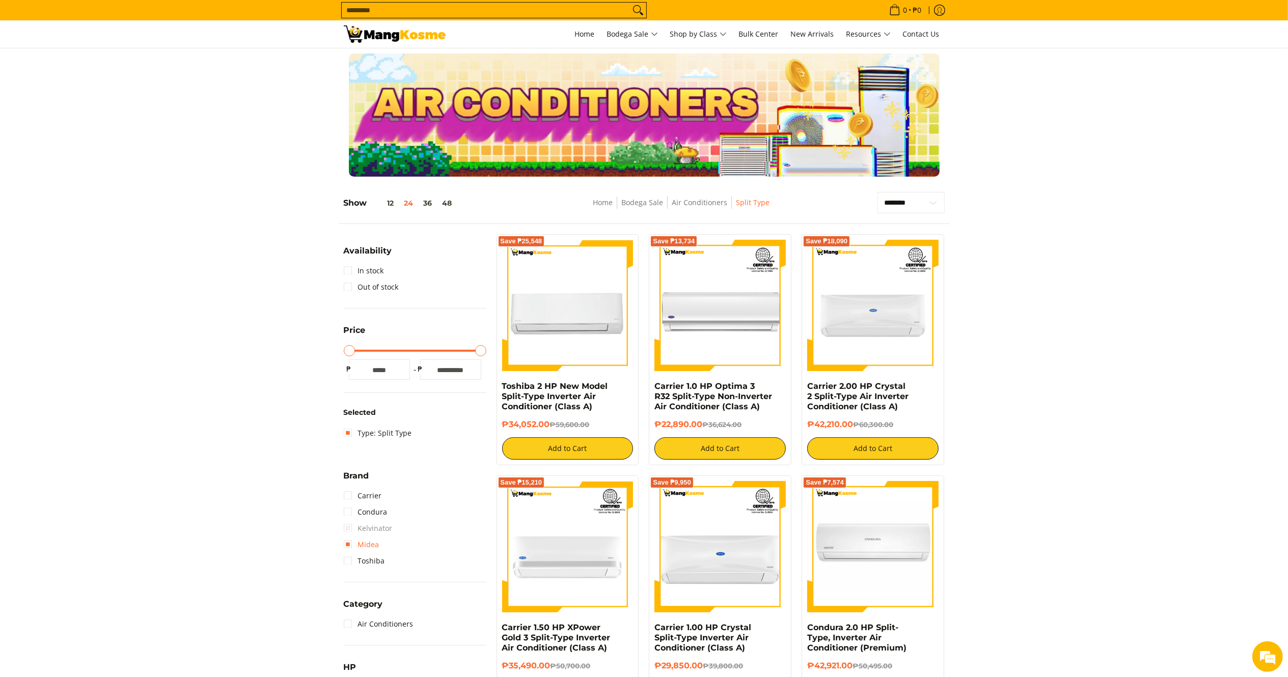
click at [347, 540] on link "Midea" at bounding box center [362, 545] width 36 height 16
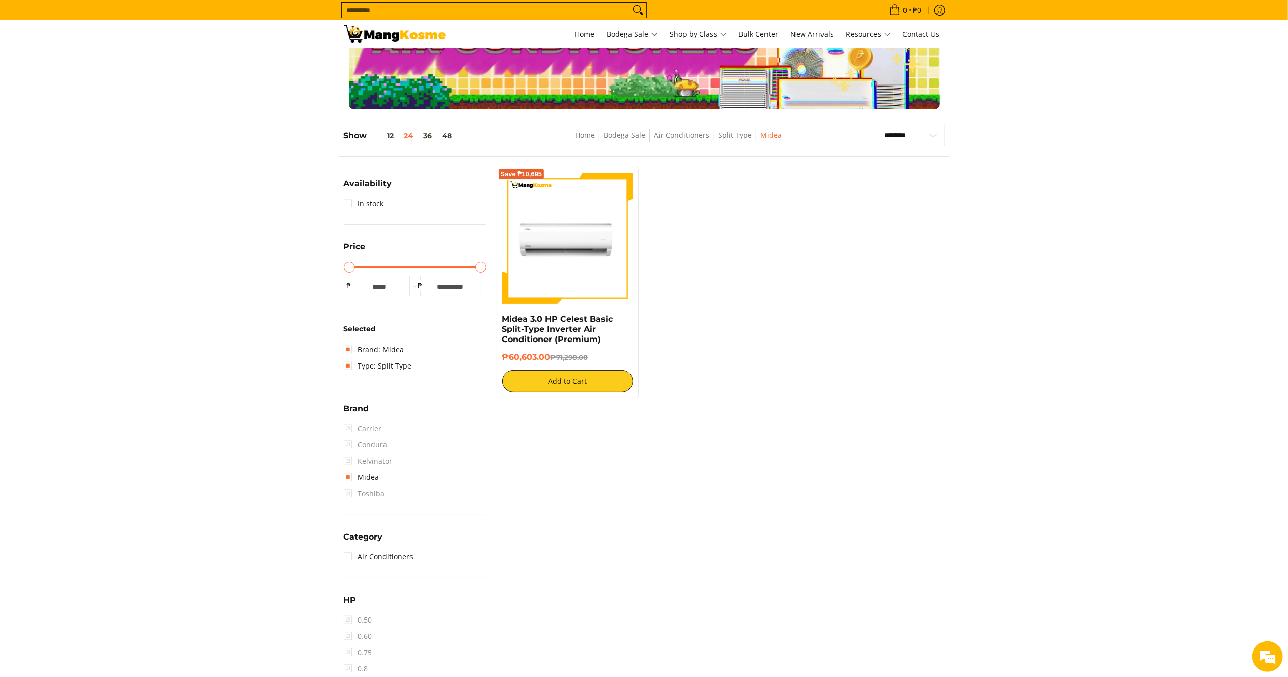
scroll to position [143, 0]
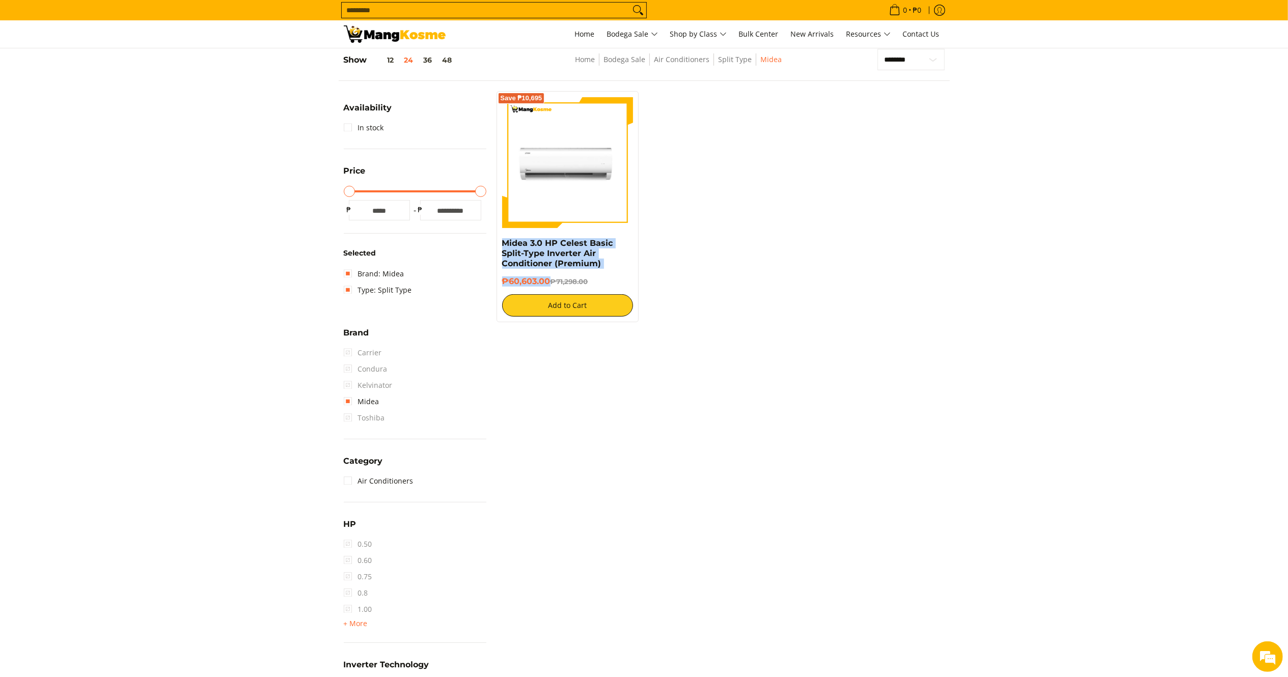
drag, startPoint x: 550, startPoint y: 284, endPoint x: 500, endPoint y: 242, distance: 65.5
click at [500, 242] on div "Save ₱10,695 Midea 3.0 HP Celest Basic Split-Type Inverter Air Conditioner (Pre…" at bounding box center [568, 206] width 143 height 231
copy div "Midea 3.0 HP Celest Basic Split-Type Inverter Air Conditioner (Premium) ₱60,603…"
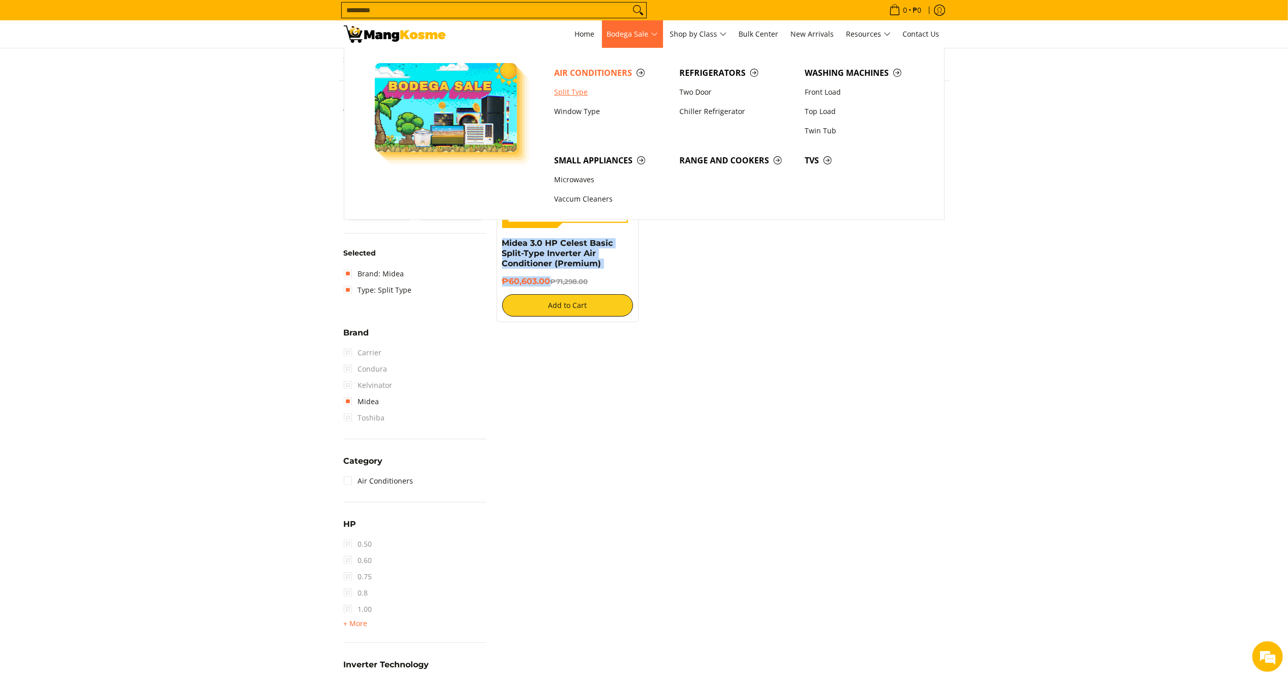
click at [577, 96] on link "Split Type" at bounding box center [611, 92] width 125 height 19
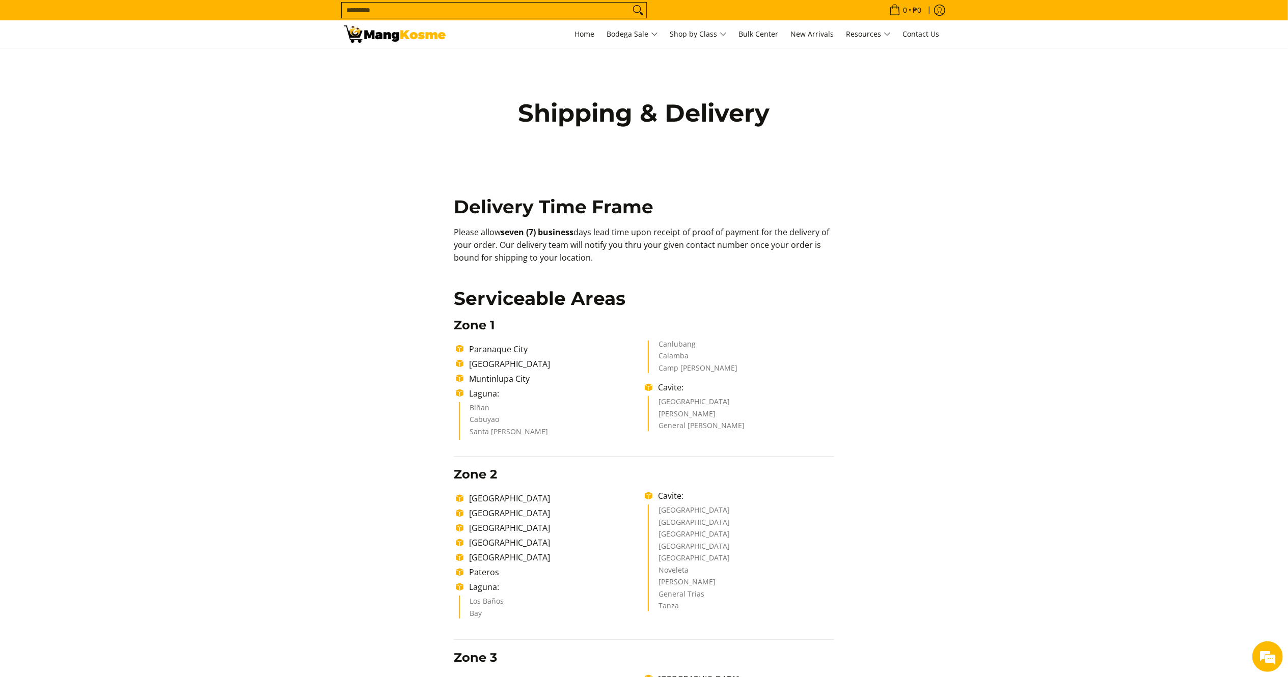
drag, startPoint x: 597, startPoint y: 261, endPoint x: 447, endPoint y: 230, distance: 152.8
